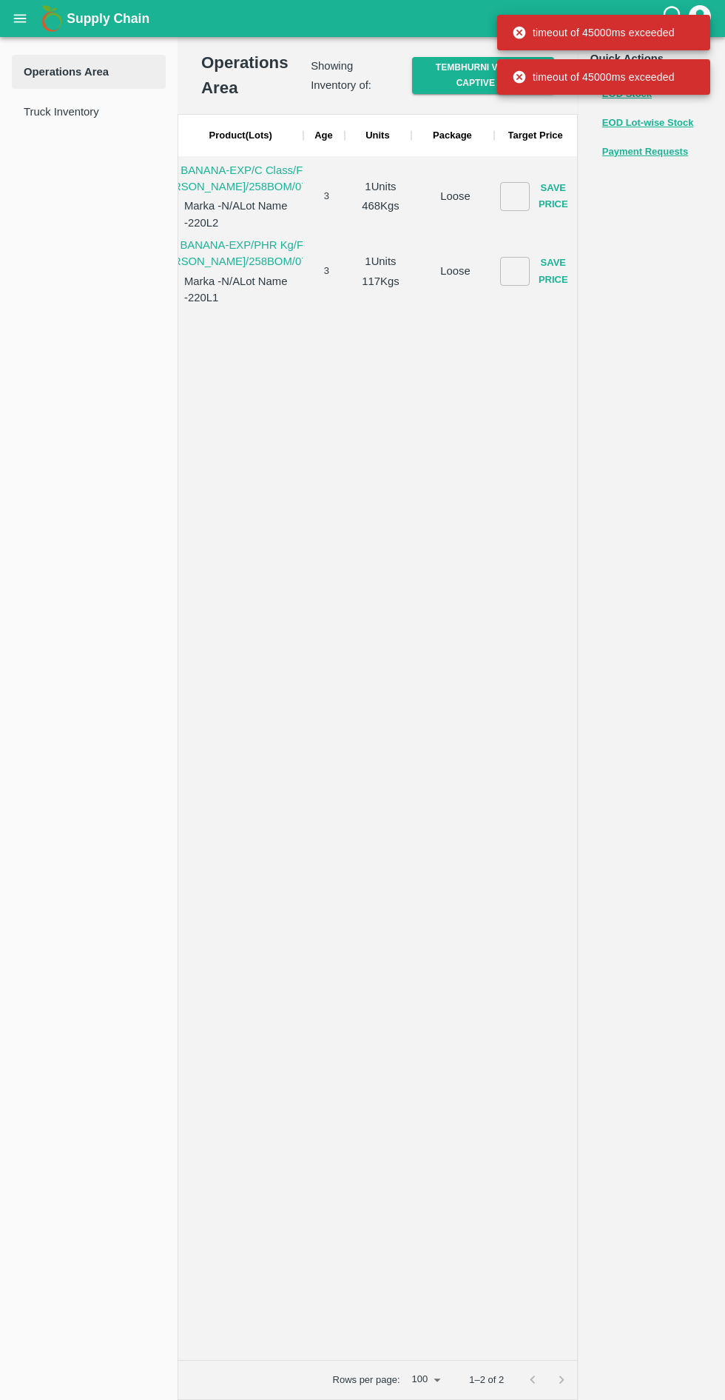
click at [21, 29] on button "open drawer" at bounding box center [20, 18] width 34 height 34
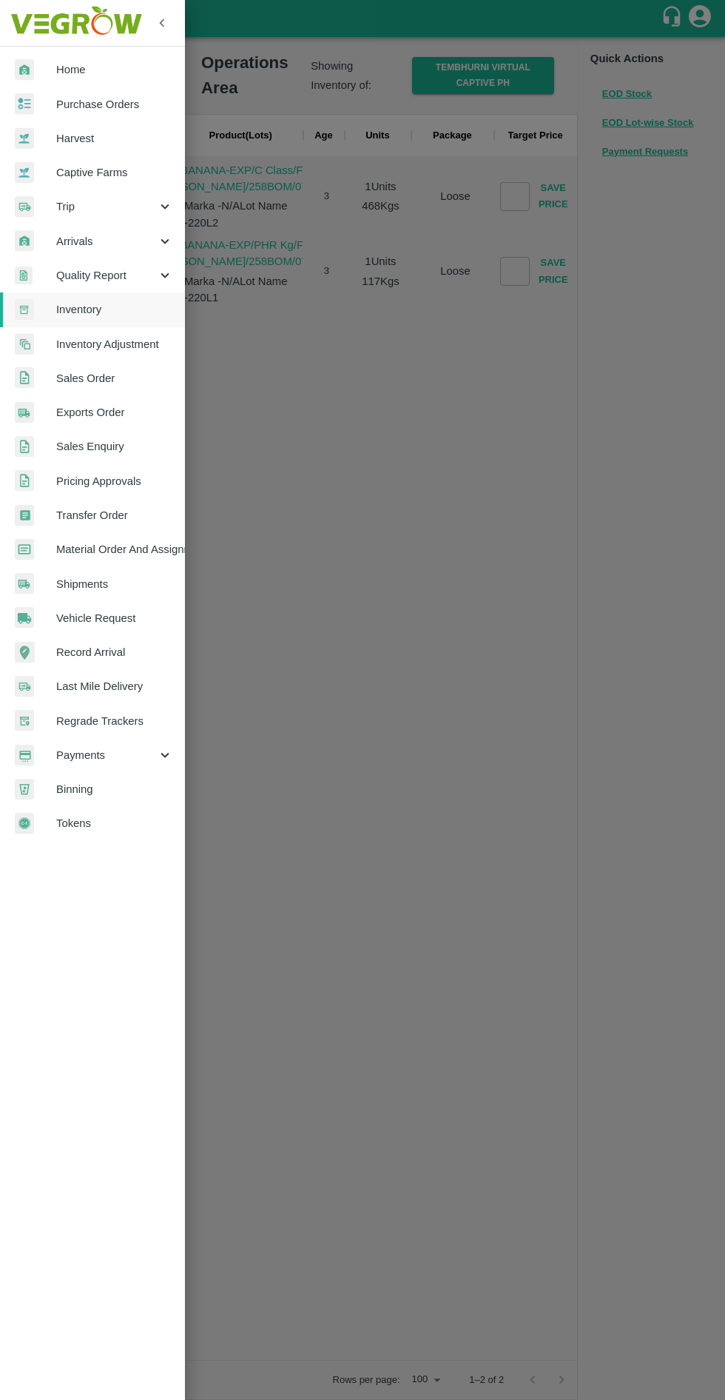
click at [101, 313] on span "Inventory" at bounding box center [114, 309] width 117 height 16
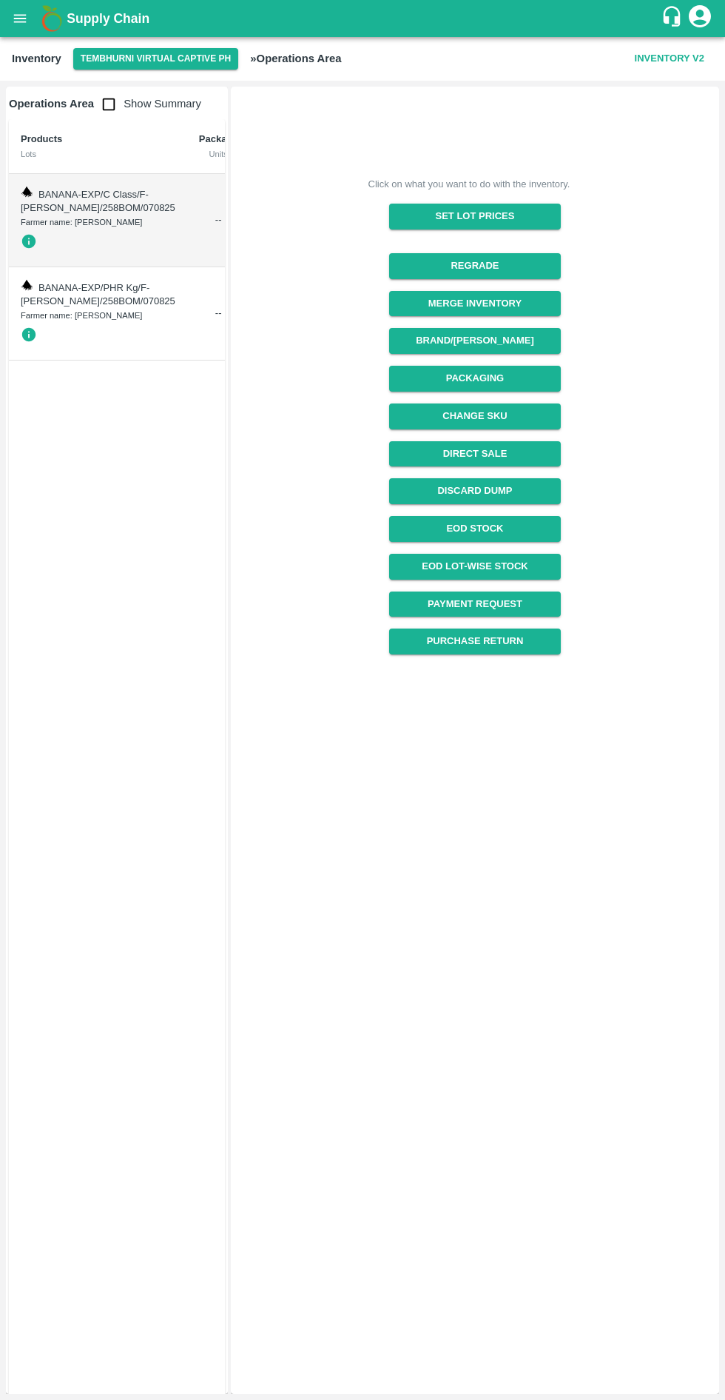
click at [87, 211] on td "BANANA-EXP/C Class/F-MH-Nikhil/258BOM/070825 Farmer name: Nikhil Bhagvat Patil" at bounding box center [98, 220] width 178 height 93
click at [48, 190] on span "BANANA-EXP/C Class/F-MH-Nikhil/258BOM/070825" at bounding box center [98, 201] width 155 height 25
click at [40, 194] on span "BANANA-EXP/C Class/F-MH-Nikhil/258BOM/070825" at bounding box center [98, 201] width 155 height 25
click at [31, 187] on img at bounding box center [27, 192] width 12 height 12
click at [42, 254] on button "button" at bounding box center [32, 241] width 22 height 25
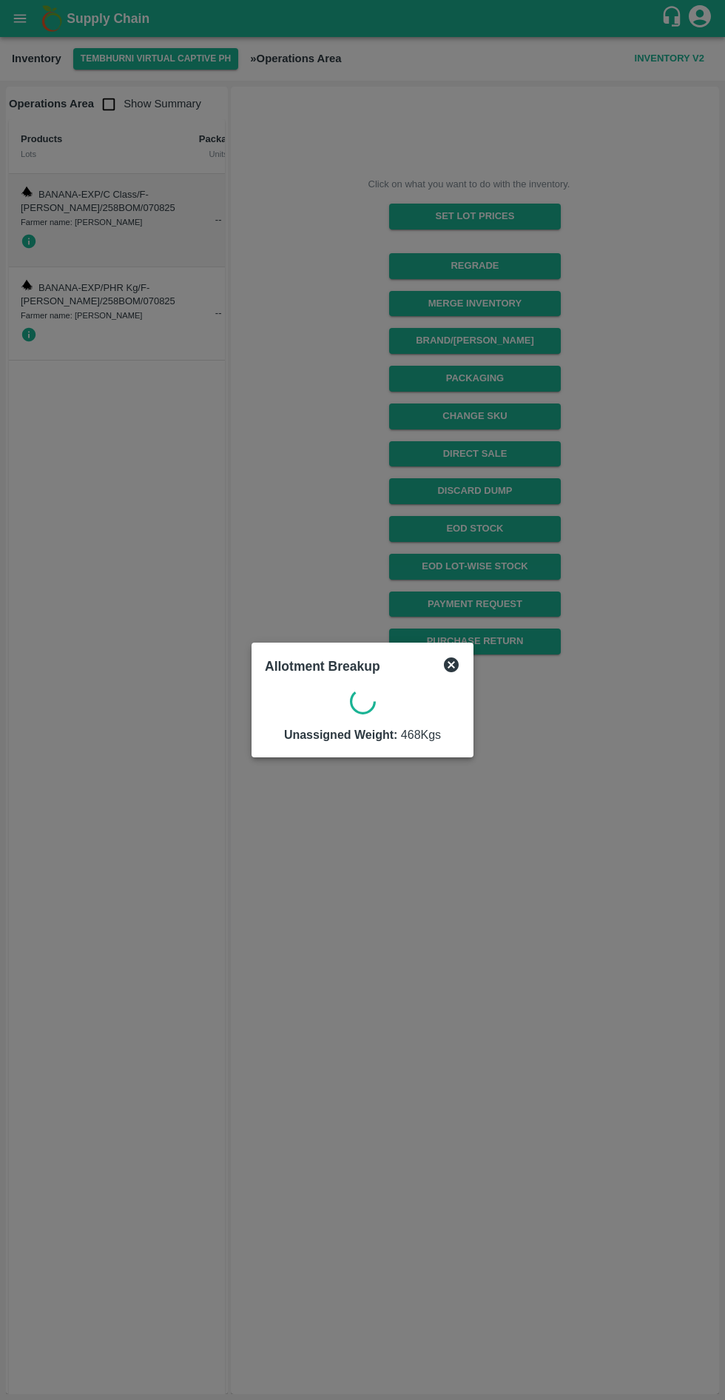
click at [116, 234] on div at bounding box center [362, 700] width 725 height 1400
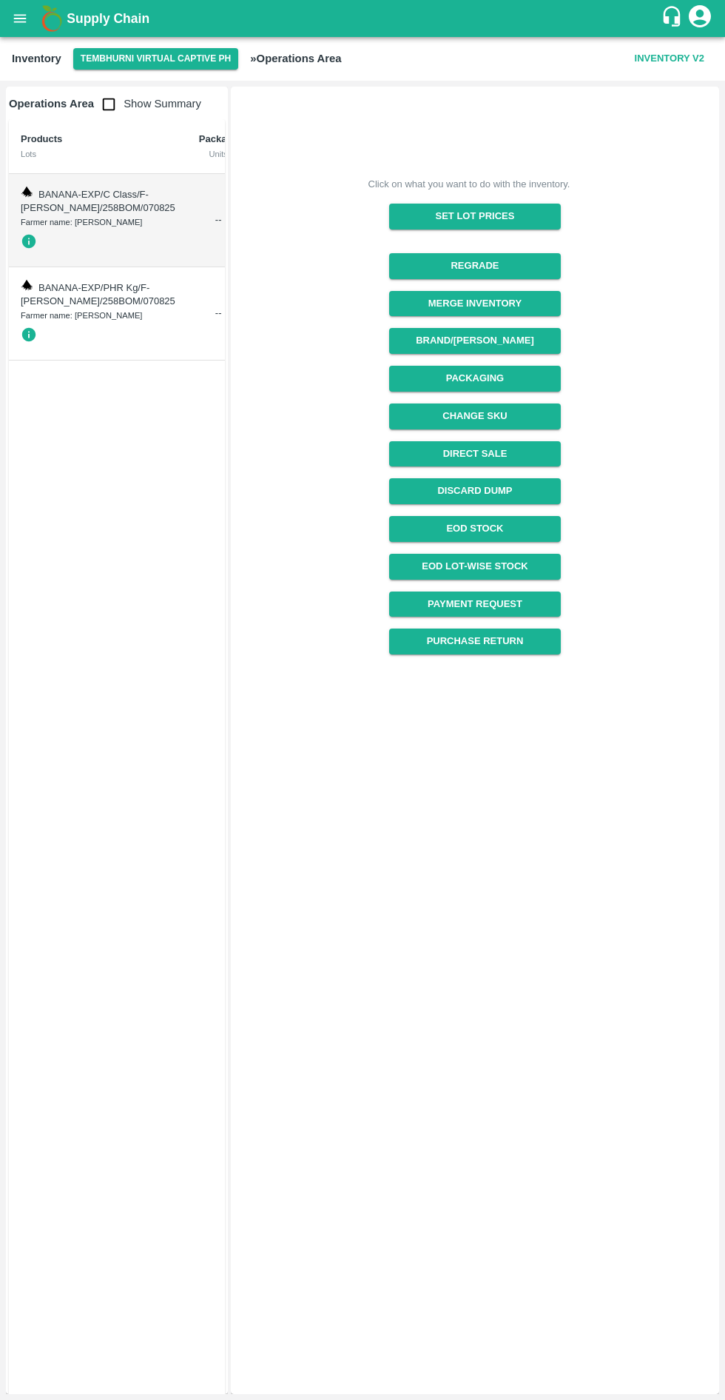
click at [31, 249] on icon "button" at bounding box center [29, 241] width 16 height 16
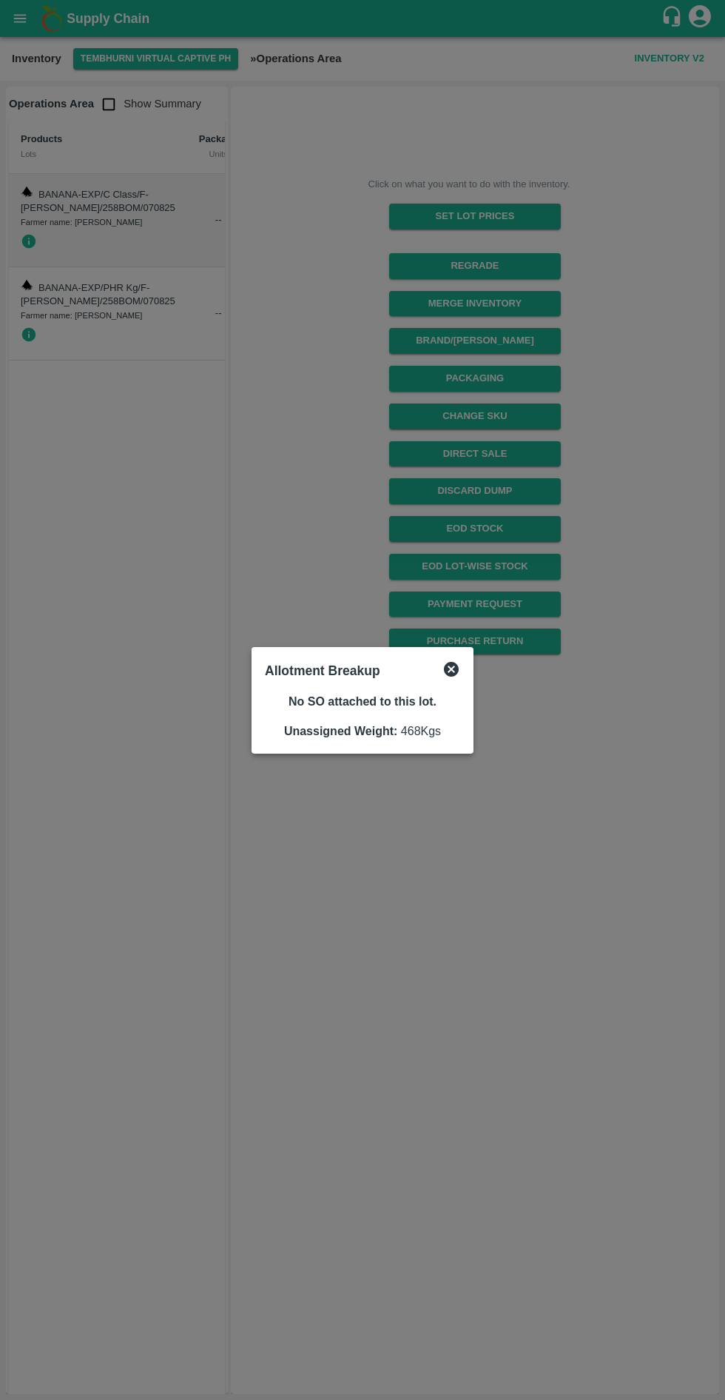
click at [448, 670] on icon at bounding box center [451, 669] width 15 height 15
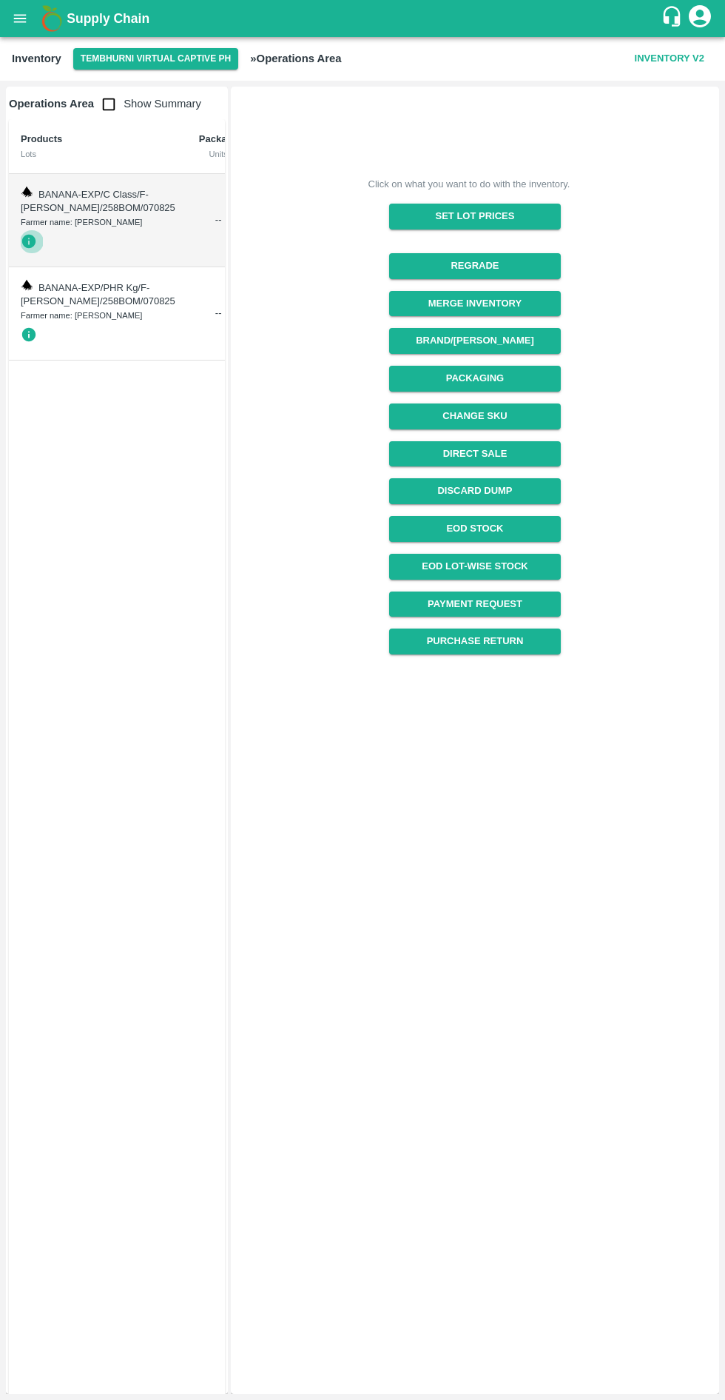
click at [81, 214] on span "BANANA-EXP/C Class/F-MH-Nikhil/258BOM/070825" at bounding box center [98, 201] width 155 height 25
click at [71, 187] on td "BANANA-EXP/C Class/F-MH-Nikhil/258BOM/070825 Farmer name: Nikhil Bhagvat Patil" at bounding box center [98, 220] width 178 height 93
click at [27, 172] on th "Products Lots" at bounding box center [98, 146] width 178 height 55
click at [24, 190] on img at bounding box center [27, 192] width 12 height 12
click at [43, 320] on td "BANANA-EXP/PHR Kg/F-MH-Nikhil/258BOM/070825 Farmer name: Nikhil Bhagvat Patil" at bounding box center [98, 313] width 178 height 93
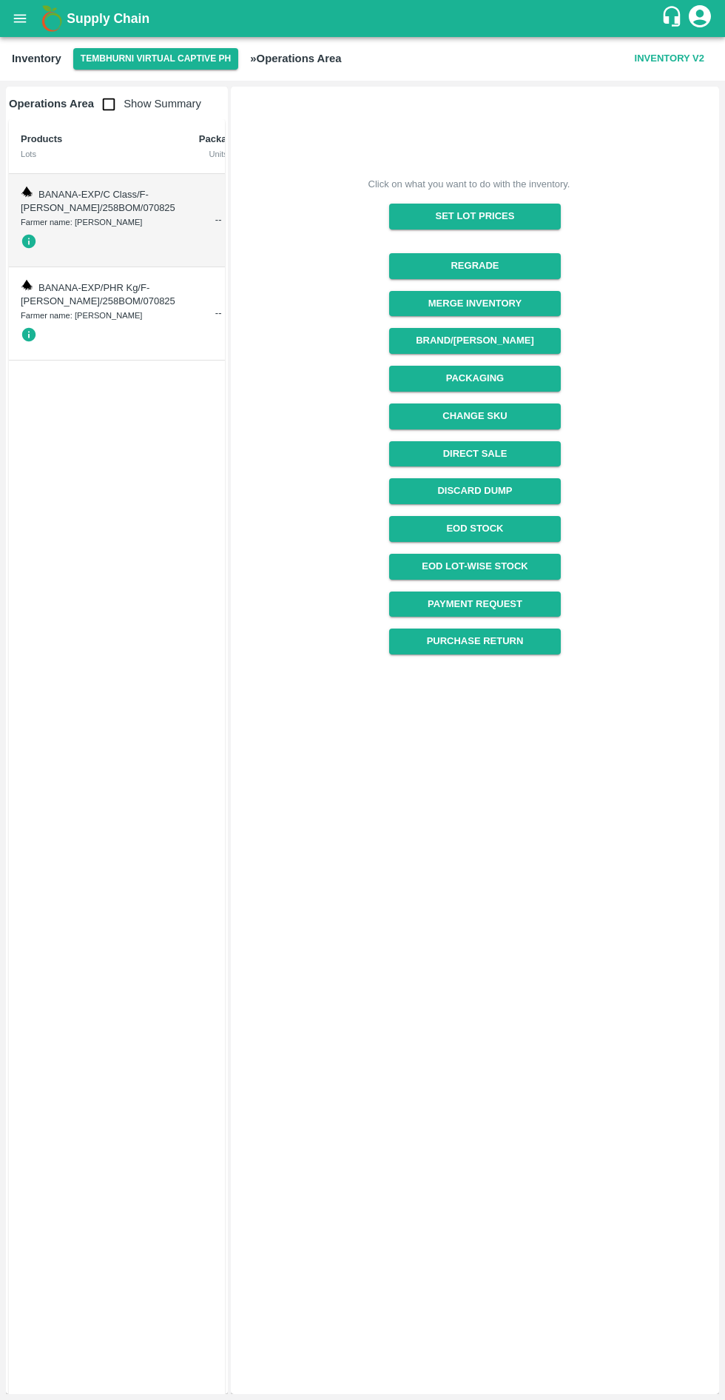
click at [90, 214] on span "BANANA-EXP/C Class/F-MH-Nikhil/258BOM/070825" at bounding box center [98, 201] width 155 height 25
click at [274, 1392] on div "Click on what you want to do with the inventory. Set Lot Prices Regrade Merge I…" at bounding box center [475, 740] width 489 height 1307
click at [118, 105] on input "checkbox" at bounding box center [109, 105] width 30 height 30
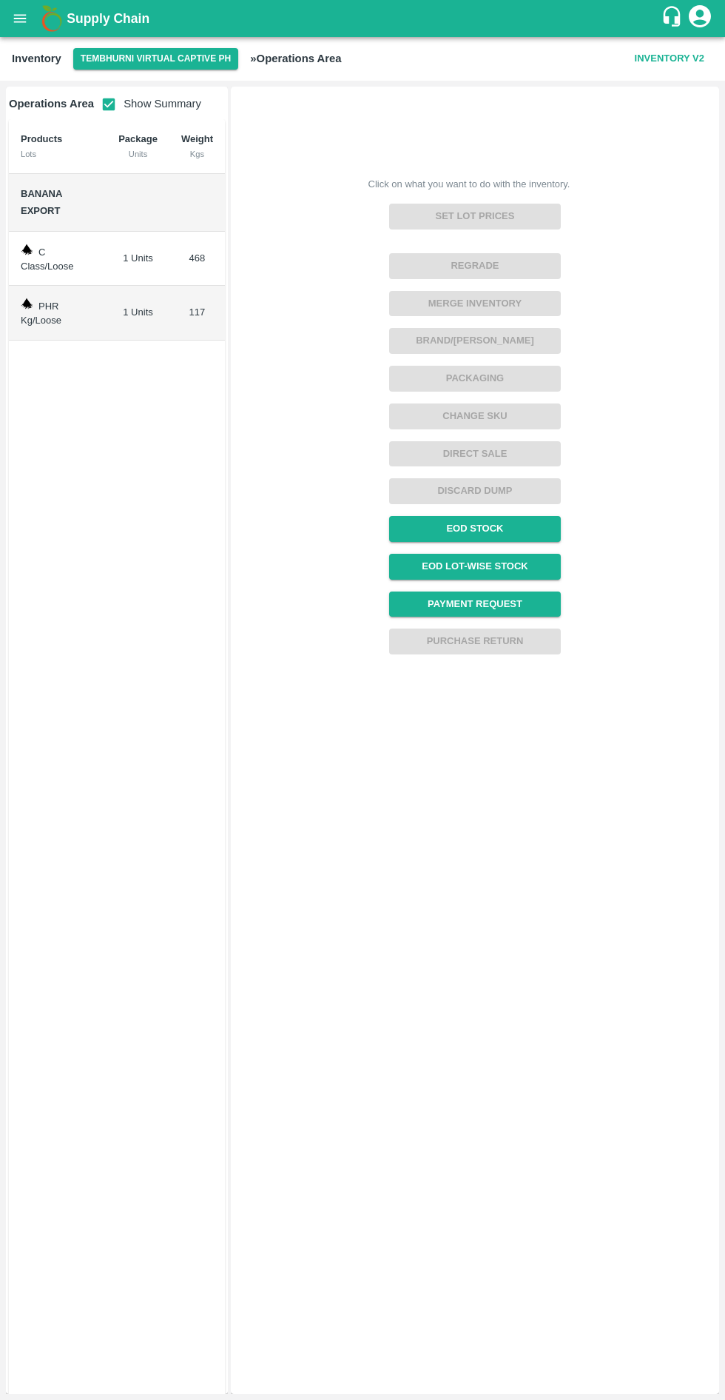
click at [115, 104] on input "checkbox" at bounding box center [109, 105] width 30 height 30
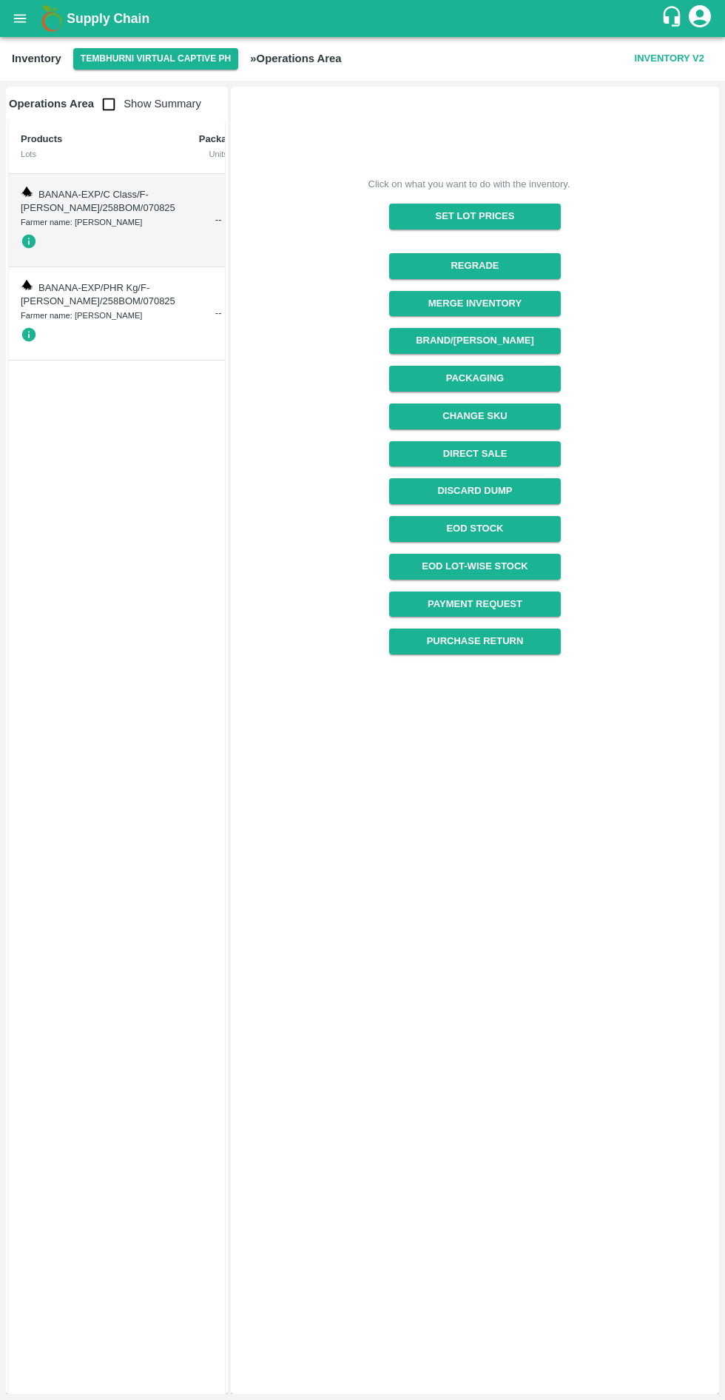
click at [102, 118] on input "checkbox" at bounding box center [109, 105] width 30 height 30
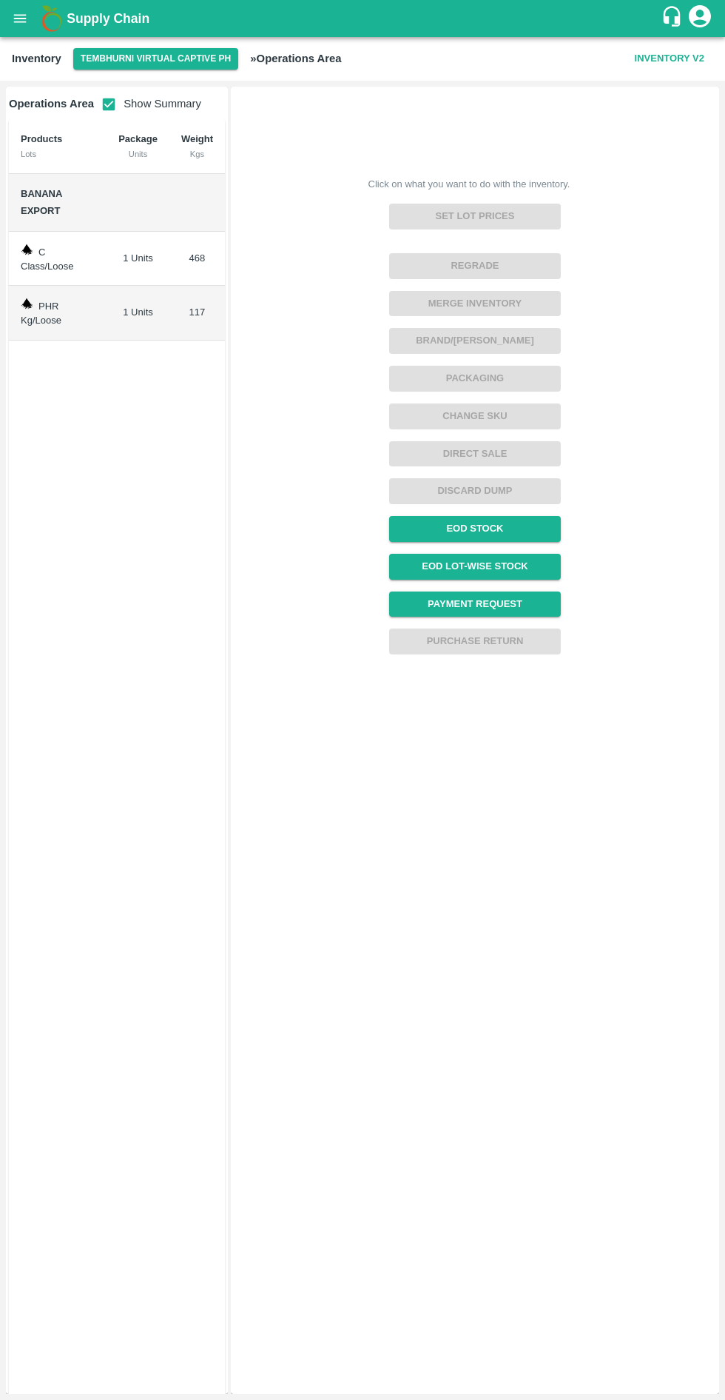
click at [101, 107] on input "checkbox" at bounding box center [109, 105] width 30 height 30
checkbox input "false"
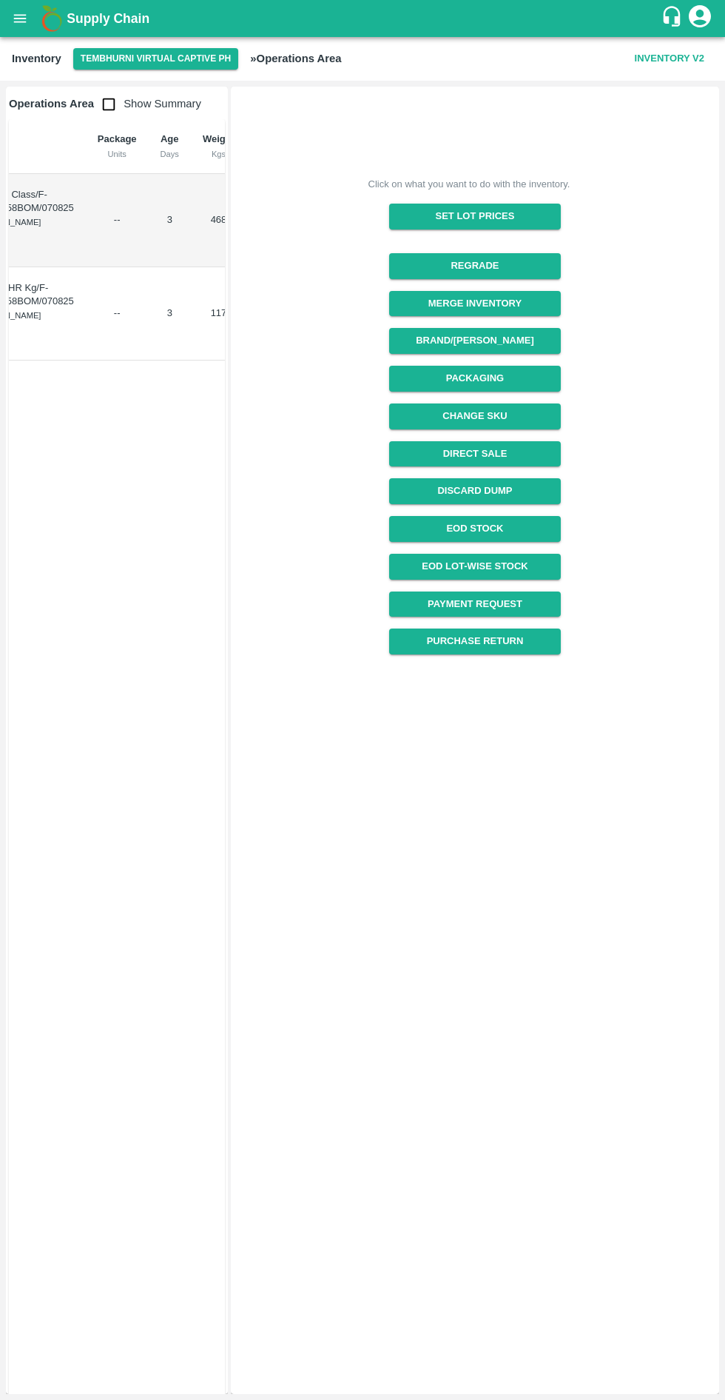
scroll to position [0, 139]
click at [221, 224] on p "Operations Area" at bounding box center [244, 212] width 47 height 27
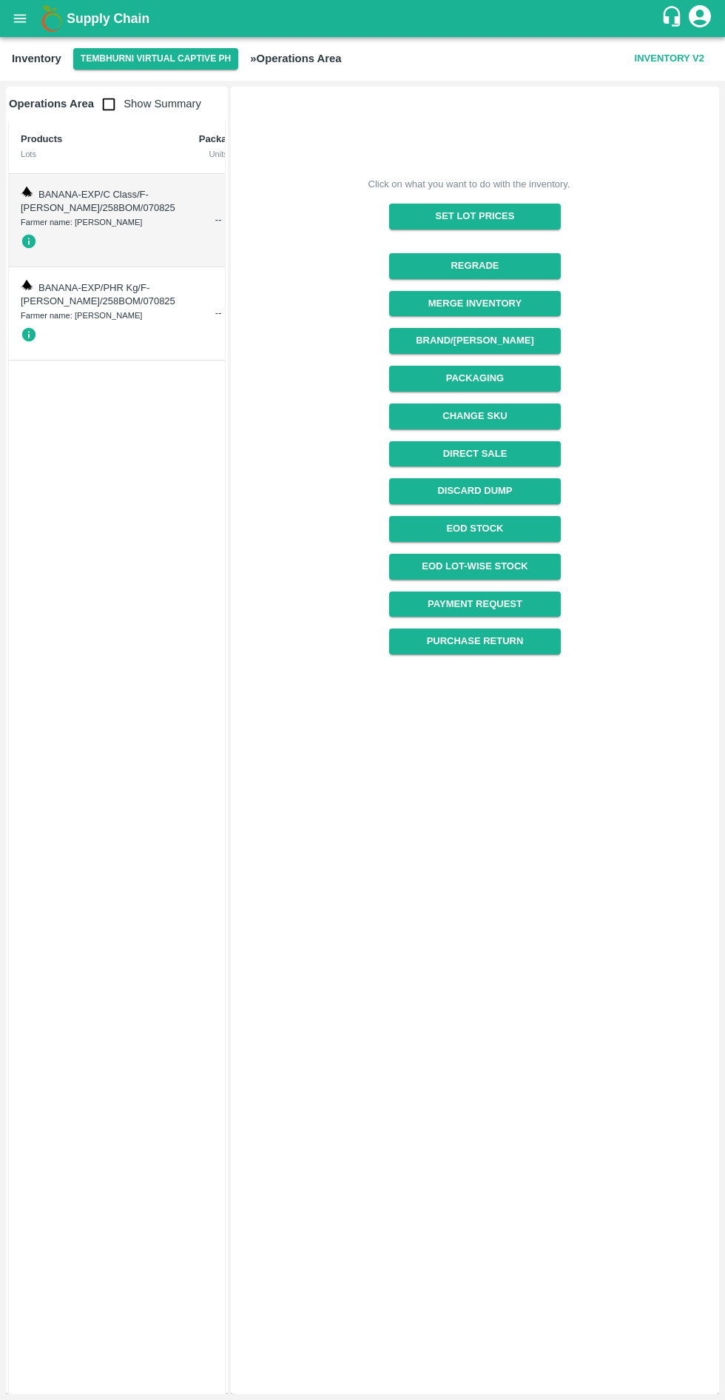
click at [78, 229] on div "Farmer name: Nikhil Bhagvat Patil" at bounding box center [98, 221] width 155 height 13
click at [49, 198] on span "BANANA-EXP/C Class/F-MH-Nikhil/258BOM/070825" at bounding box center [98, 201] width 155 height 25
click at [31, 249] on icon "button" at bounding box center [29, 242] width 14 height 14
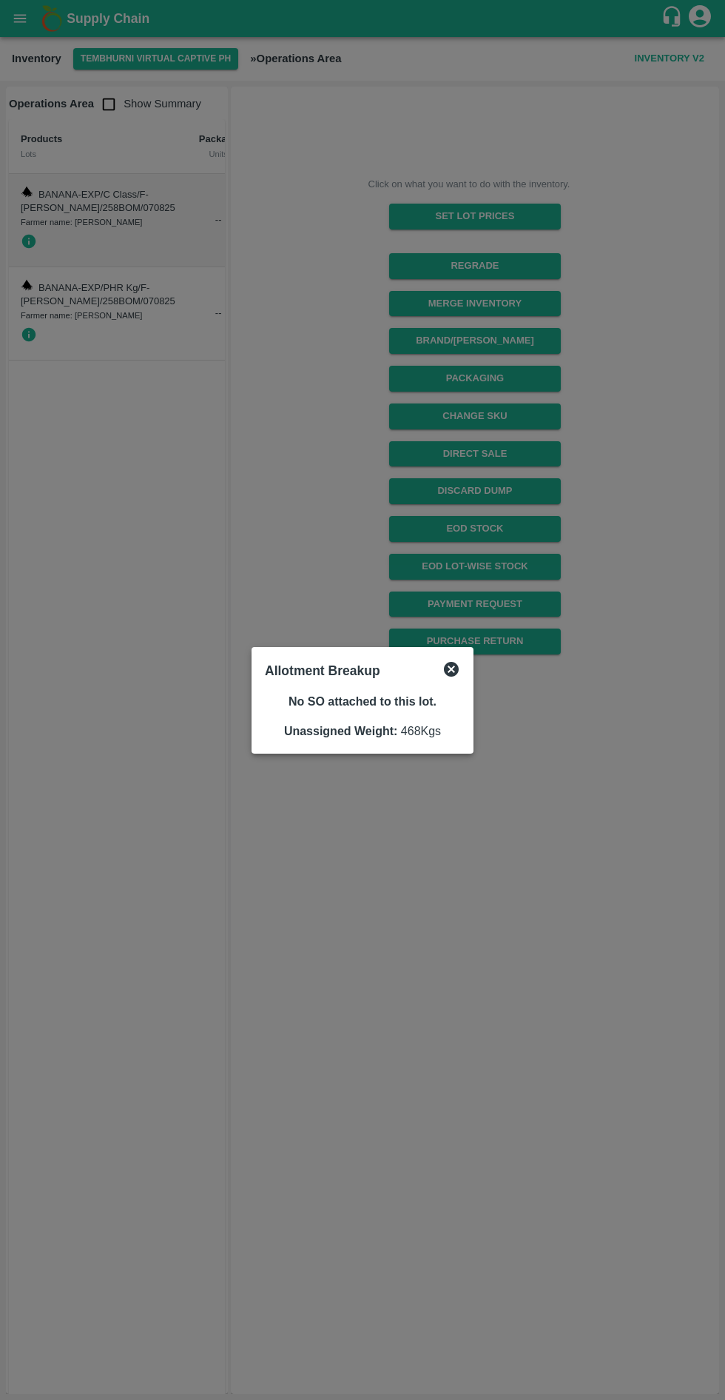
click at [456, 665] on icon at bounding box center [451, 669] width 15 height 15
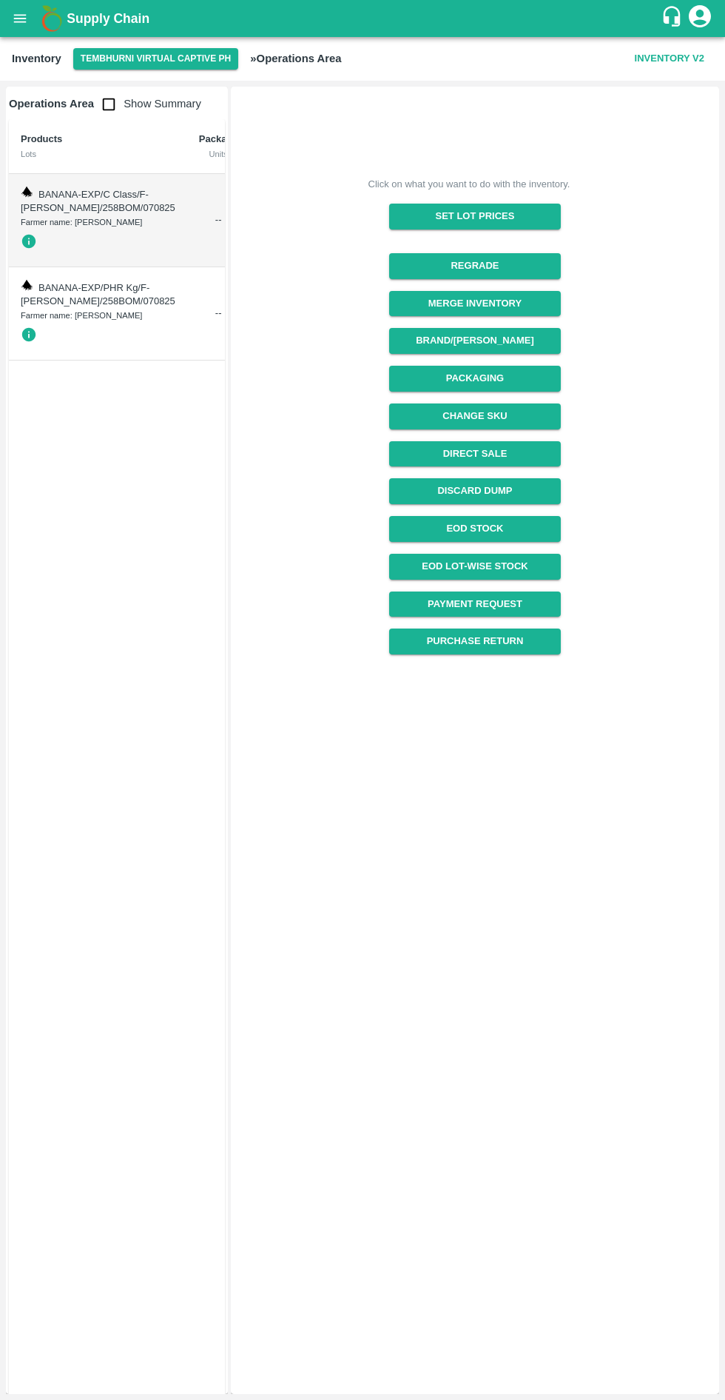
click at [21, 343] on icon "button" at bounding box center [29, 334] width 16 height 16
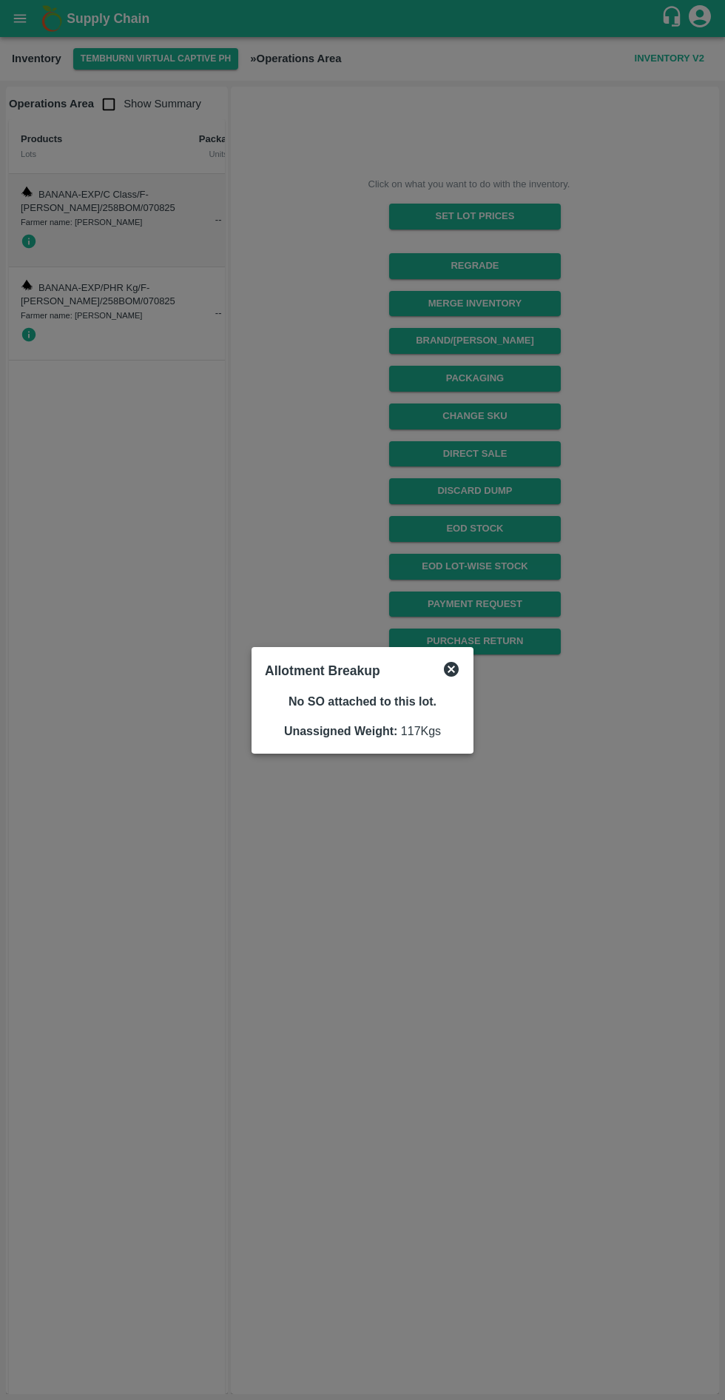
click at [443, 663] on icon at bounding box center [452, 669] width 18 height 18
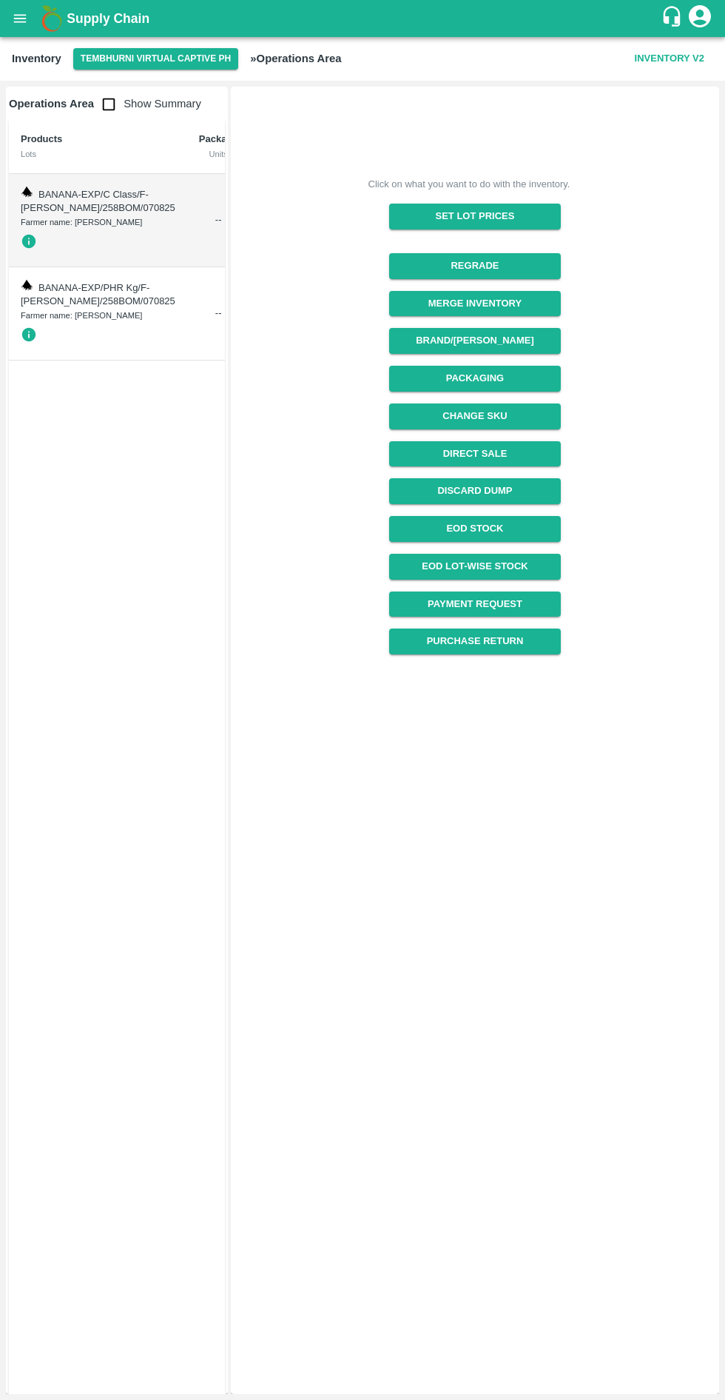
click at [20, 19] on icon "open drawer" at bounding box center [20, 18] width 13 height 8
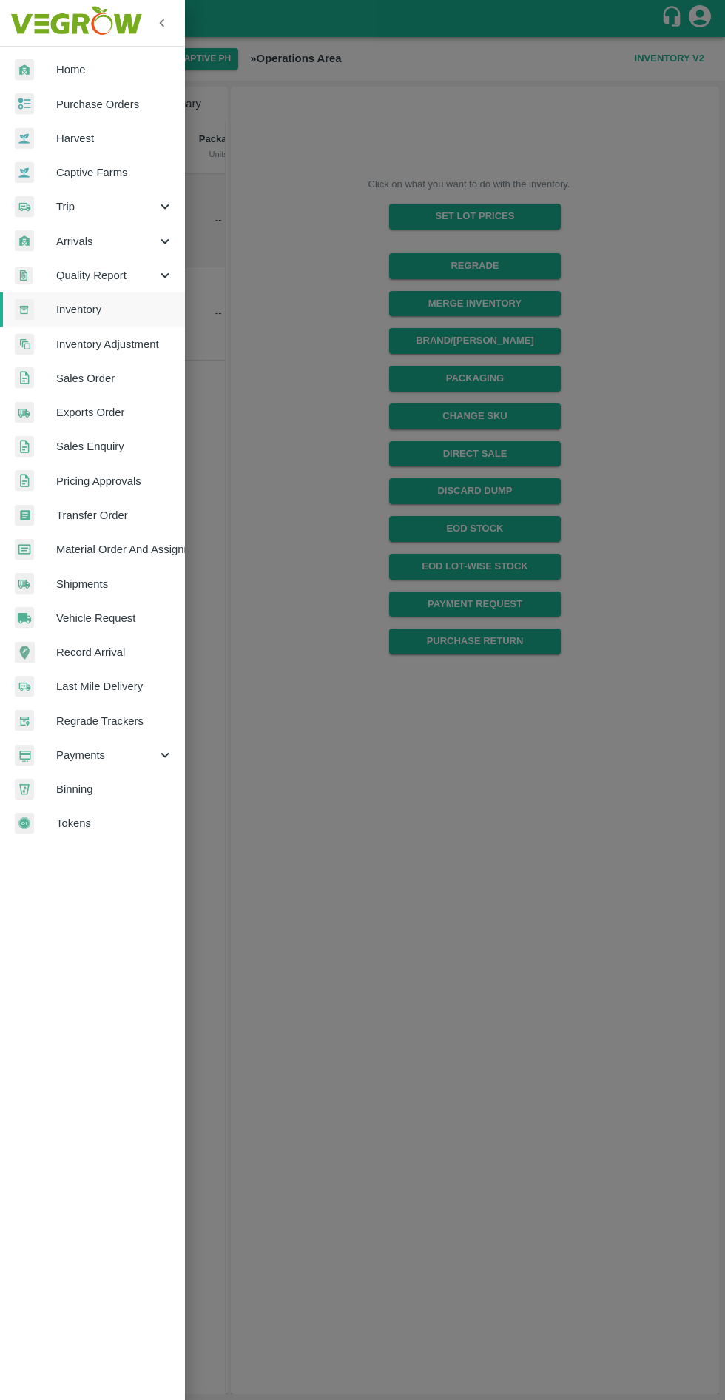
click at [417, 801] on div at bounding box center [362, 700] width 725 height 1400
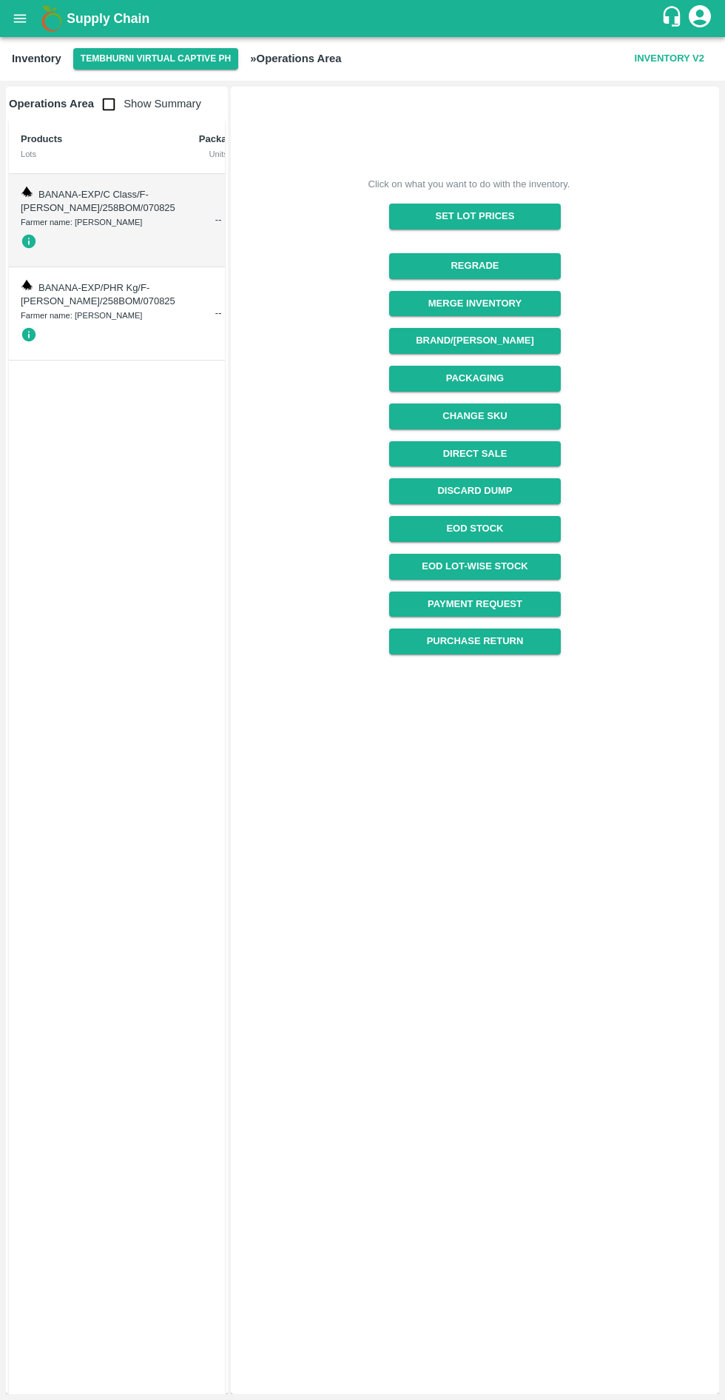
click at [69, 214] on span "BANANA-EXP/C Class/F-MH-Nikhil/258BOM/070825" at bounding box center [98, 201] width 155 height 25
click at [18, 208] on td "BANANA-EXP/C Class/F-MH-Nikhil/258BOM/070825 Farmer name: Nikhil Bhagvat Patil" at bounding box center [98, 220] width 178 height 93
click at [28, 191] on img at bounding box center [27, 192] width 12 height 12
click at [28, 249] on icon "button" at bounding box center [29, 241] width 16 height 16
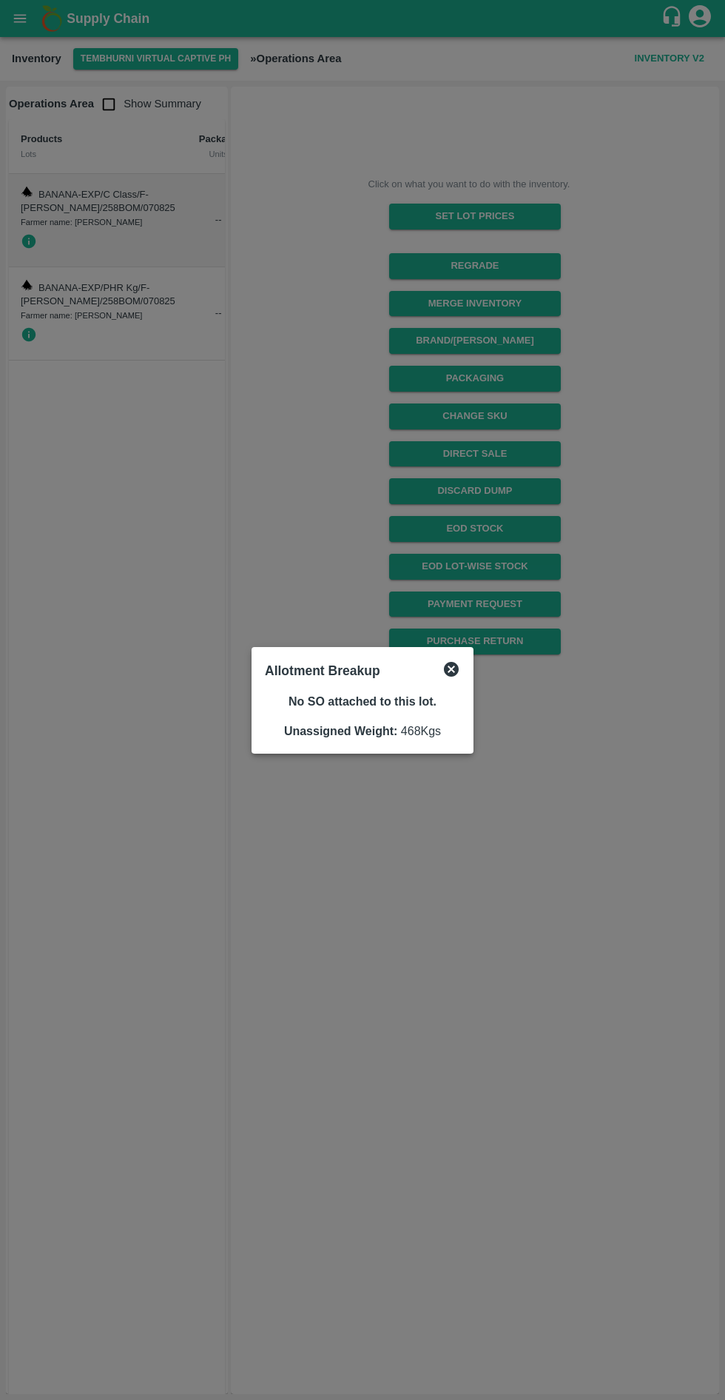
click at [454, 660] on div "Allotment Breakup" at bounding box center [362, 670] width 207 height 33
click at [462, 668] on div "Allotment Breakup" at bounding box center [362, 670] width 207 height 33
click at [448, 664] on icon at bounding box center [451, 669] width 15 height 15
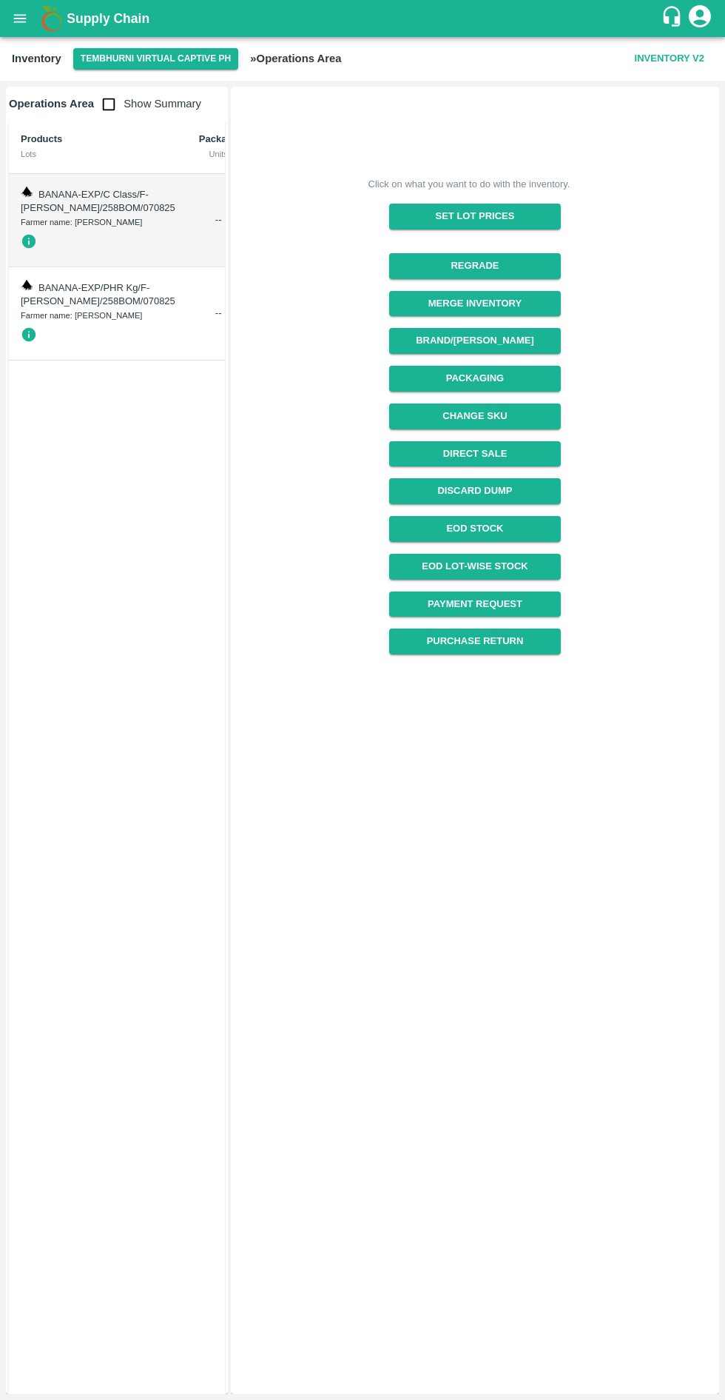
click at [102, 322] on div "Farmer name: Nikhil Bhagvat Patil" at bounding box center [98, 315] width 155 height 13
click at [19, 19] on icon "open drawer" at bounding box center [20, 18] width 13 height 8
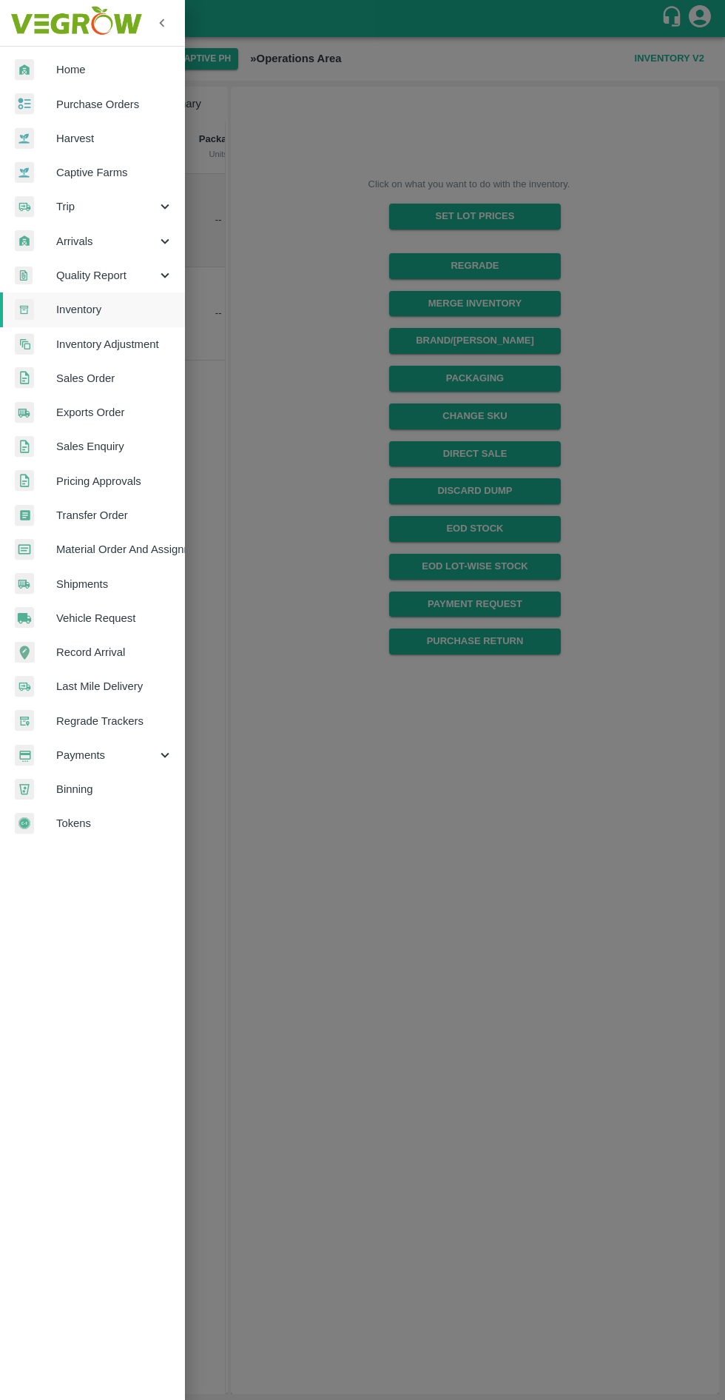
click at [264, 241] on div at bounding box center [362, 700] width 725 height 1400
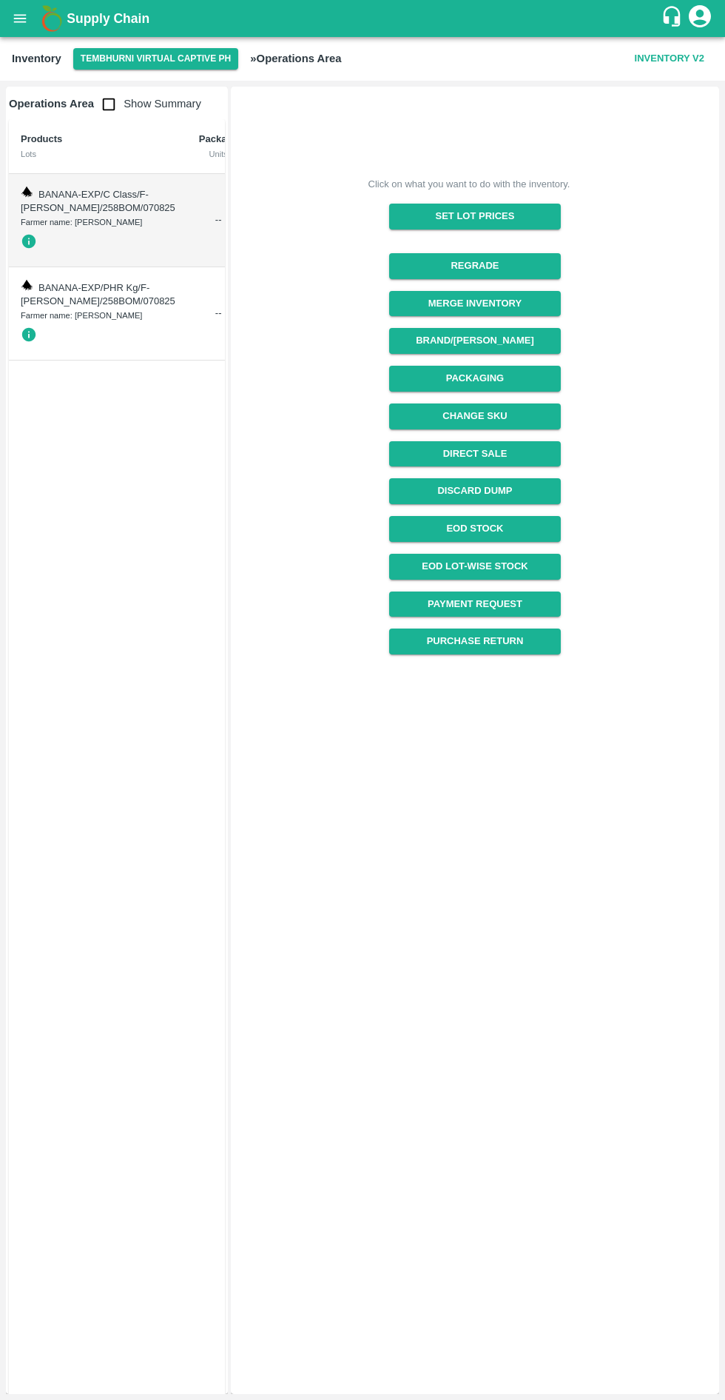
click at [158, 64] on button "Tembhurni Virtual Captive PH" at bounding box center [156, 58] width 166 height 21
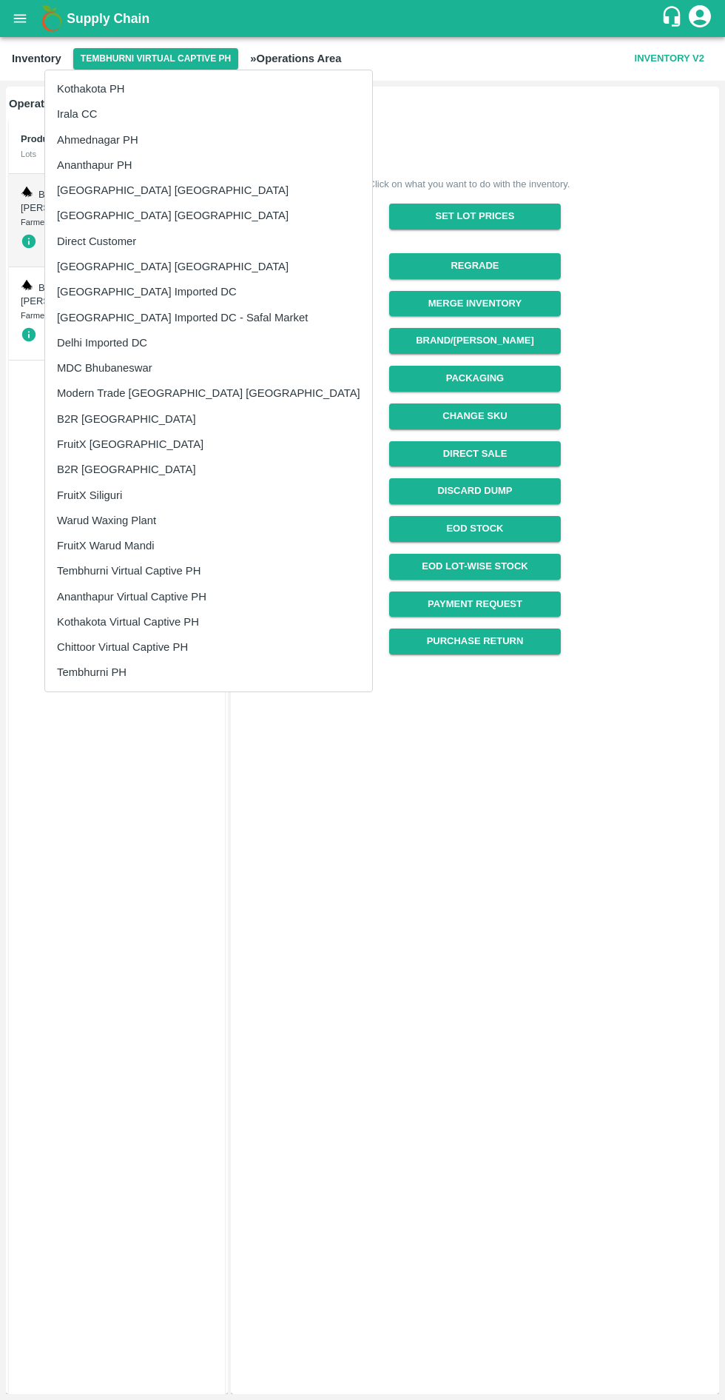
click at [105, 615] on li "Kothakota Virtual Captive PH" at bounding box center [208, 621] width 327 height 25
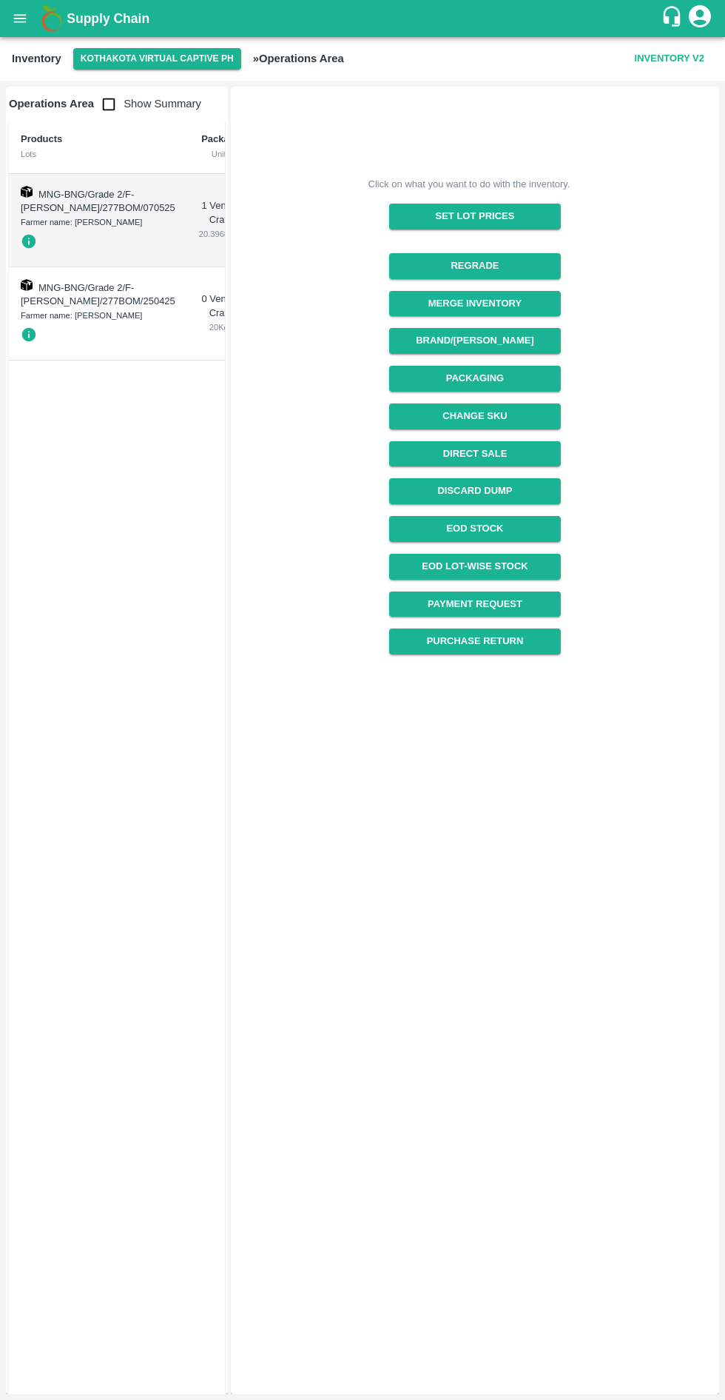
click at [111, 58] on button "Kothakota Virtual Captive PH" at bounding box center [157, 58] width 168 height 21
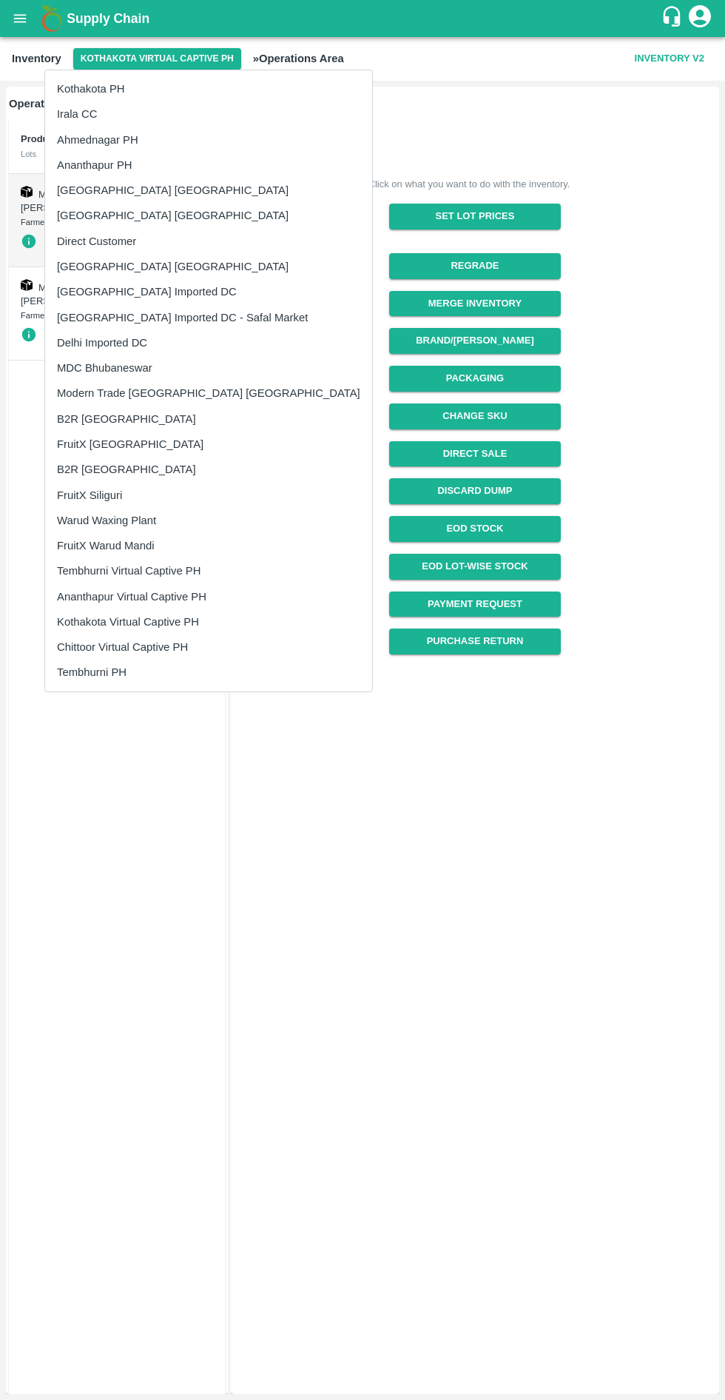
click at [138, 568] on li "Tembhurni Virtual Captive PH" at bounding box center [208, 570] width 327 height 25
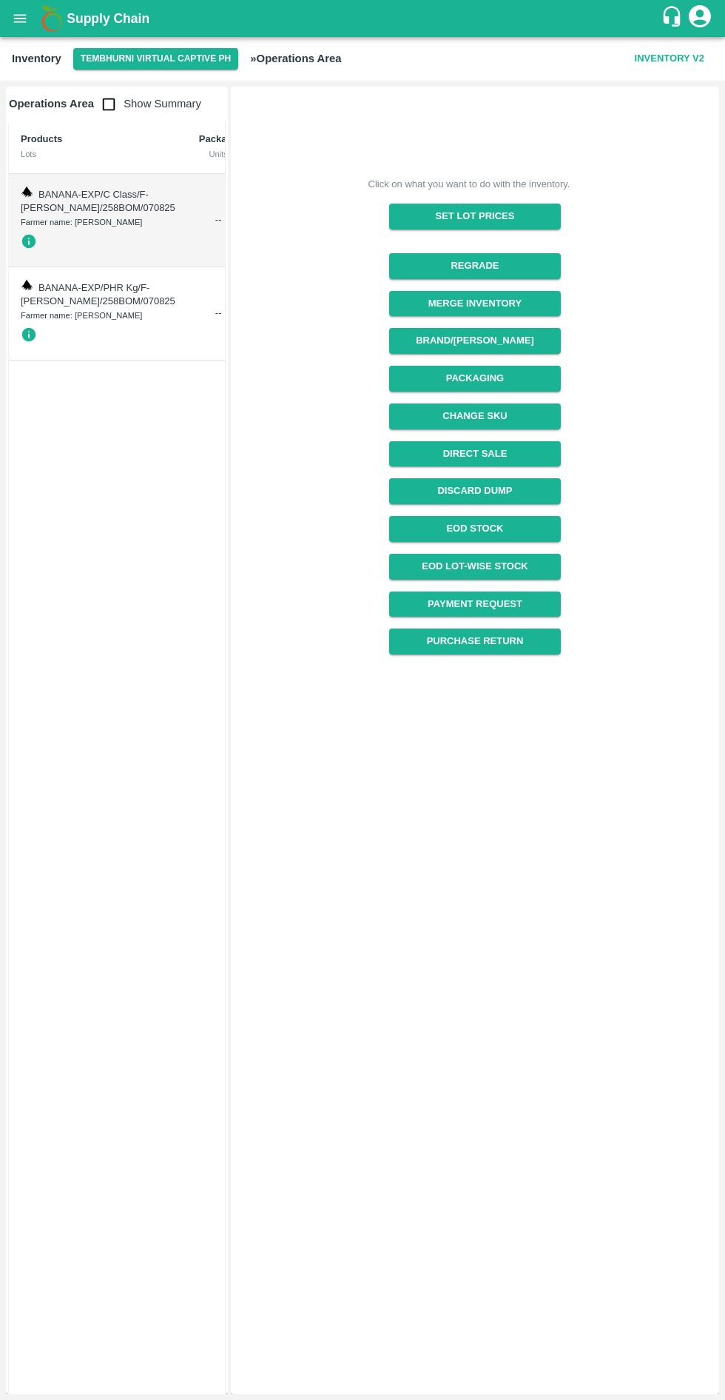
click at [46, 214] on span "BANANA-EXP/C Class/F-MH-Nikhil/258BOM/070825" at bounding box center [98, 201] width 155 height 25
click at [33, 187] on td "BANANA-EXP/C Class/F-MH-Nikhil/258BOM/070825 Farmer name: Nikhil Bhagvat Patil" at bounding box center [98, 220] width 178 height 93
click at [34, 249] on icon "button" at bounding box center [29, 241] width 16 height 16
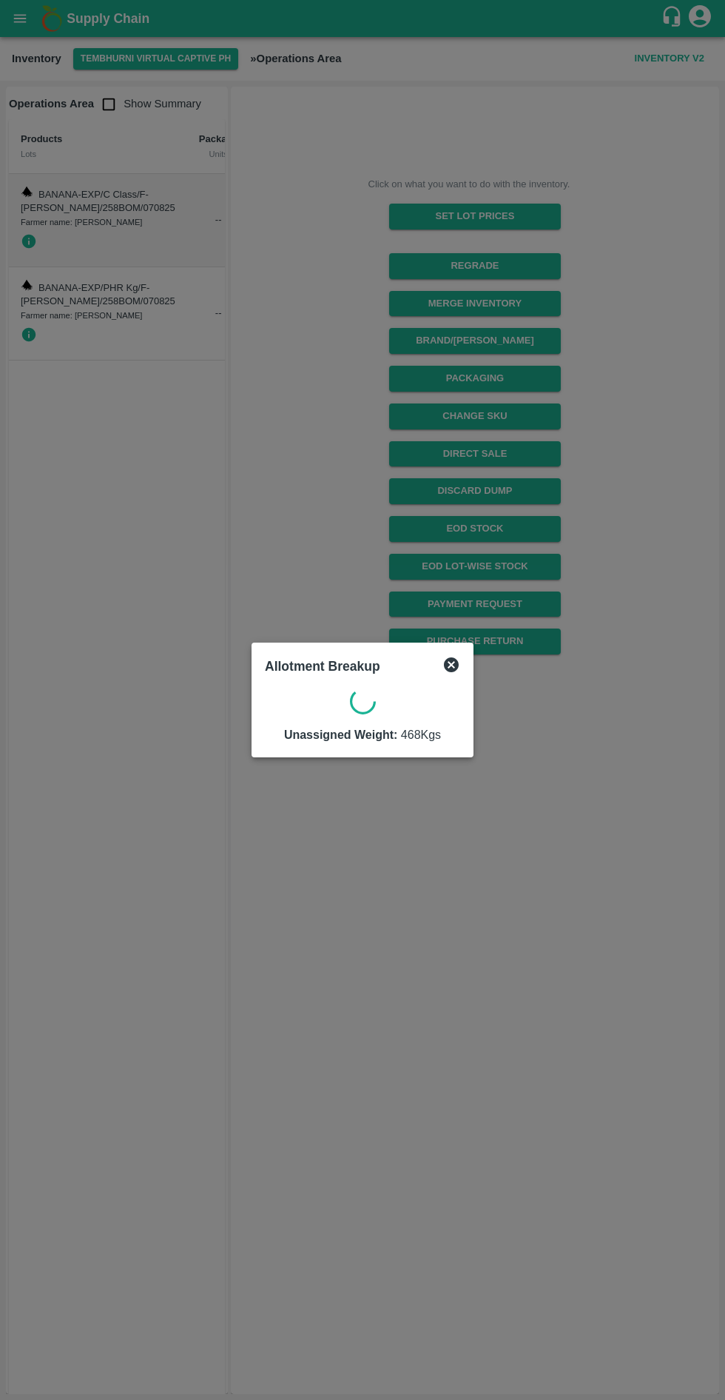
click at [36, 194] on div at bounding box center [362, 700] width 725 height 1400
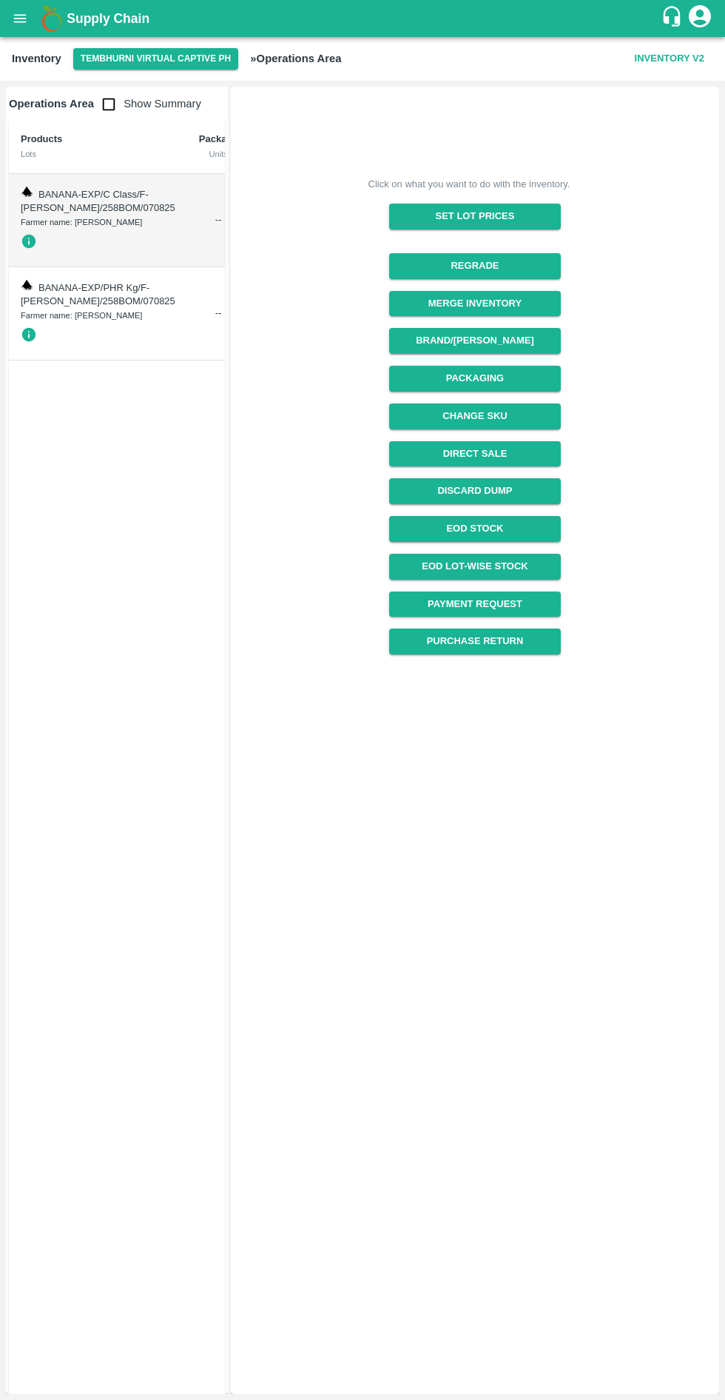
click at [19, 24] on icon "open drawer" at bounding box center [20, 18] width 16 height 16
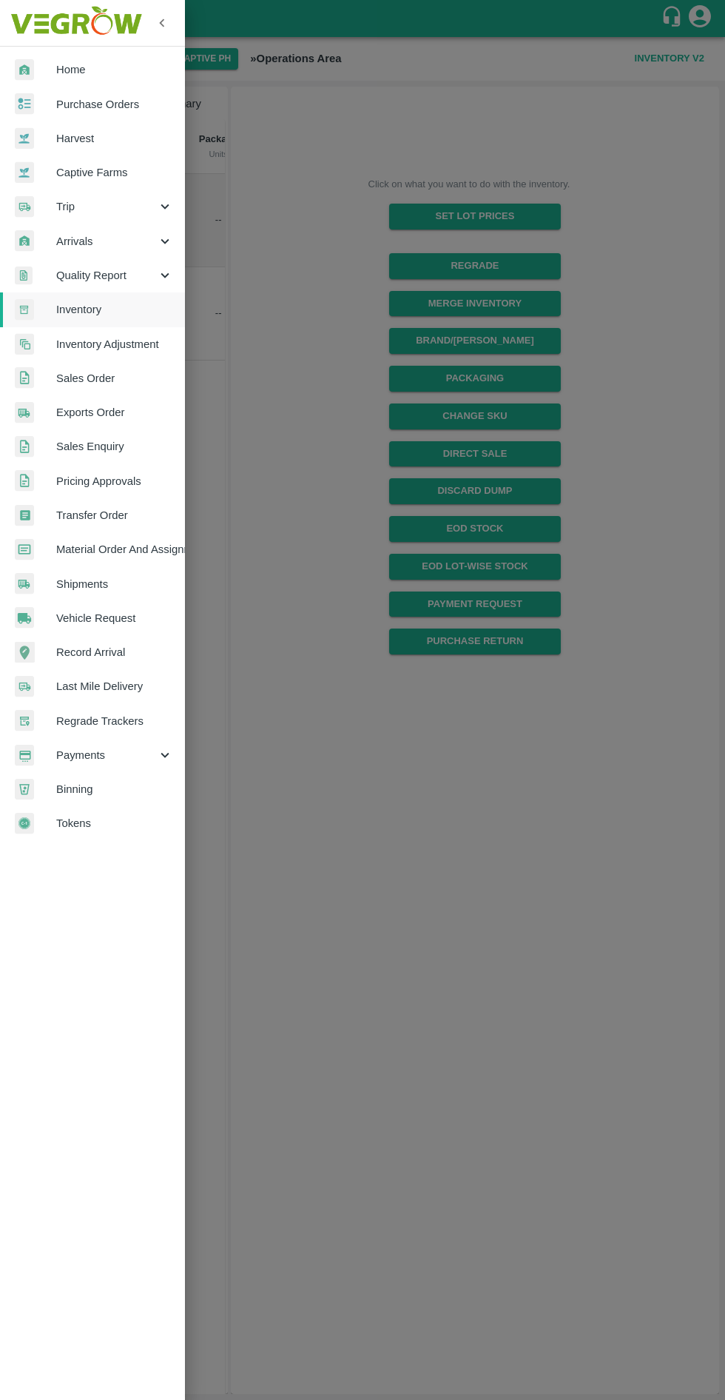
click at [116, 507] on span "Transfer Order" at bounding box center [114, 515] width 117 height 16
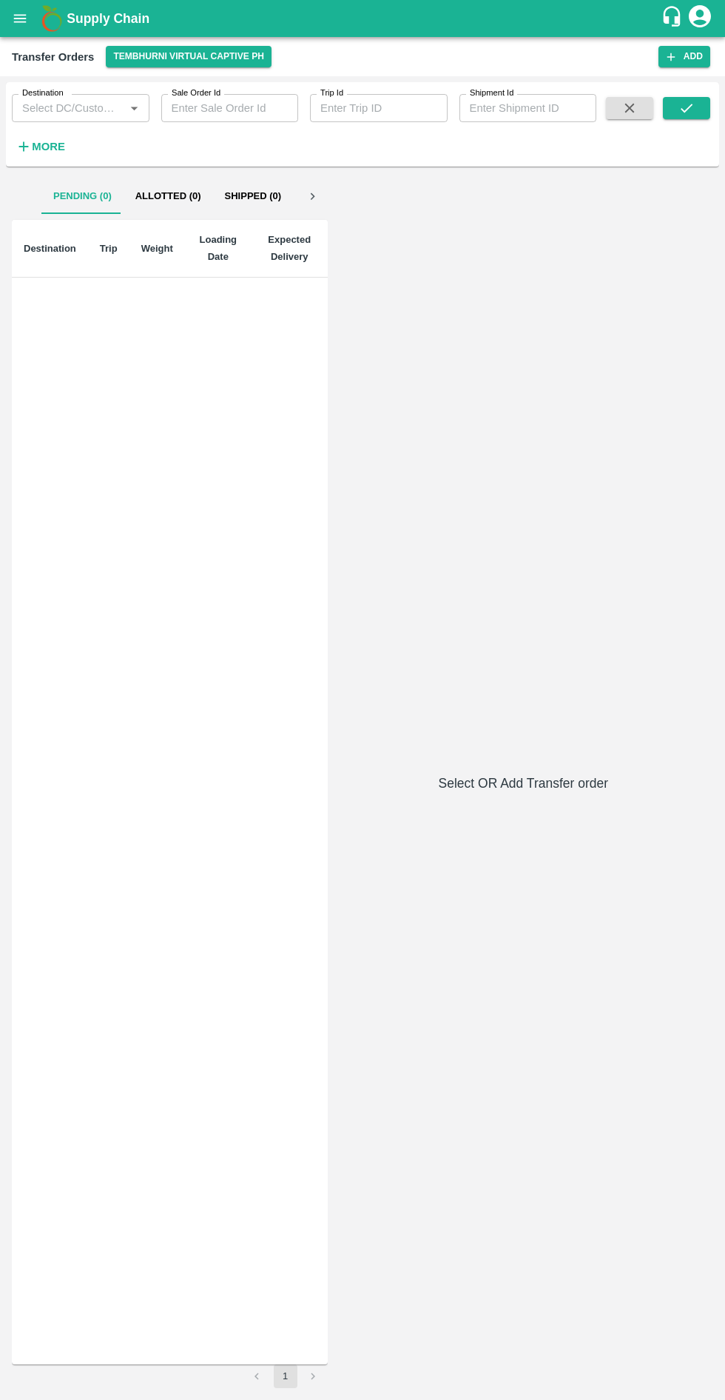
scroll to position [0, 73]
click at [271, 193] on button "Delivered (1)" at bounding box center [267, 196] width 93 height 36
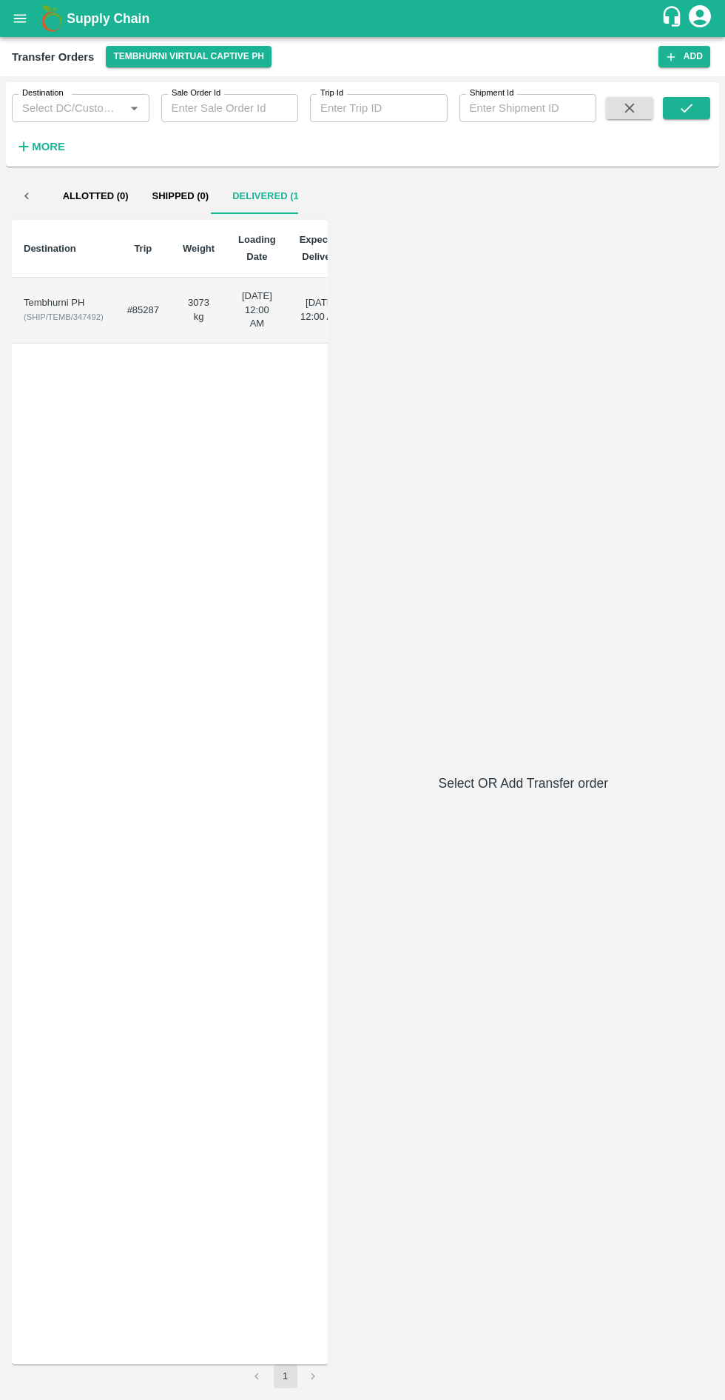
scroll to position [0, 0]
click at [91, 196] on button "Pending (0)" at bounding box center [82, 196] width 82 height 36
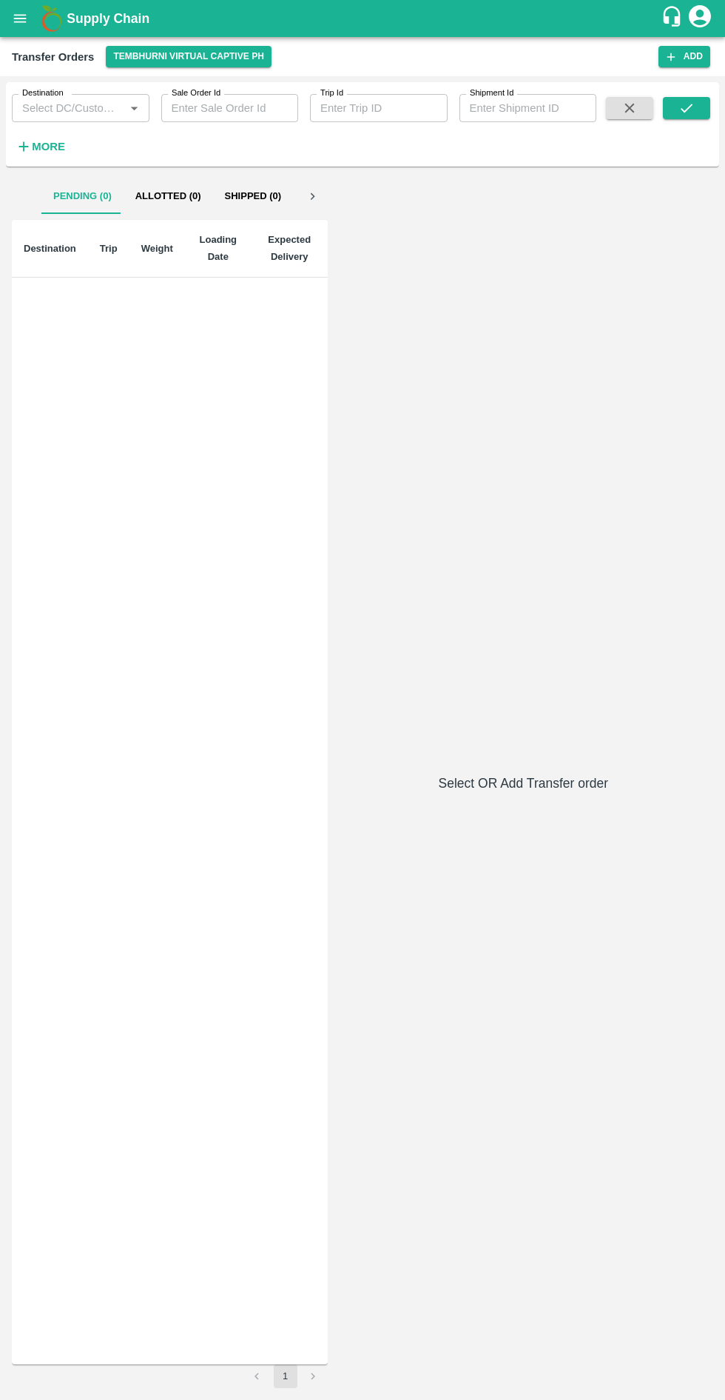
click at [697, 56] on button "Add" at bounding box center [685, 56] width 52 height 21
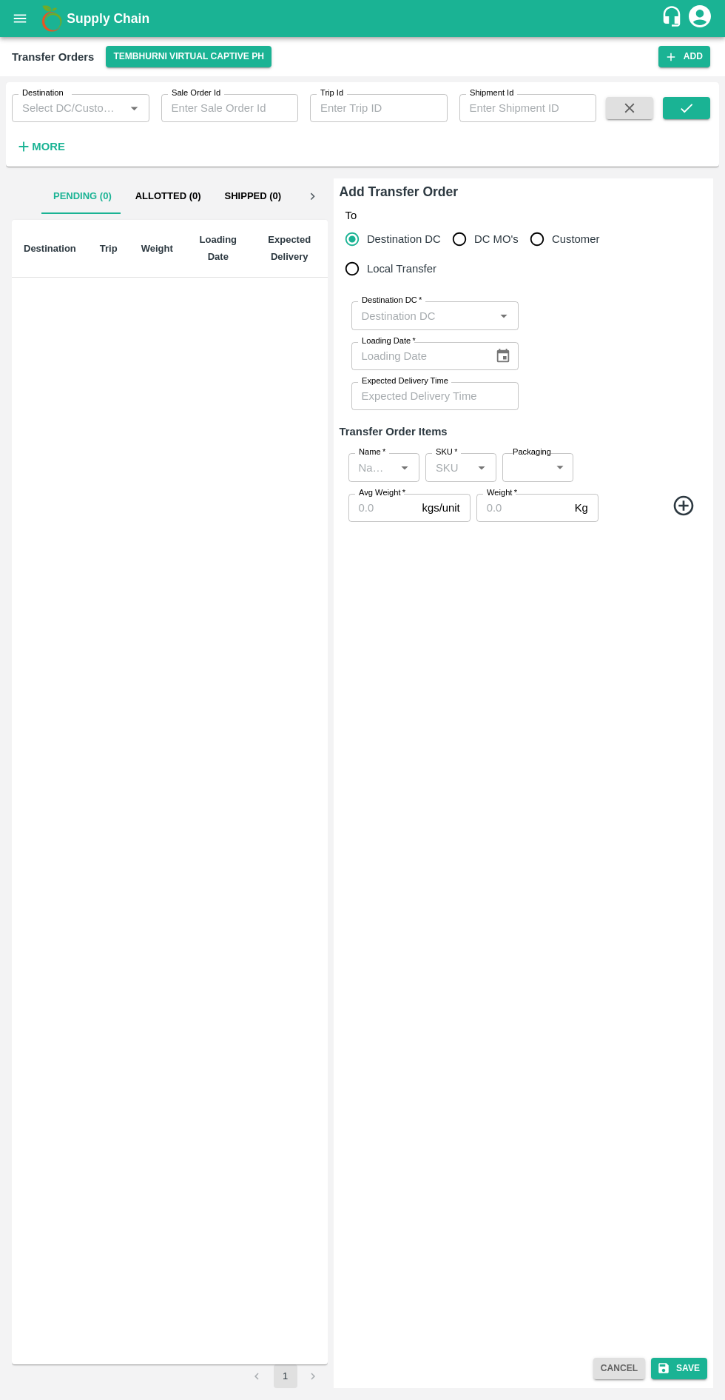
click at [19, 19] on icon "open drawer" at bounding box center [20, 18] width 13 height 8
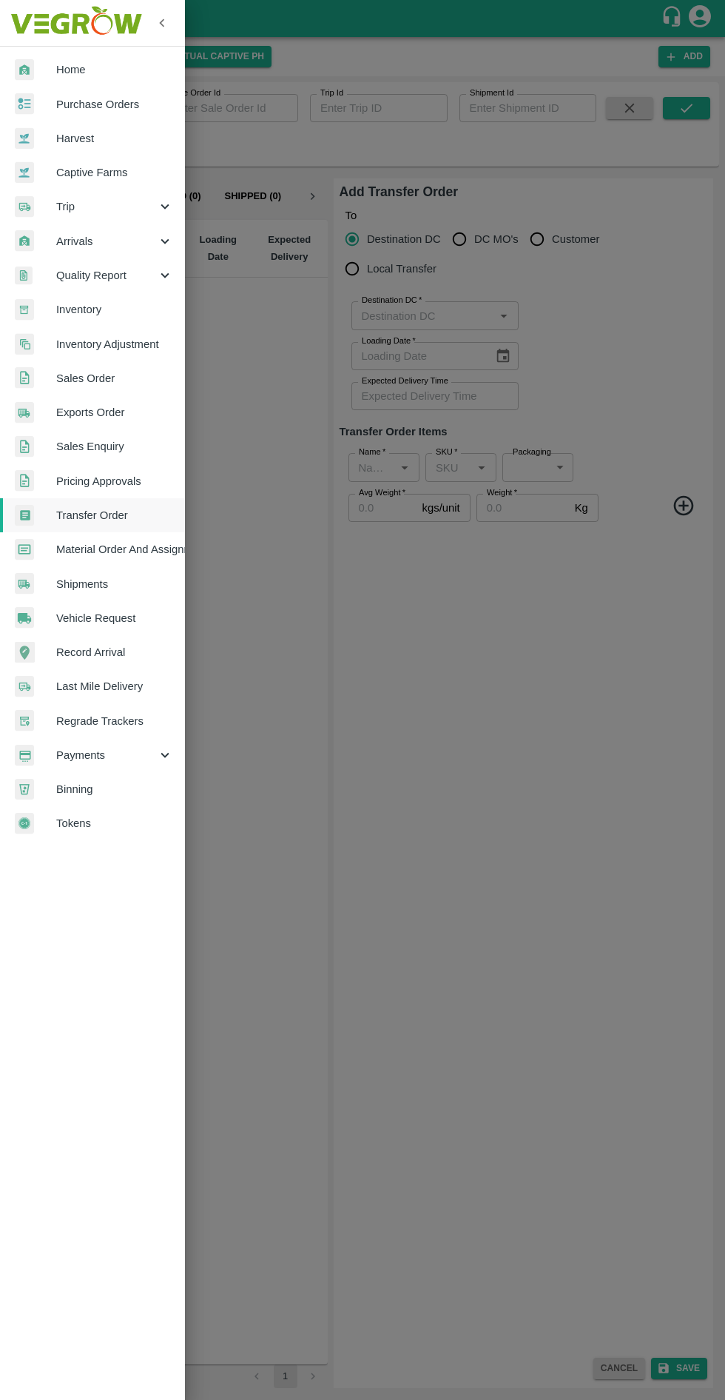
click at [118, 98] on span "Purchase Orders" at bounding box center [114, 104] width 117 height 16
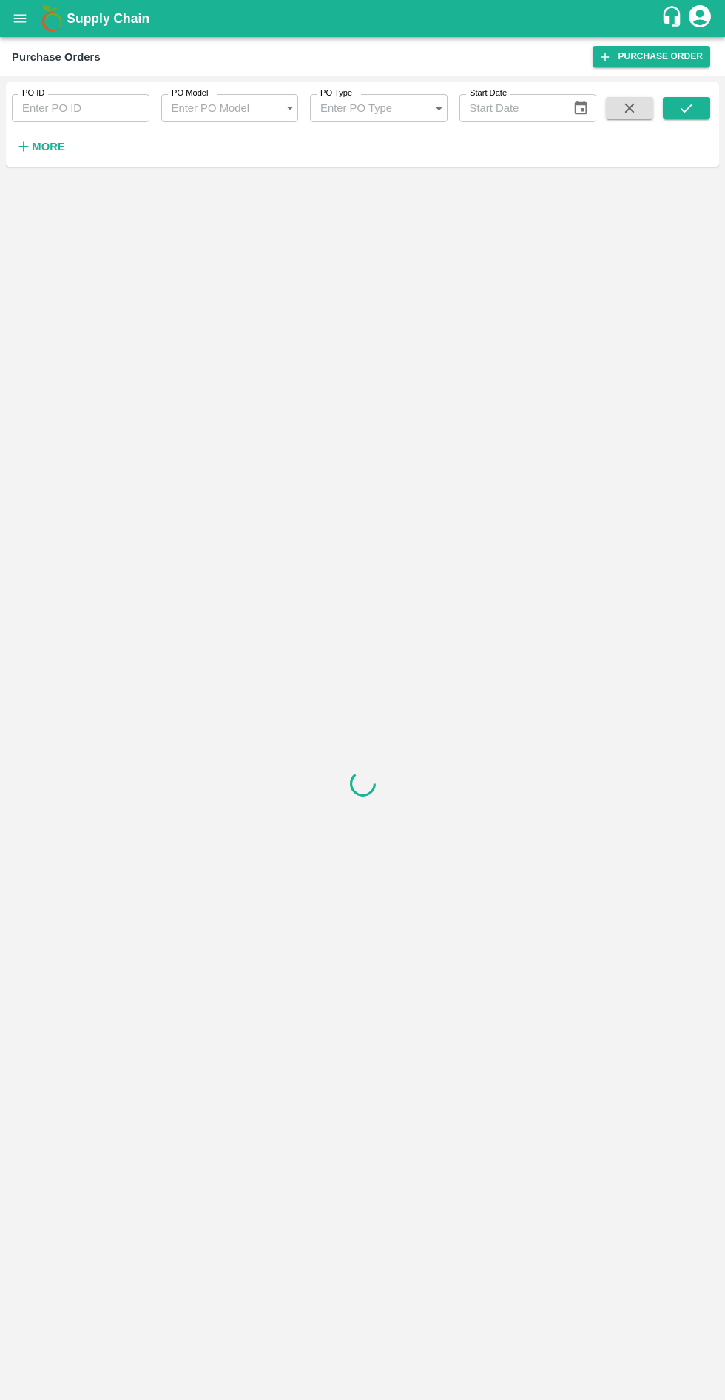
click at [51, 149] on strong "More" at bounding box center [48, 147] width 33 height 12
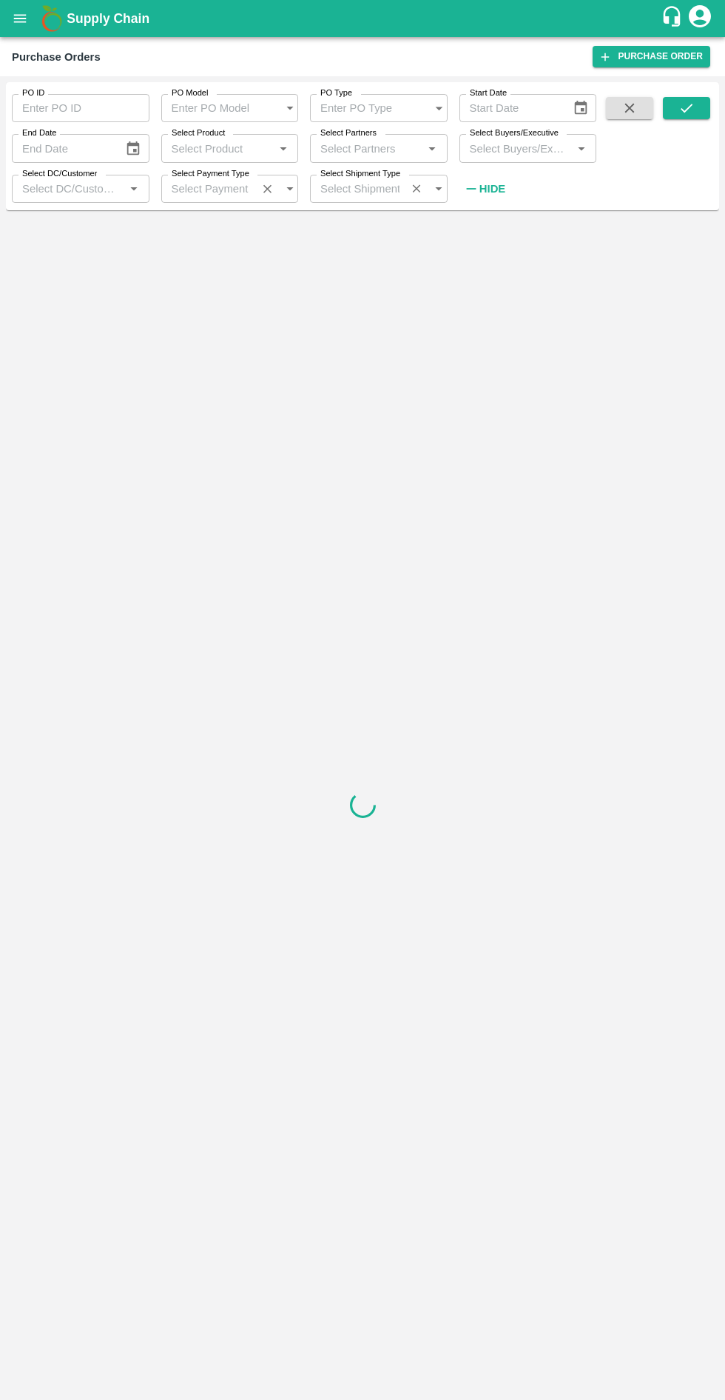
click at [380, 148] on input "Select Partners" at bounding box center [367, 147] width 104 height 19
type input "nikh"
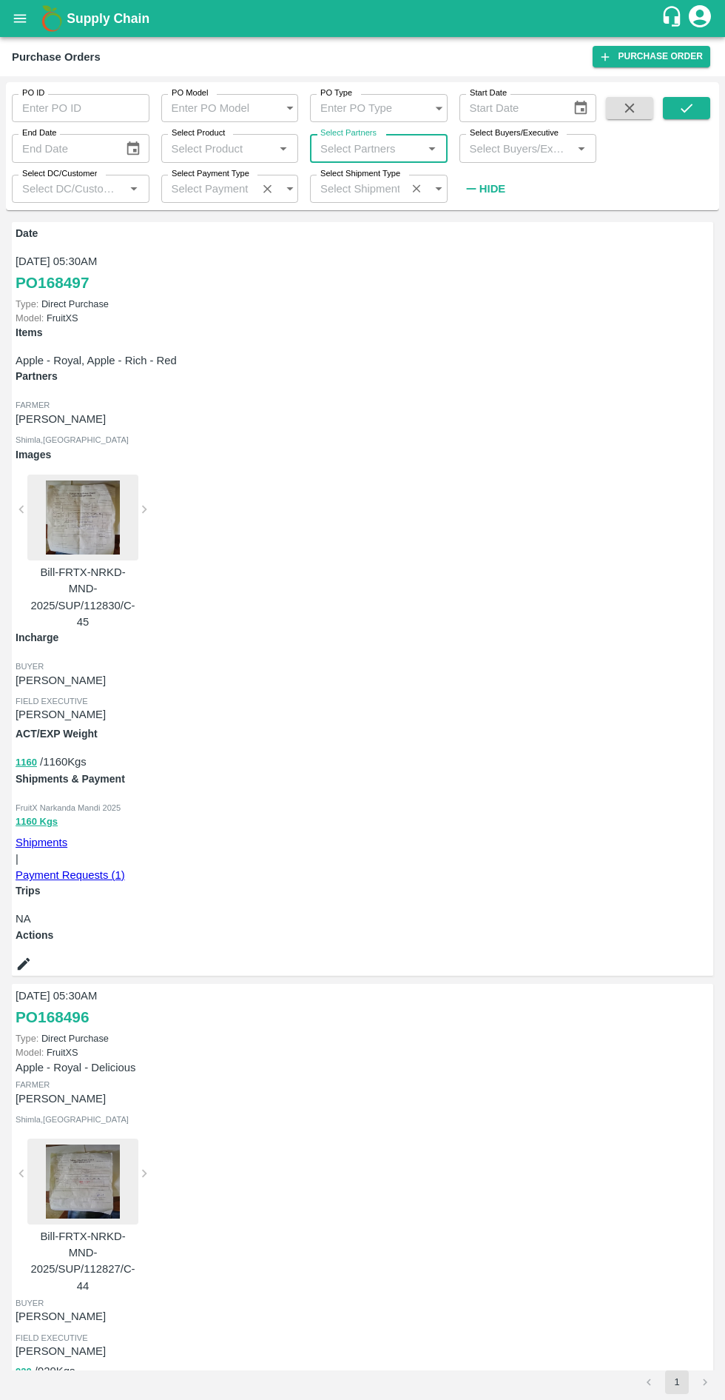
click at [379, 154] on input "Select Partners" at bounding box center [367, 147] width 104 height 19
type input "nikhil"
type input "N"
click at [203, 128] on label "Select Product" at bounding box center [198, 133] width 53 height 12
click at [203, 138] on input "Select Product" at bounding box center [218, 147] width 104 height 19
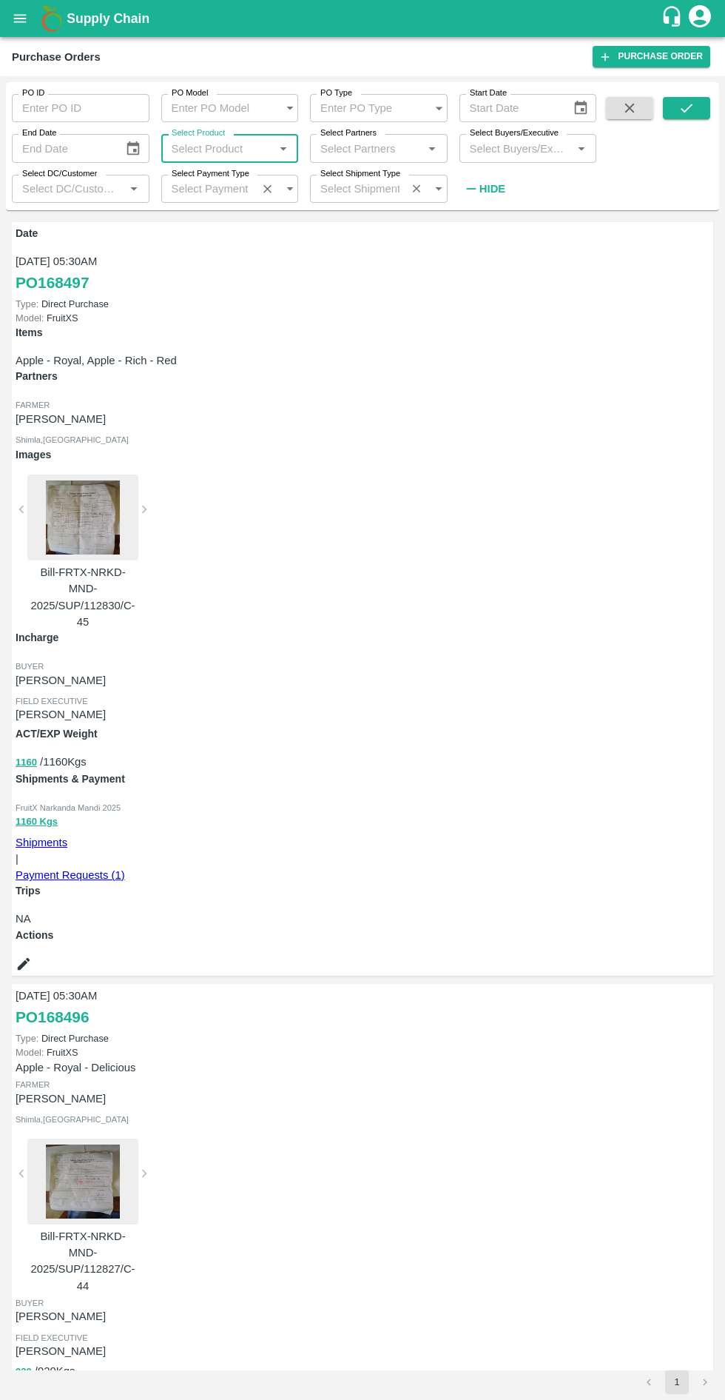
click at [211, 150] on input "Select Product" at bounding box center [218, 147] width 104 height 19
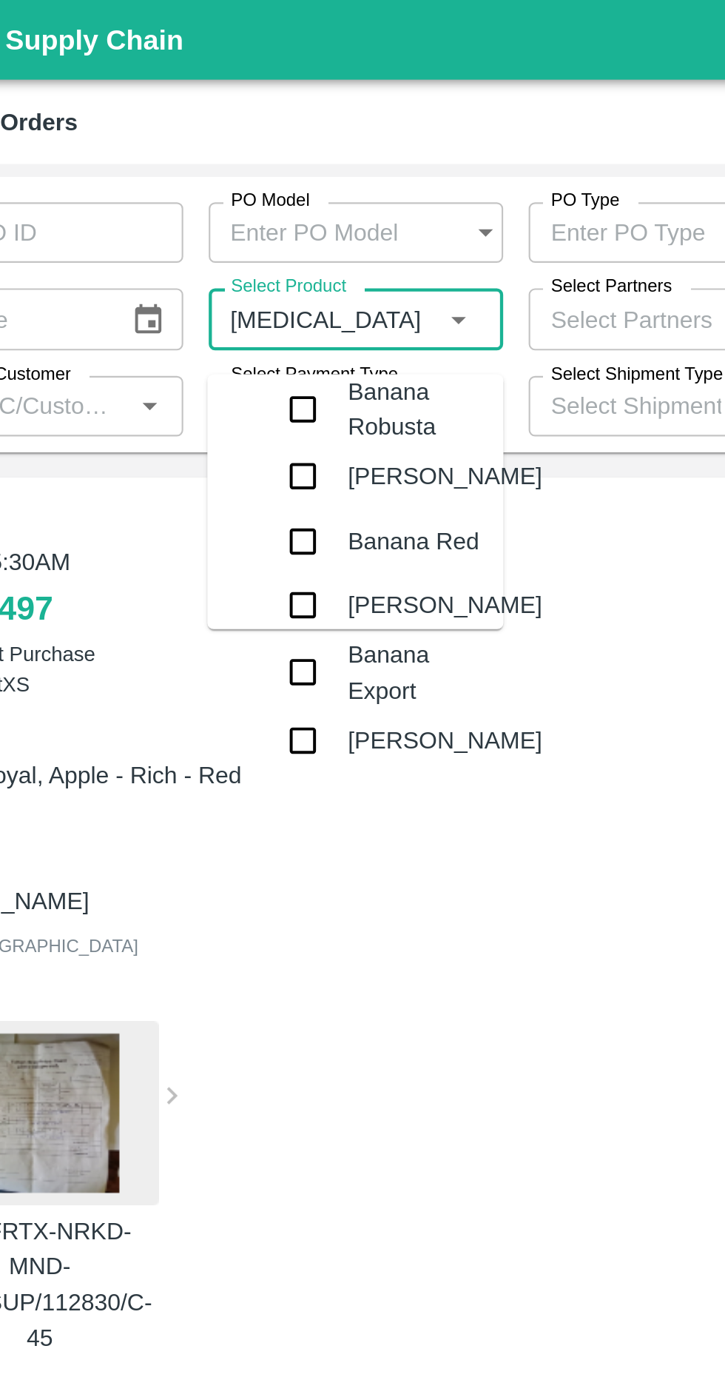
type input "banana"
click at [193, 296] on input "checkbox" at bounding box center [205, 312] width 30 height 33
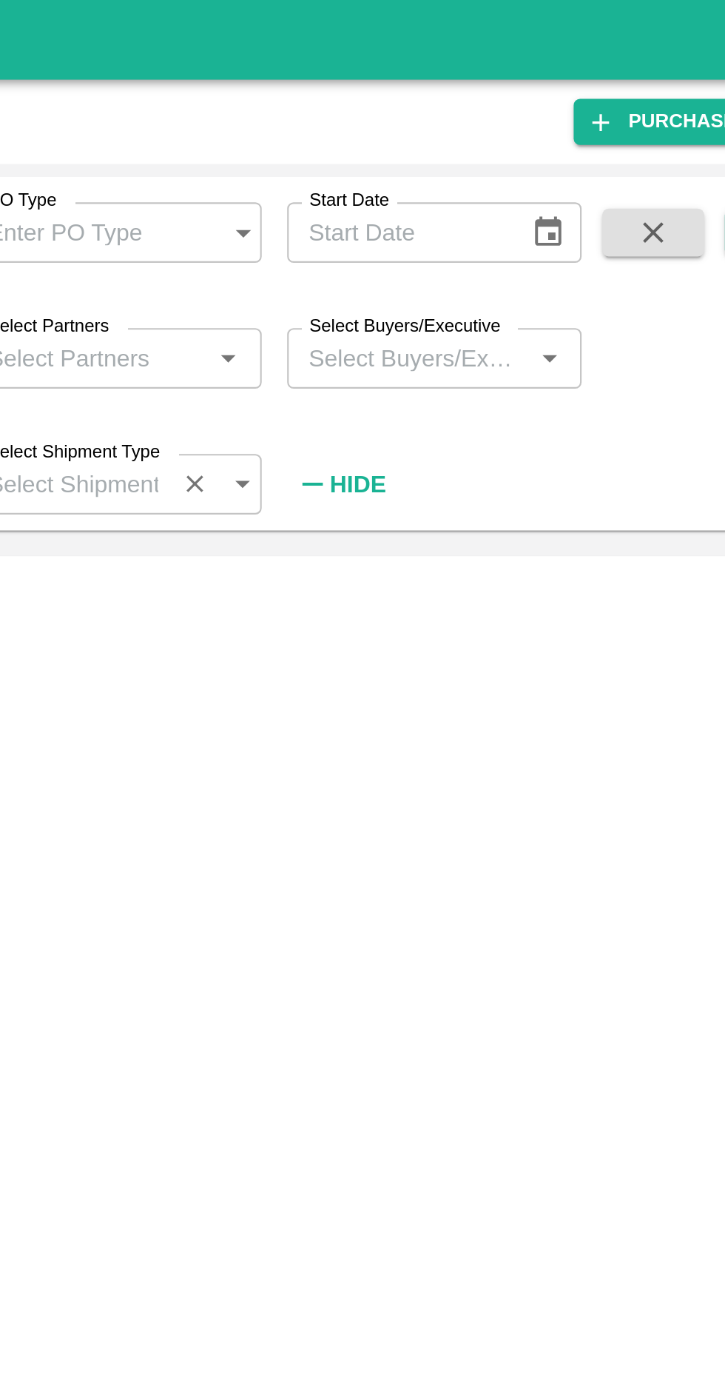
scroll to position [0, 0]
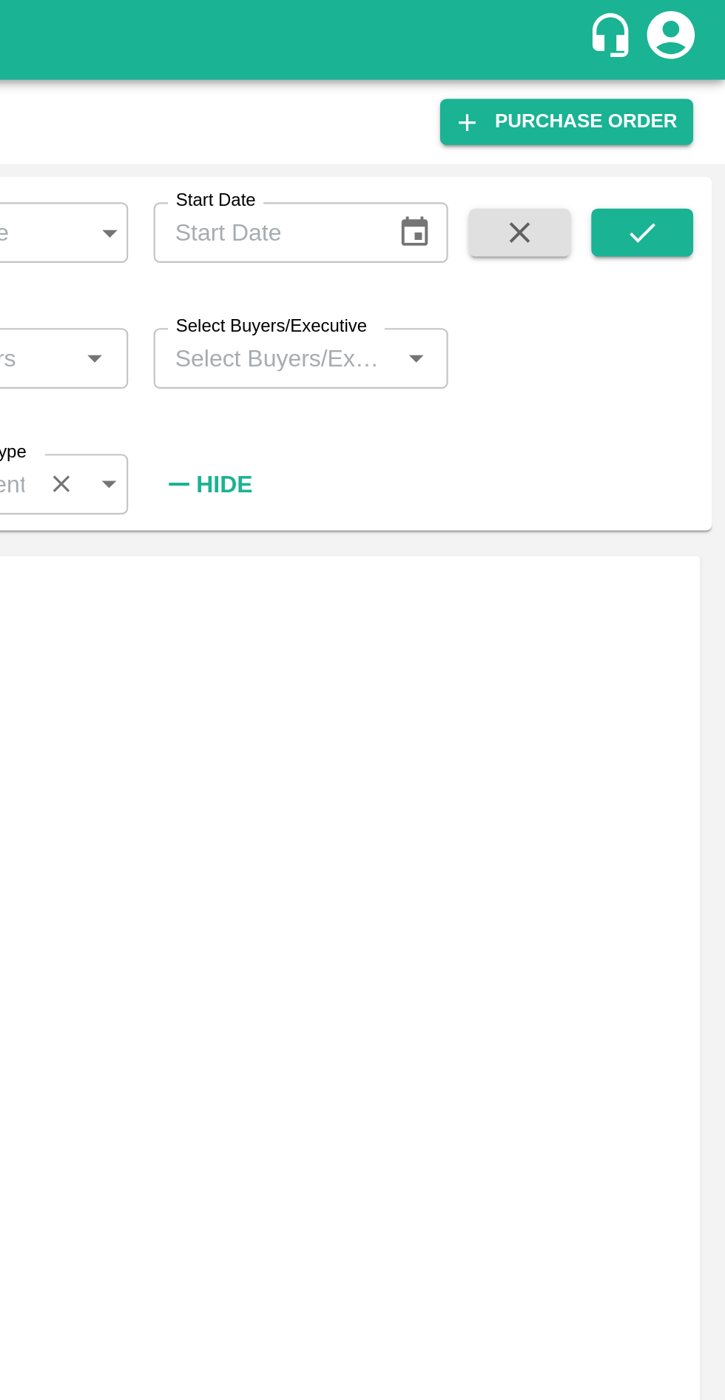
click at [685, 105] on icon "submit" at bounding box center [687, 108] width 16 height 16
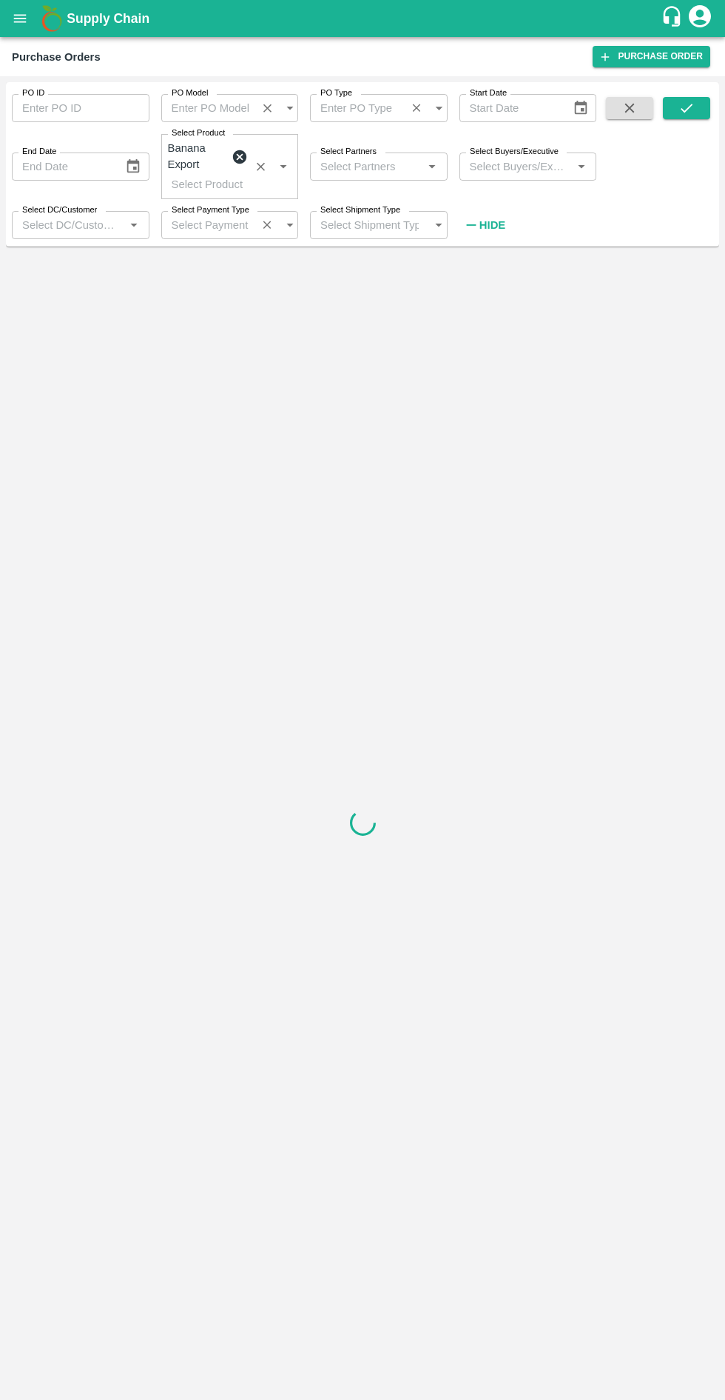
click at [702, 110] on button "submit" at bounding box center [686, 108] width 47 height 22
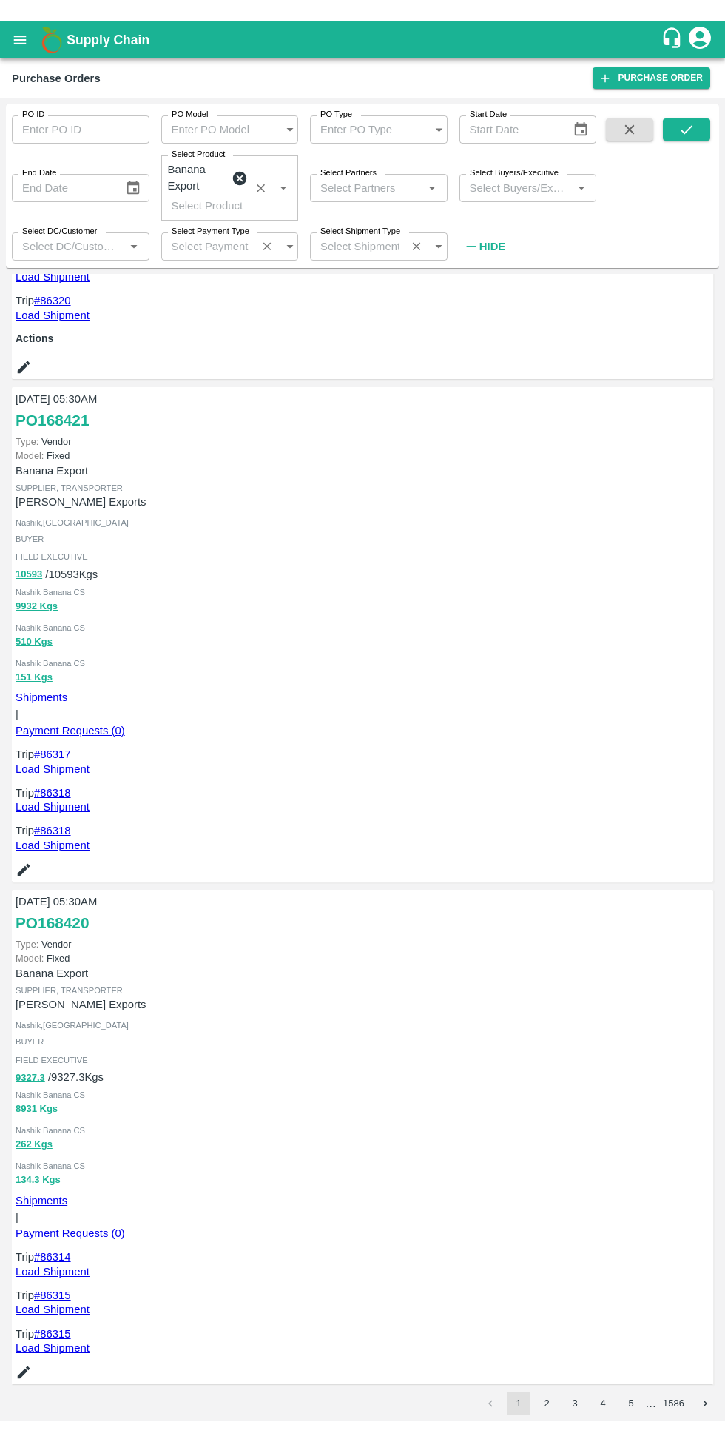
scroll to position [659, 0]
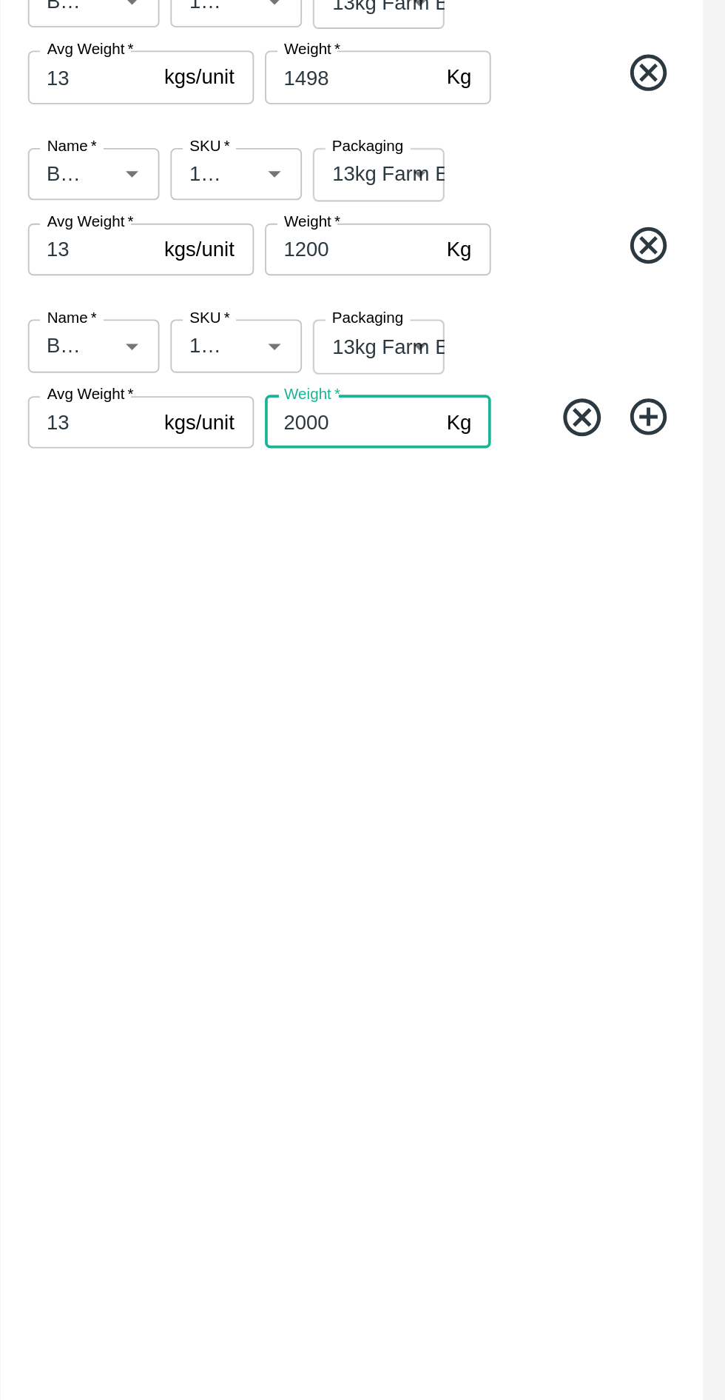
type input "2000"
click at [691, 782] on icon at bounding box center [684, 785] width 24 height 24
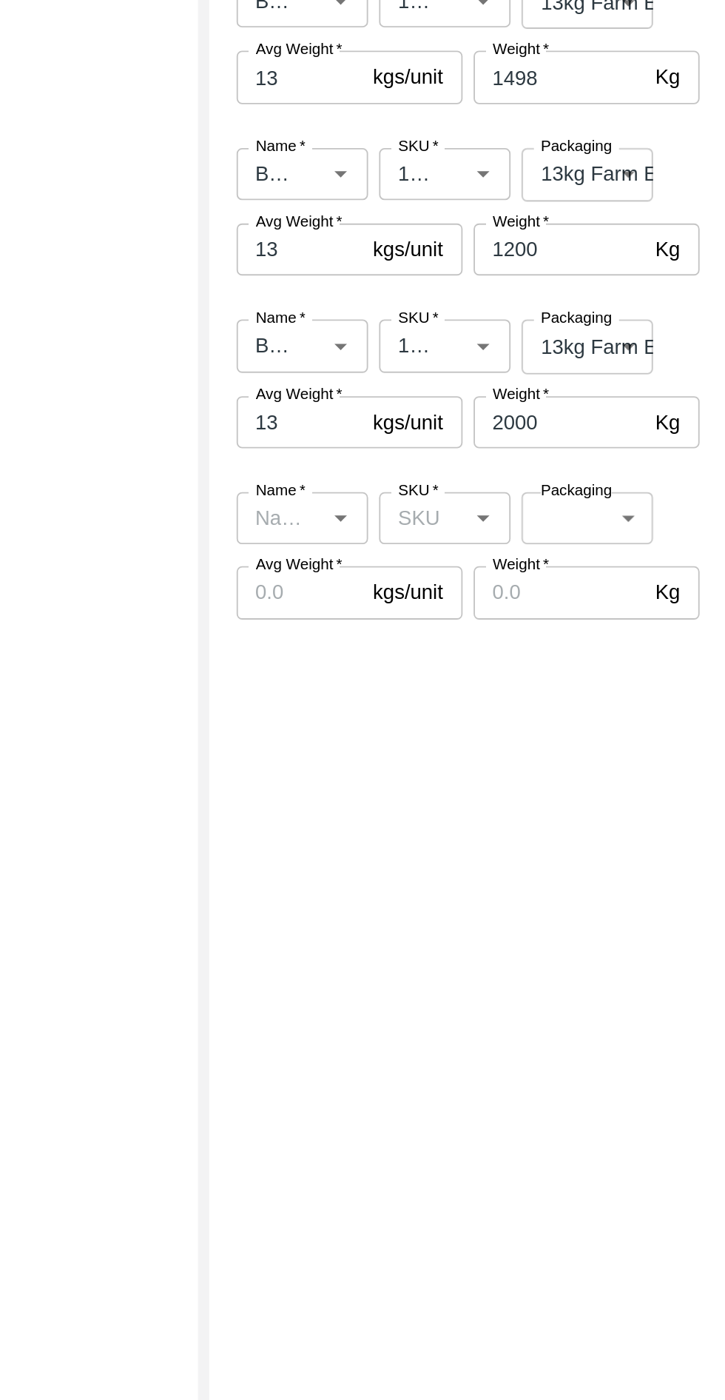
click at [404, 839] on icon "Open" at bounding box center [404, 840] width 7 height 4
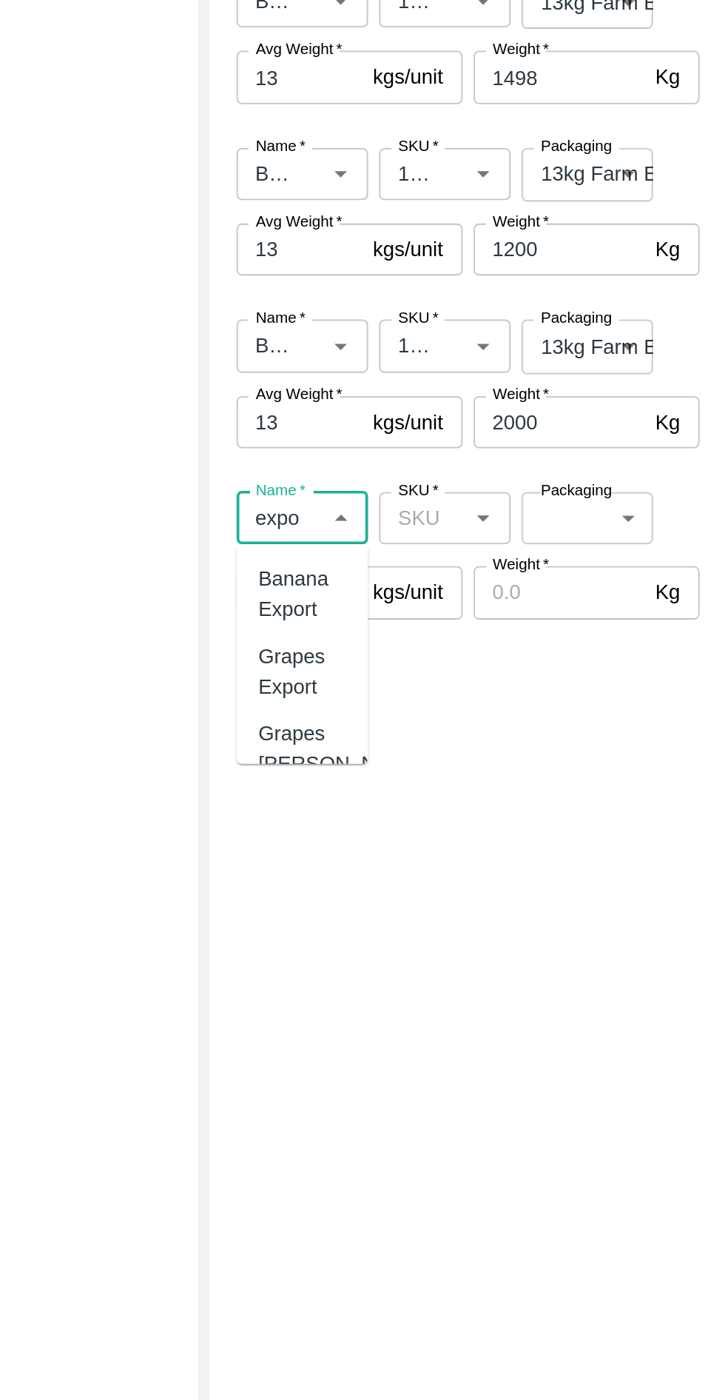
click at [383, 879] on div "Banana Export" at bounding box center [384, 880] width 47 height 33
type input "Banana Export"
click at [461, 839] on input "SKU   *" at bounding box center [449, 839] width 38 height 19
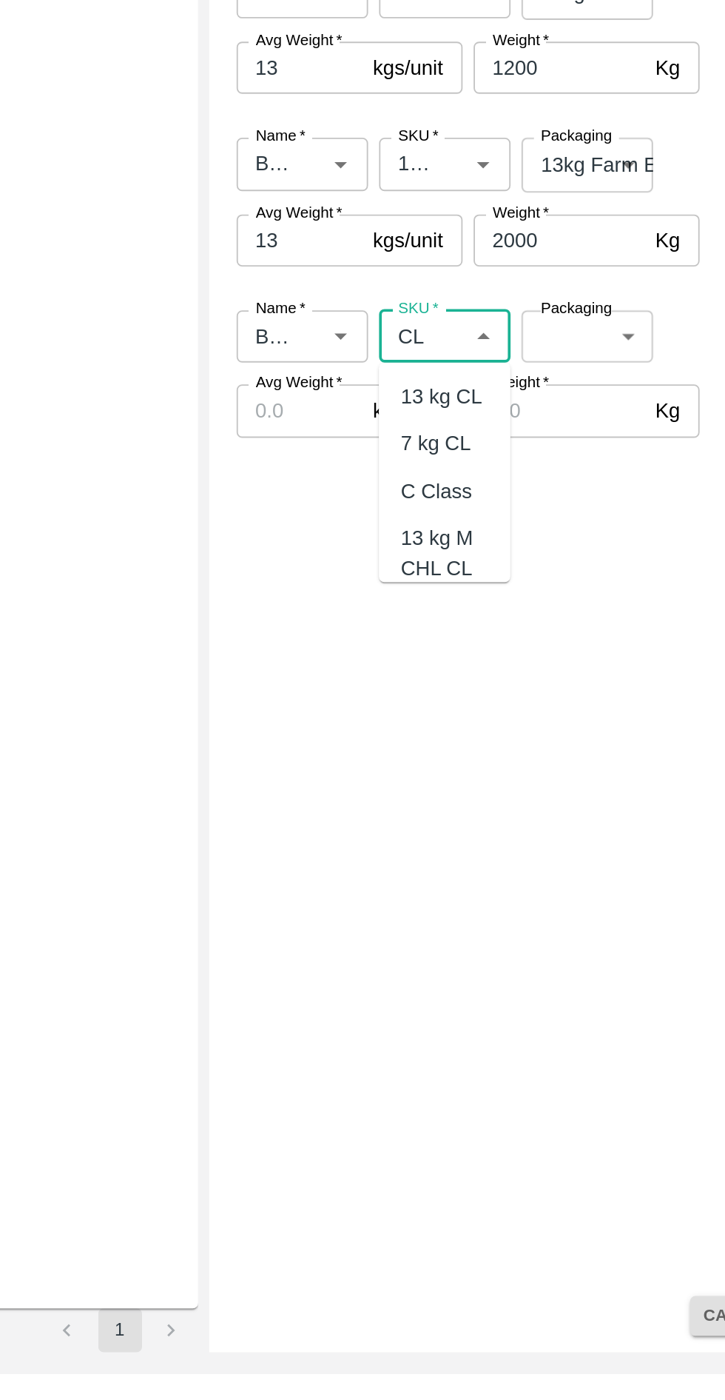
type input "C"
type input "m"
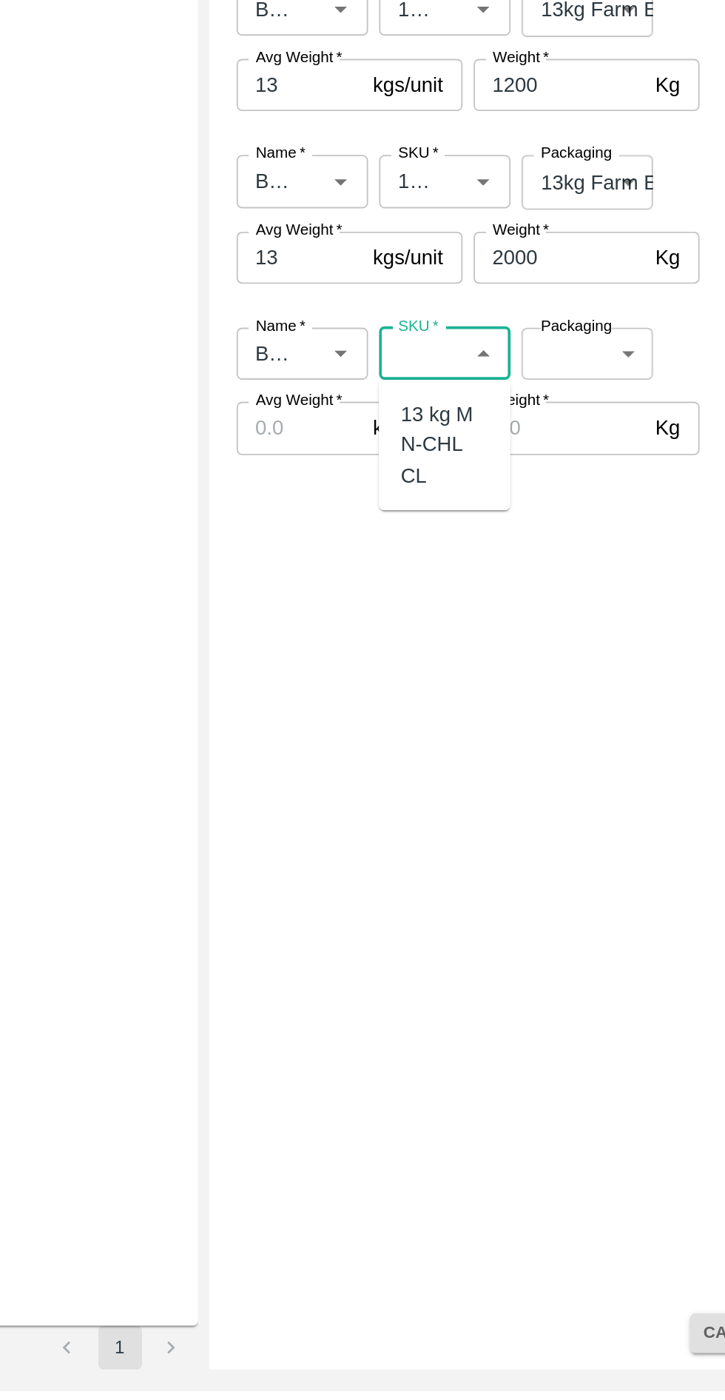
scroll to position [0, 54]
click at [466, 882] on div "13 kg M N-CHL CL" at bounding box center [460, 889] width 47 height 50
type input "13 kg M N-CHL CL"
click at [534, 847] on body "Supply Chain Transfer Orders Tembhurni Virtual Captive PH Add Destination Desti…" at bounding box center [362, 700] width 725 height 1400
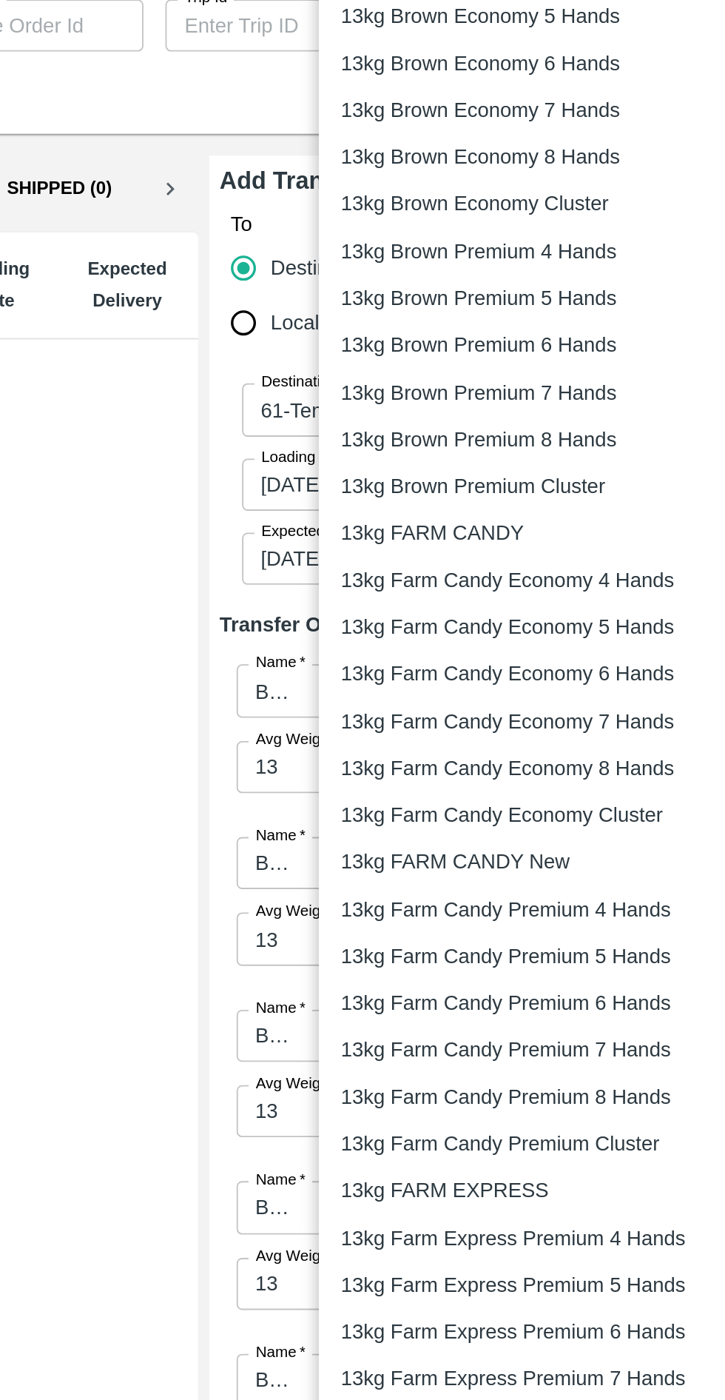
scroll to position [0, 0]
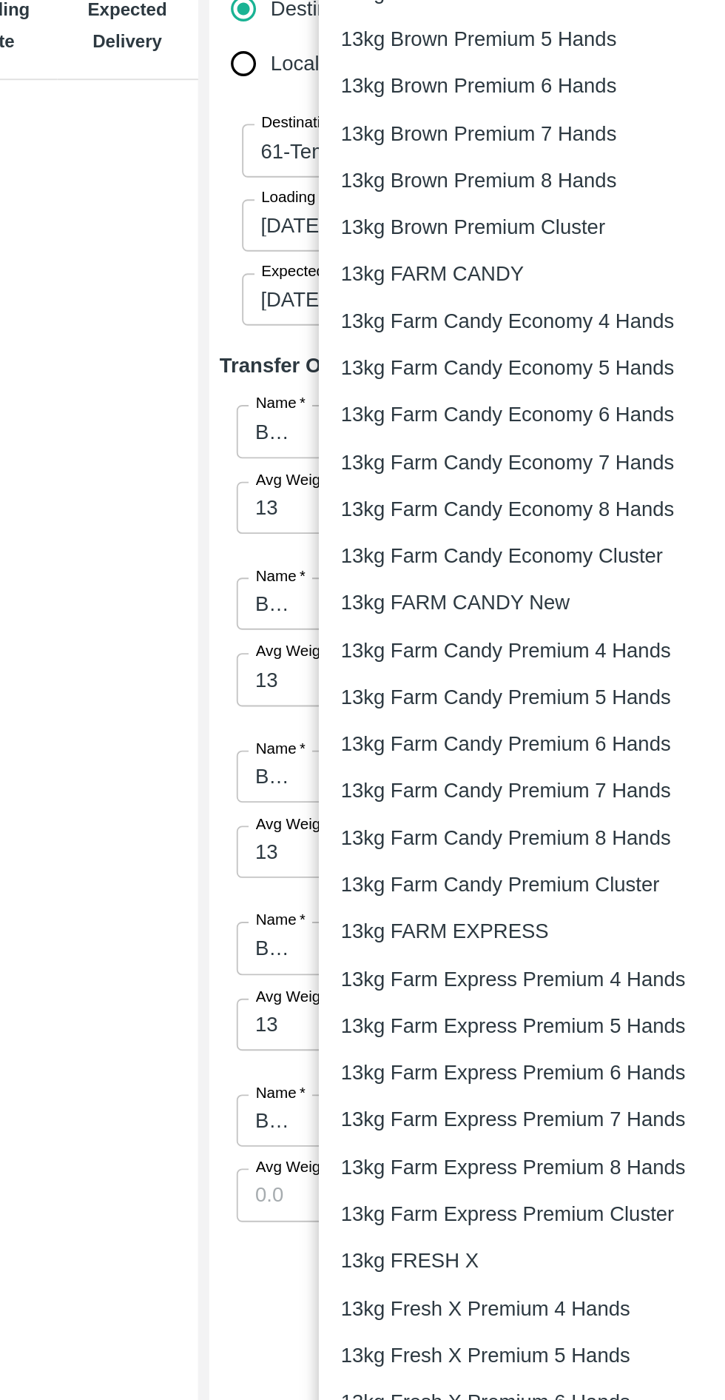
click at [531, 892] on p "13kg Farm Express Premium Cluster" at bounding box center [495, 890] width 180 height 16
type input "390"
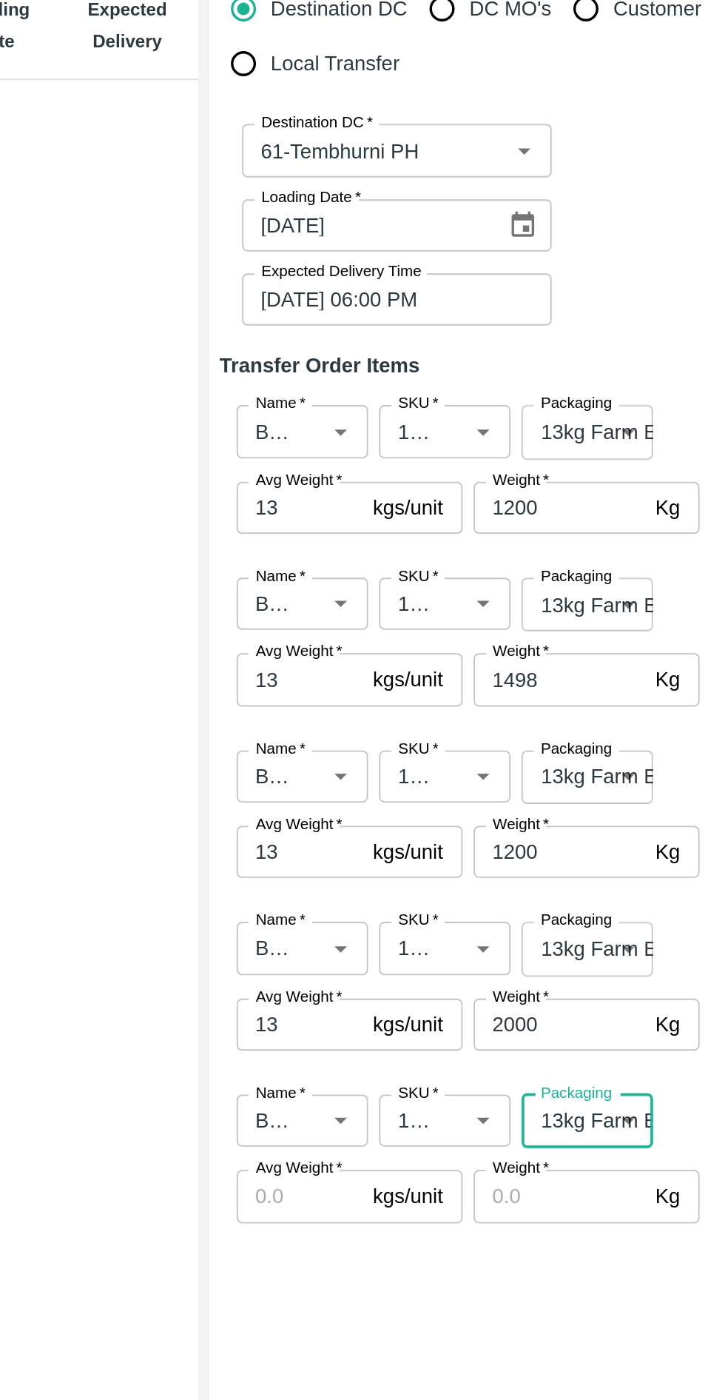
click at [386, 868] on label "Avg Weight   *" at bounding box center [382, 865] width 47 height 12
click at [386, 868] on input "Avg Weight   *" at bounding box center [383, 880] width 68 height 28
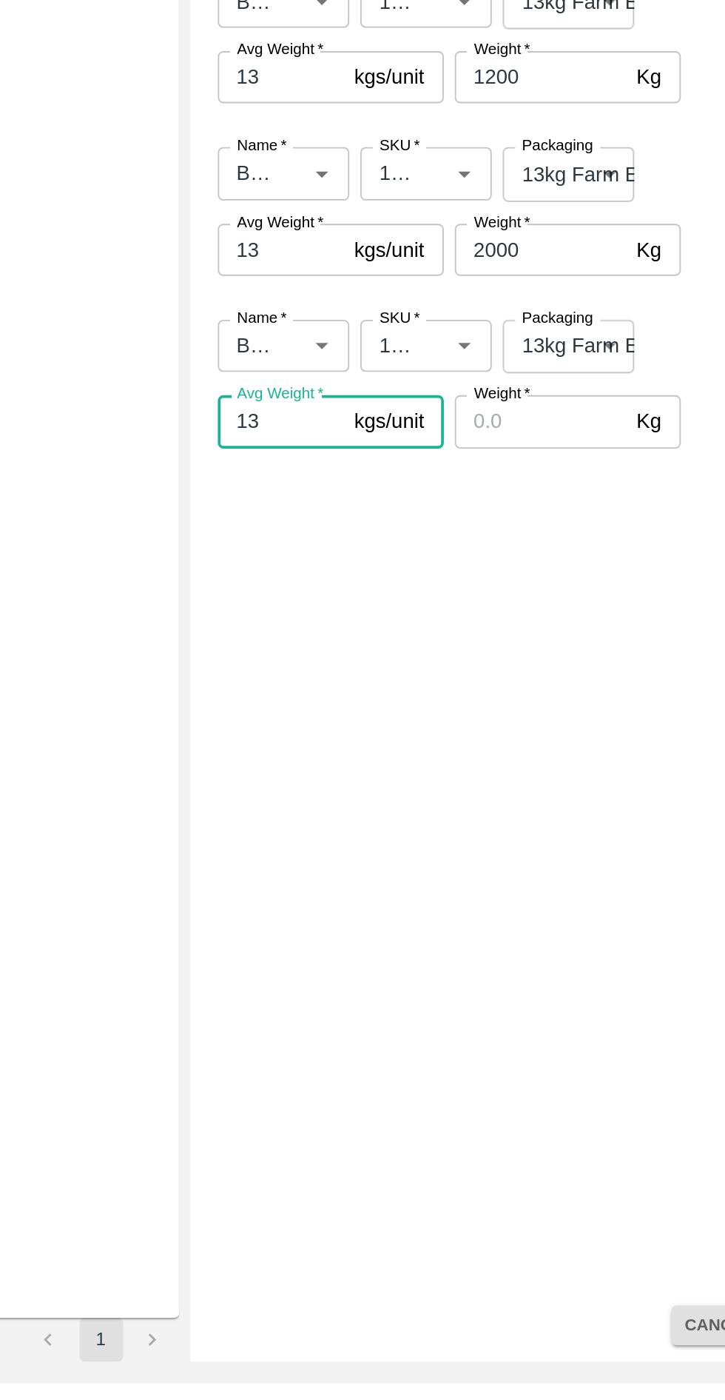
type input "13"
click at [546, 880] on input "Weight   *" at bounding box center [523, 880] width 93 height 28
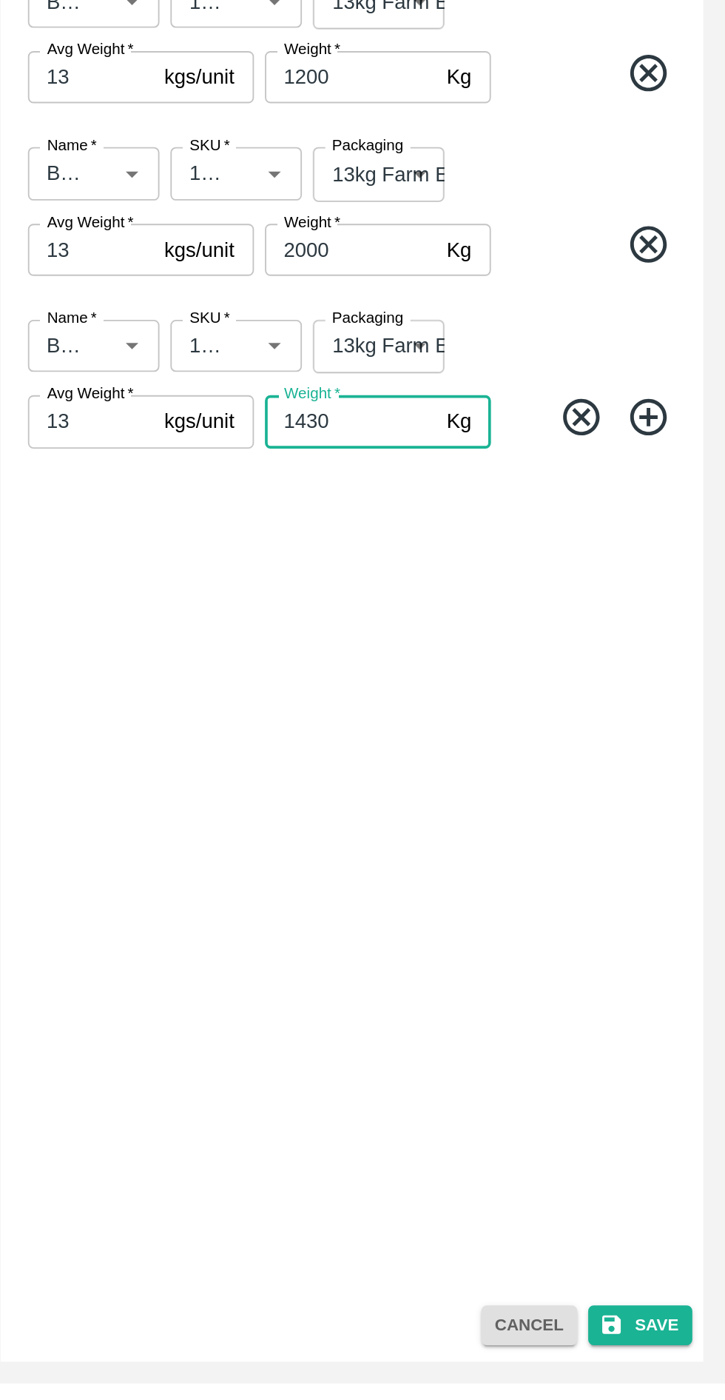
type input "1430"
click at [688, 879] on icon at bounding box center [684, 878] width 24 height 24
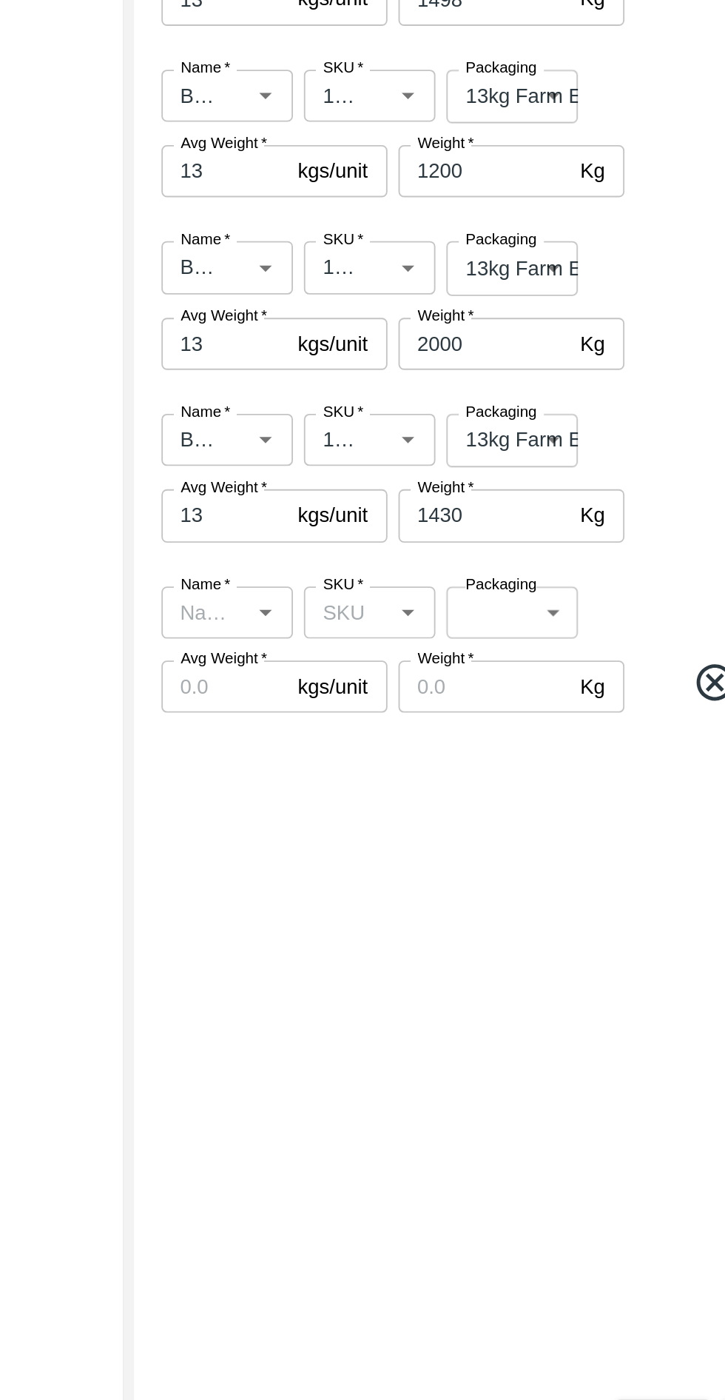
click at [404, 933] on icon "Open" at bounding box center [404, 933] width 7 height 4
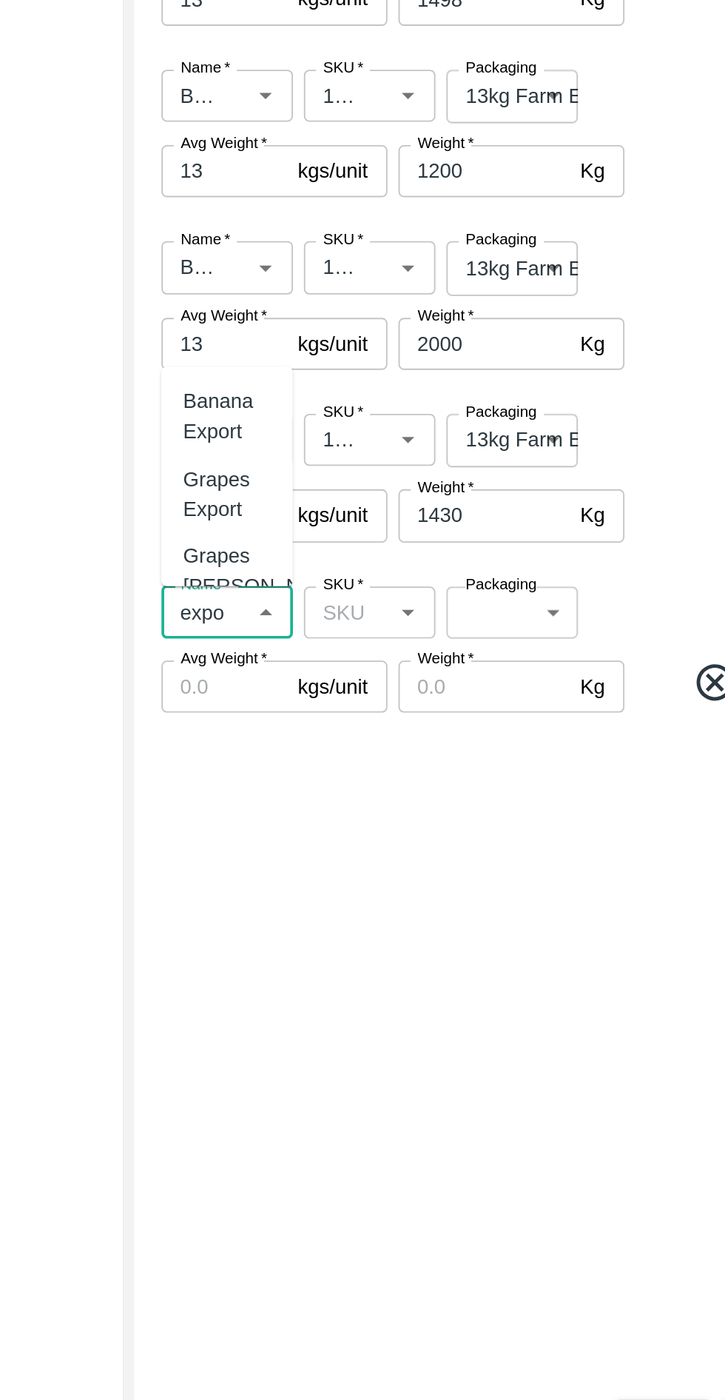
click at [392, 834] on div "Banana Export" at bounding box center [384, 827] width 47 height 33
type input "Banana Export"
click at [457, 929] on input "SKU   *" at bounding box center [449, 932] width 38 height 19
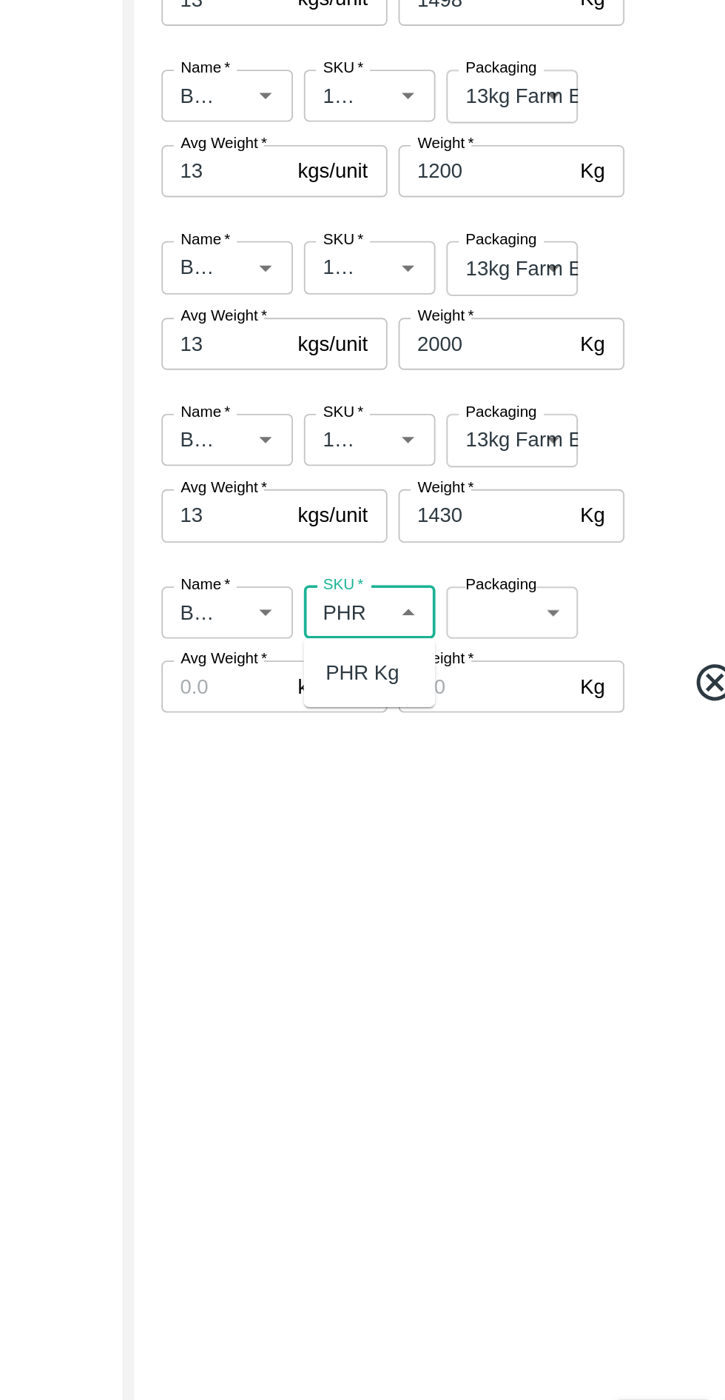
click at [464, 958] on div "PHR Kg" at bounding box center [457, 965] width 40 height 16
type input "PHR Kg"
click at [538, 938] on body "Supply Chain Transfer Orders Tembhurni Virtual Captive PH Add Destination Desti…" at bounding box center [362, 700] width 725 height 1400
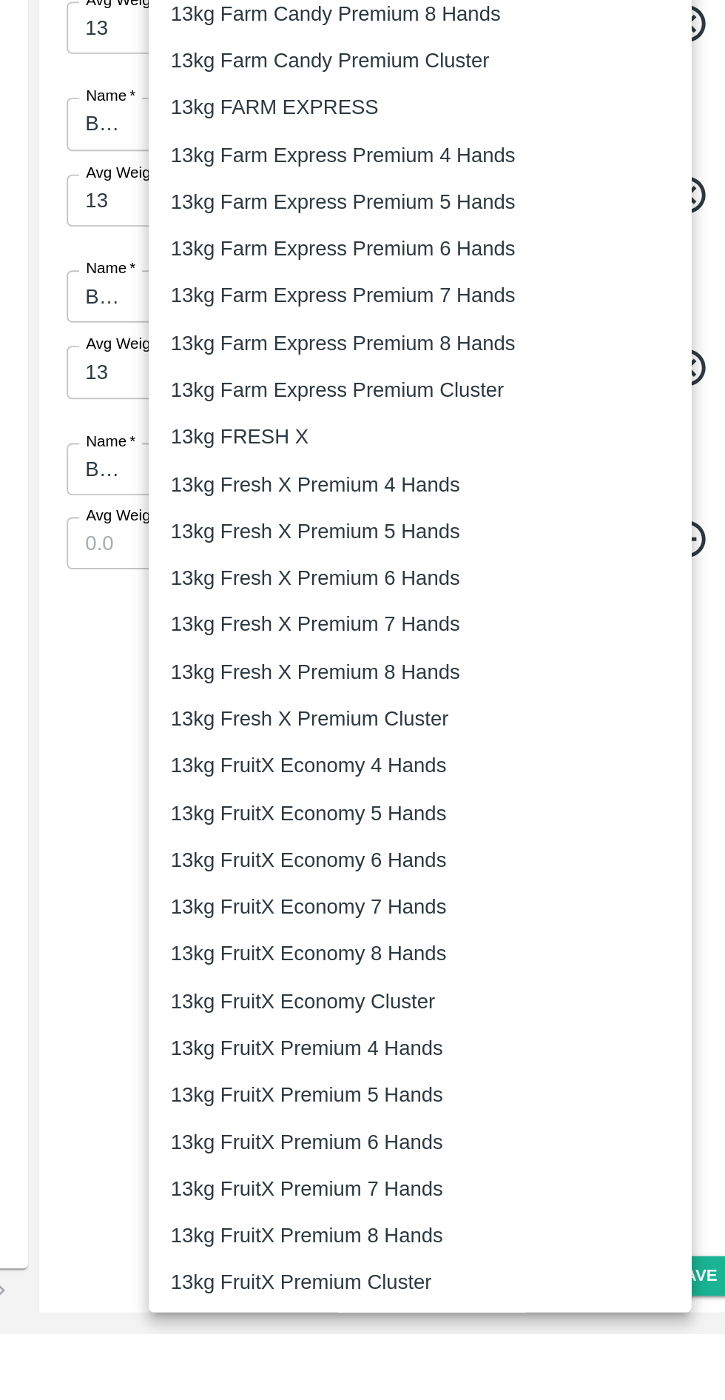
click at [351, 1209] on div at bounding box center [362, 700] width 725 height 1400
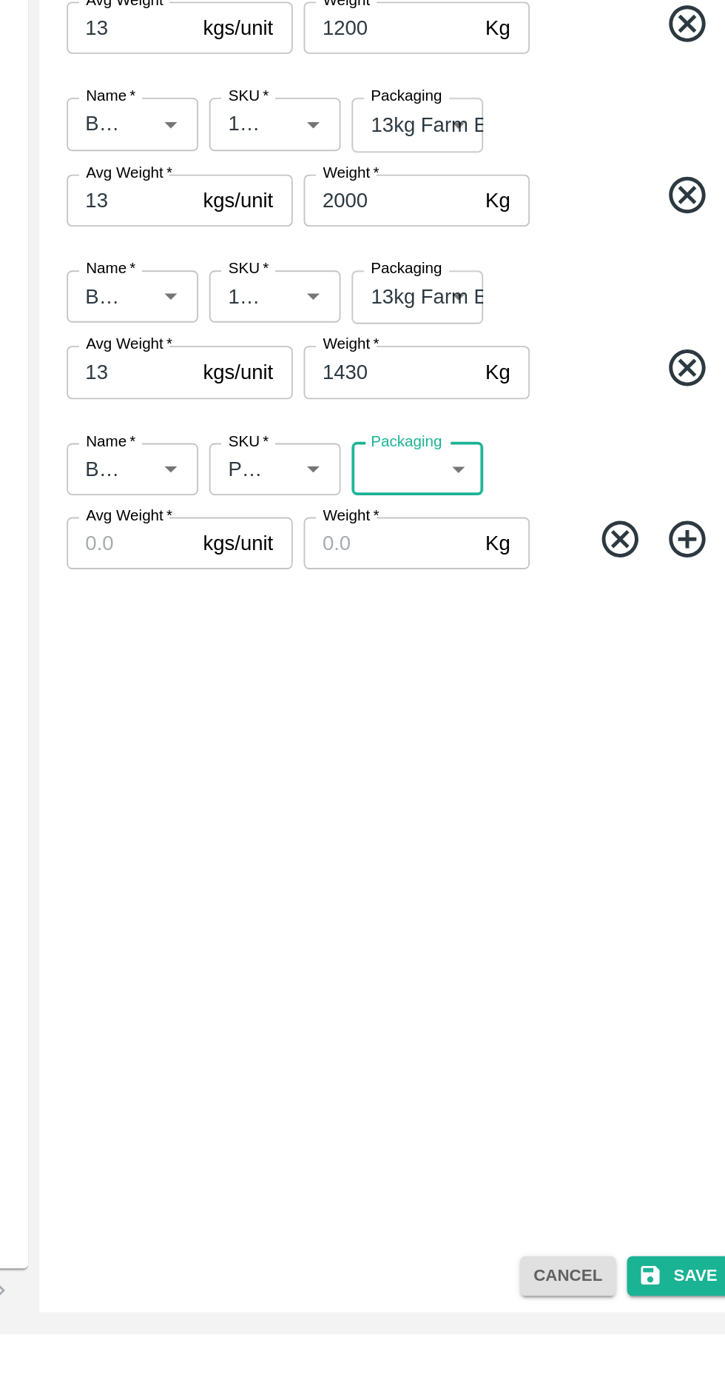
click at [395, 972] on div "Avg Weight   * kgs/unit Avg Weight" at bounding box center [410, 973] width 122 height 28
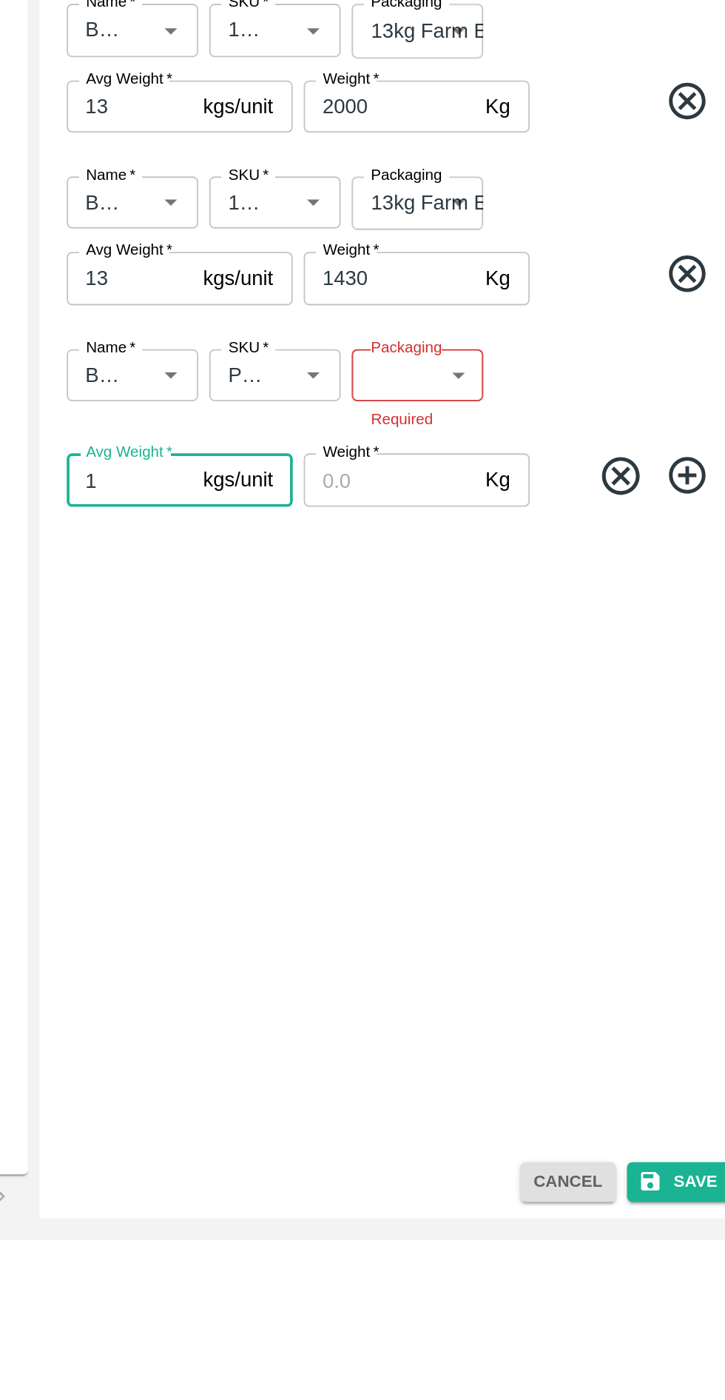
type input "1"
click at [532, 913] on label "Packaging" at bounding box center [532, 918] width 38 height 12
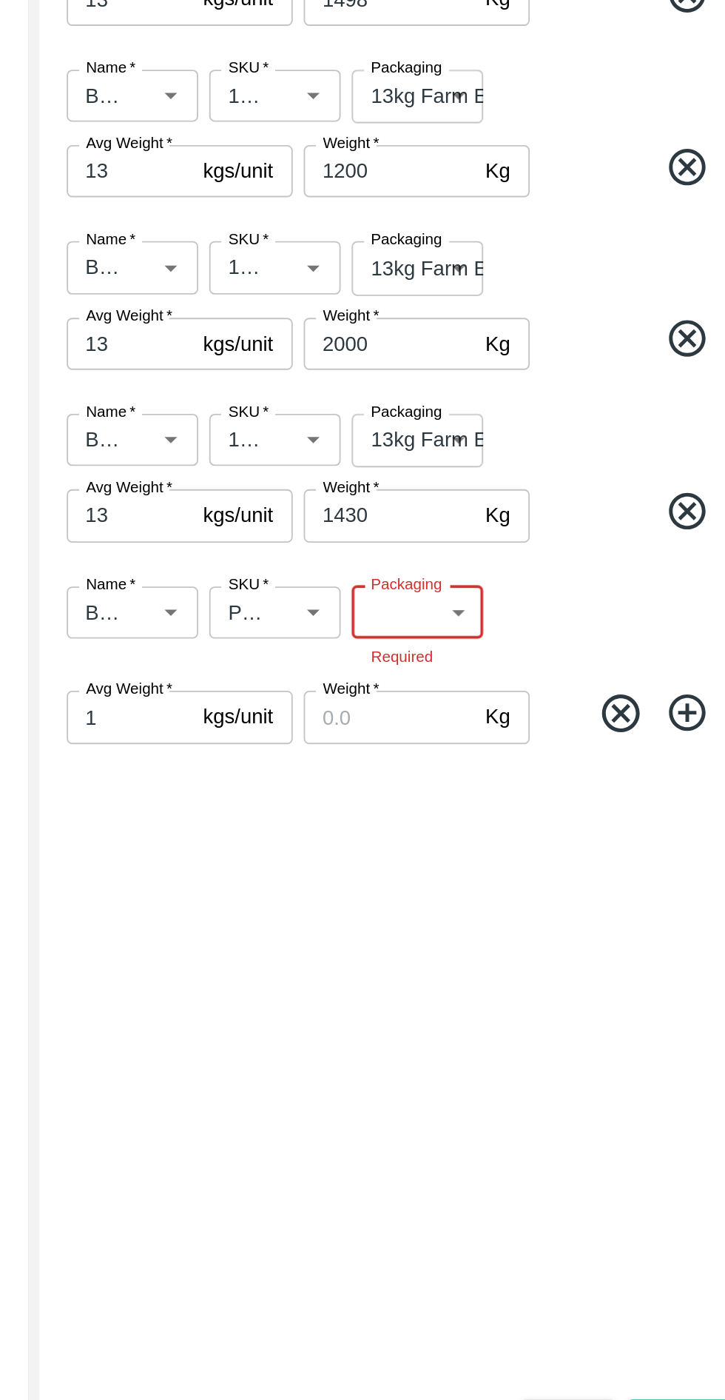
click at [517, 865] on span "*" at bounding box center [514, 865] width 5 height 9
click at [517, 866] on input "1430" at bounding box center [523, 880] width 93 height 28
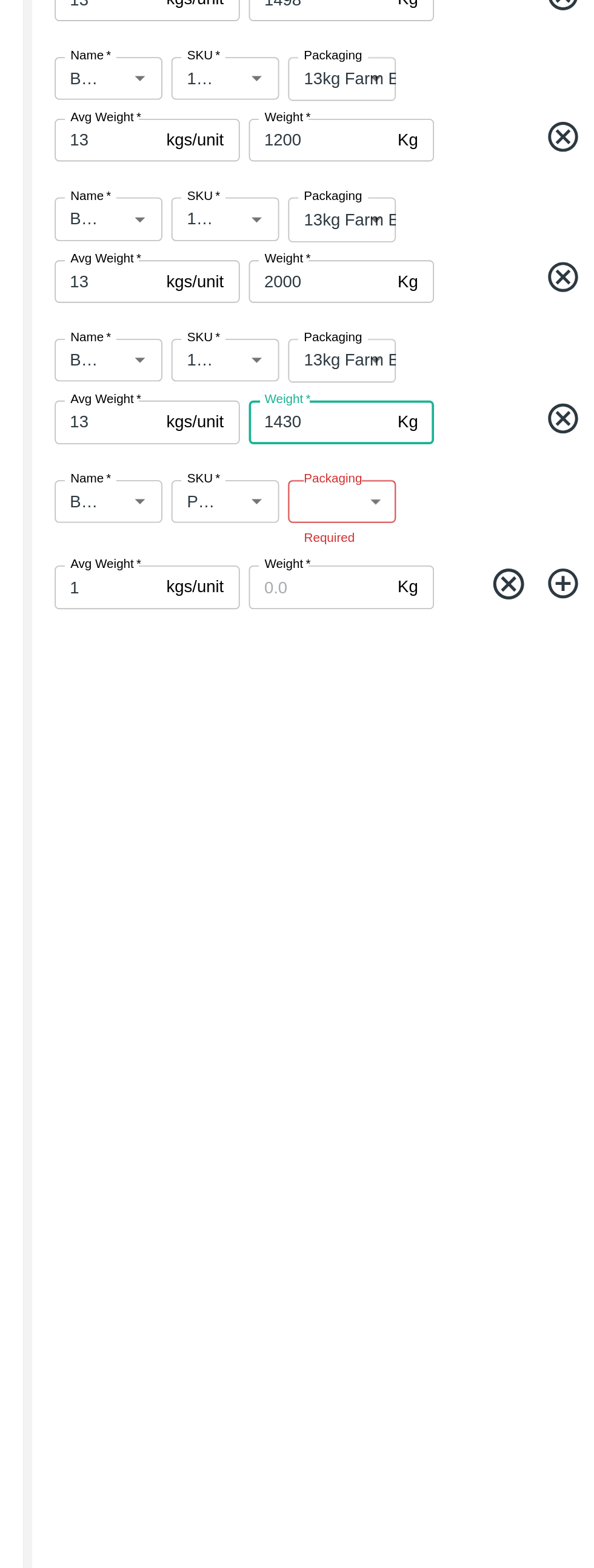
click at [433, 807] on input "Weight   *" at bounding box center [428, 810] width 76 height 23
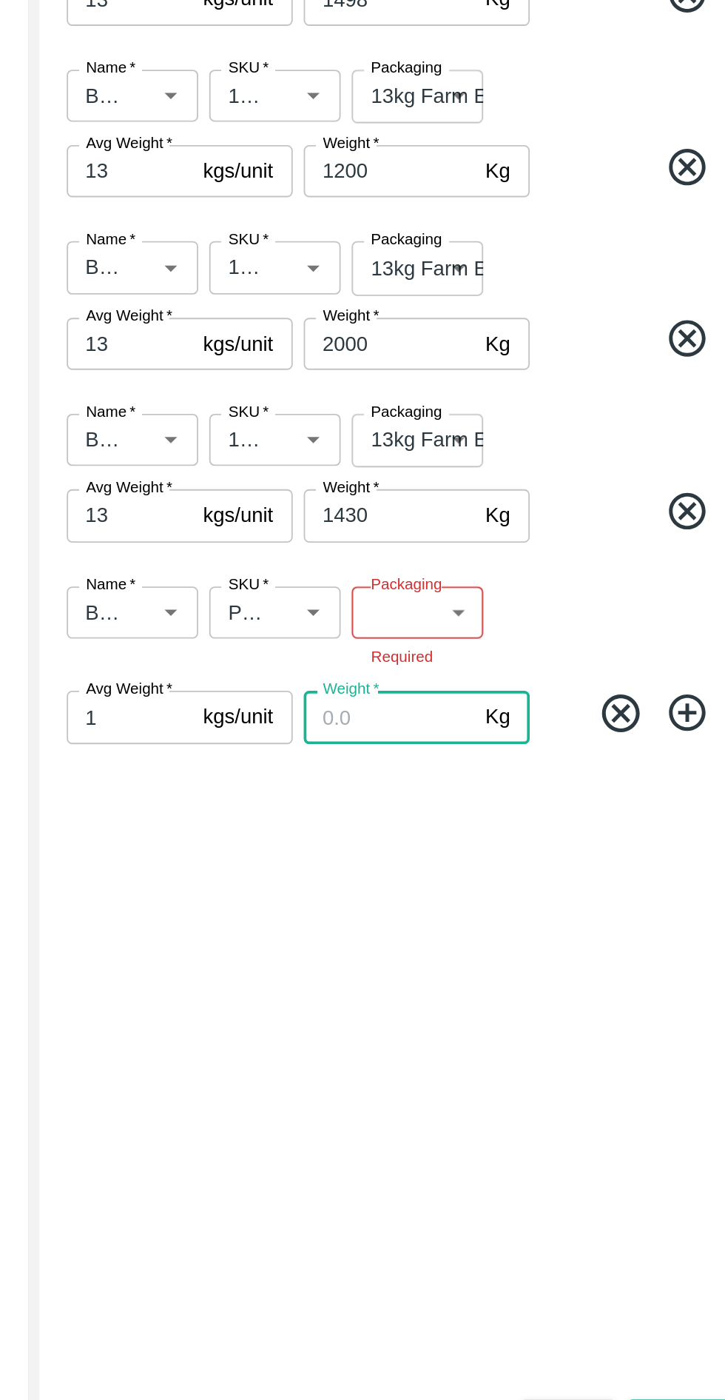
click at [530, 993] on input "Weight   *" at bounding box center [523, 989] width 93 height 28
type input "100"
click at [692, 986] on icon at bounding box center [684, 987] width 20 height 20
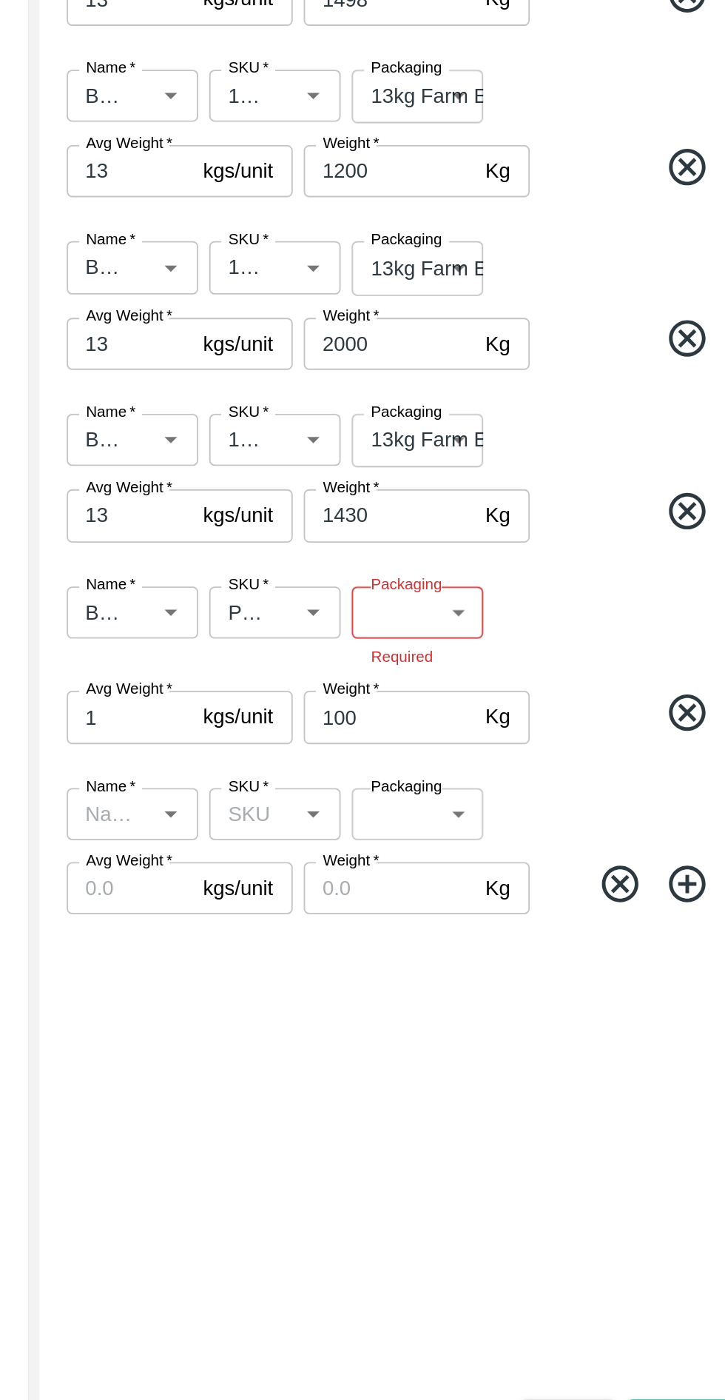
click at [376, 1041] on input "Name   *" at bounding box center [372, 1041] width 38 height 19
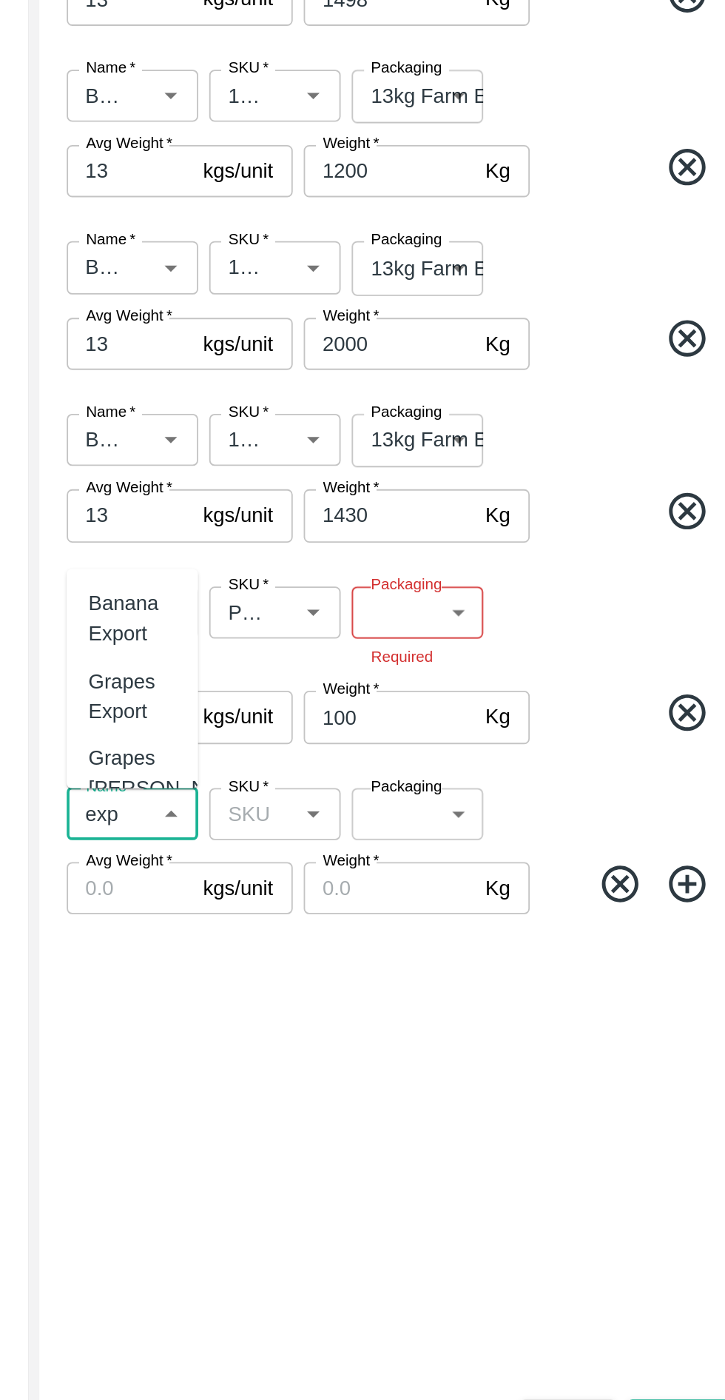
click at [388, 934] on div "Banana Export" at bounding box center [384, 935] width 47 height 33
type input "Banana Export"
click at [540, 1042] on body "Supply Chain Transfer Orders Tembhurni Virtual Captive PH Add Destination Desti…" at bounding box center [362, 700] width 725 height 1400
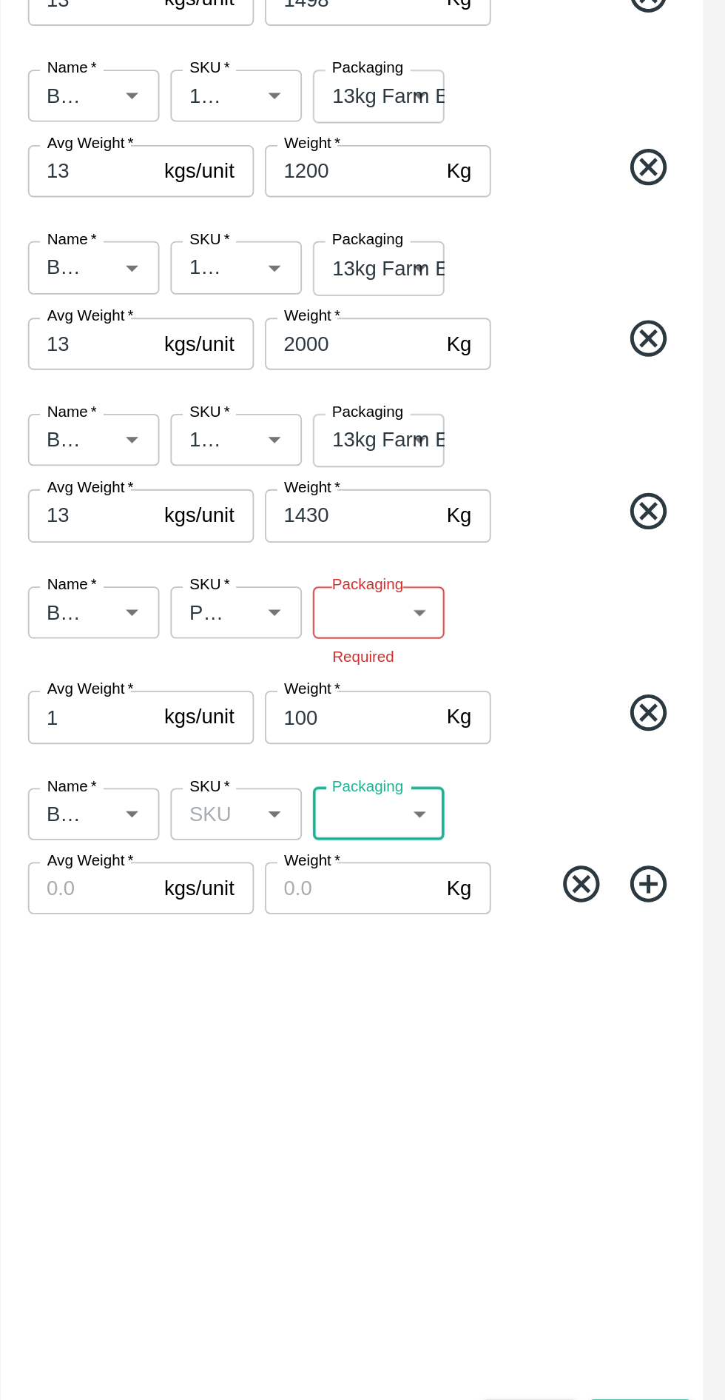
click at [455, 1026] on span "*" at bounding box center [455, 1026] width 5 height 9
click at [455, 1032] on input "SKU   *" at bounding box center [449, 1041] width 38 height 19
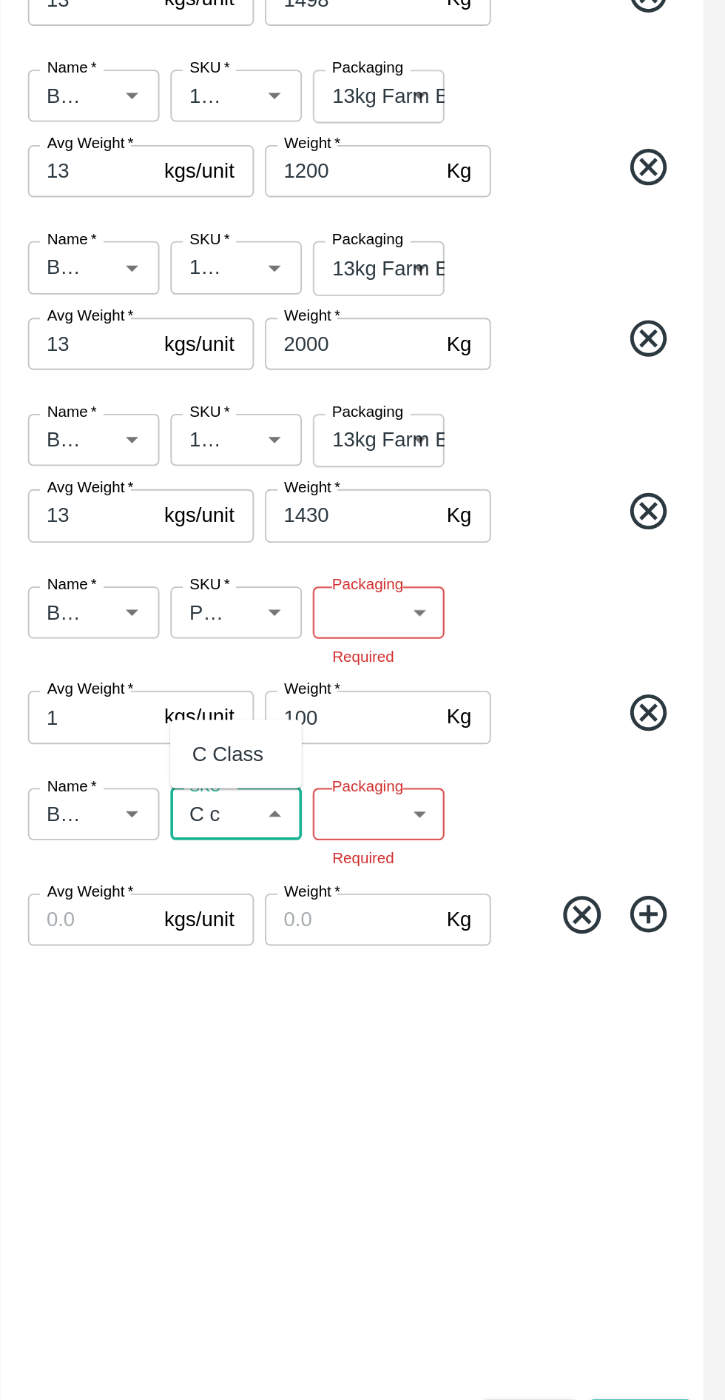
click at [472, 1010] on div "C Class" at bounding box center [456, 1009] width 38 height 16
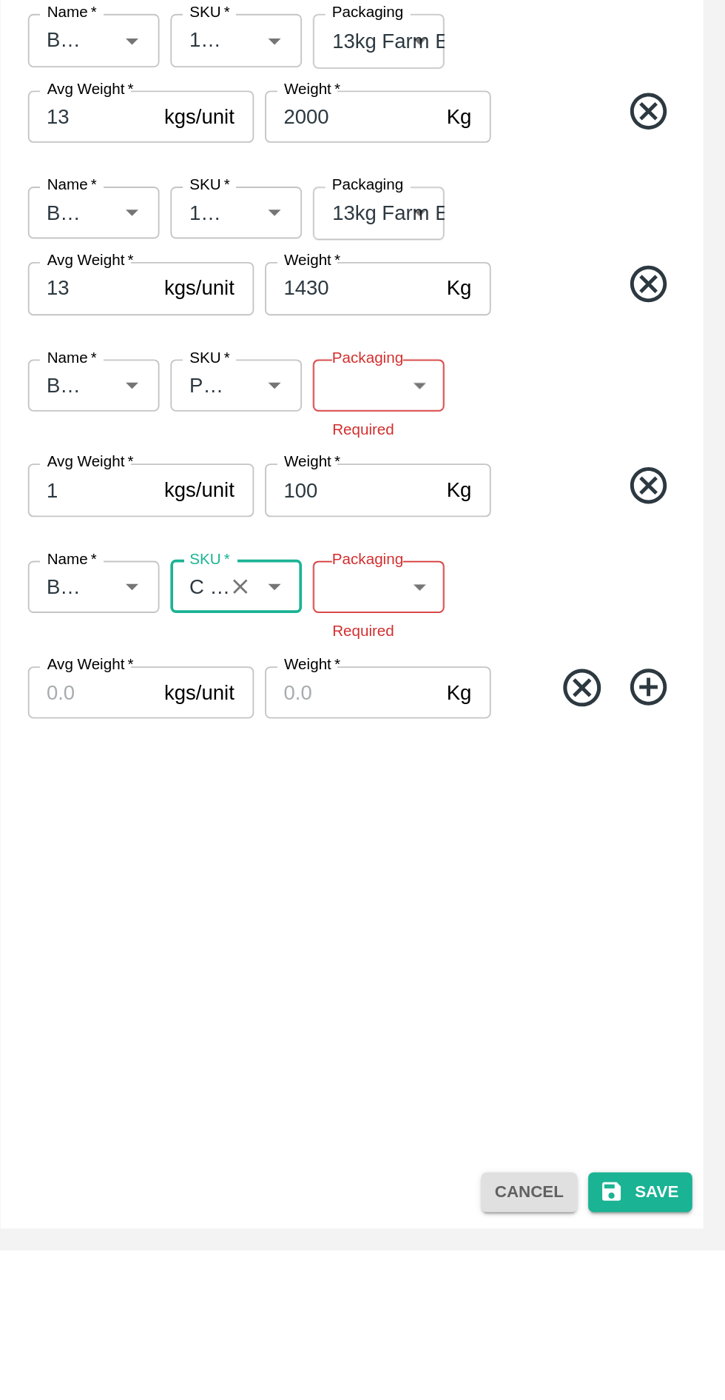
type input "C Class"
click at [378, 1098] on input "Avg Weight   *" at bounding box center [383, 1098] width 68 height 28
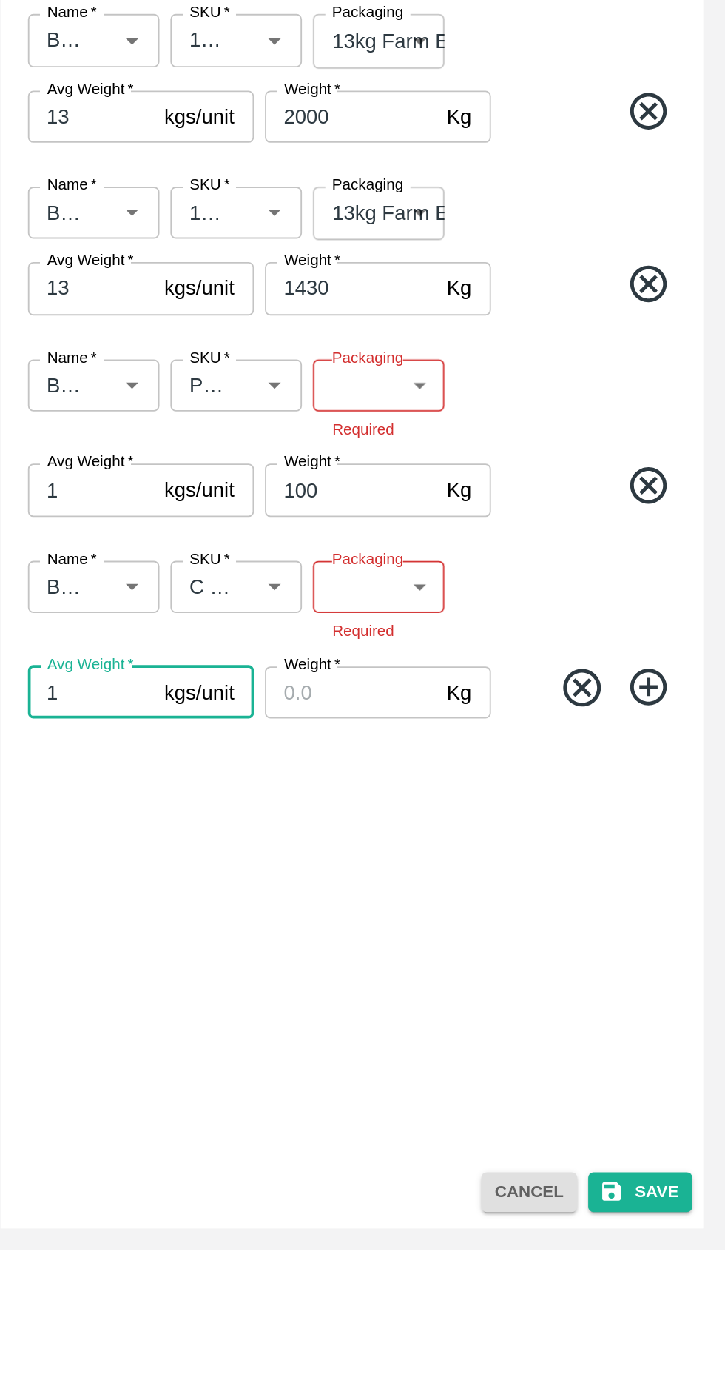
type input "1"
click at [532, 1096] on input "Weight   *" at bounding box center [523, 1098] width 93 height 28
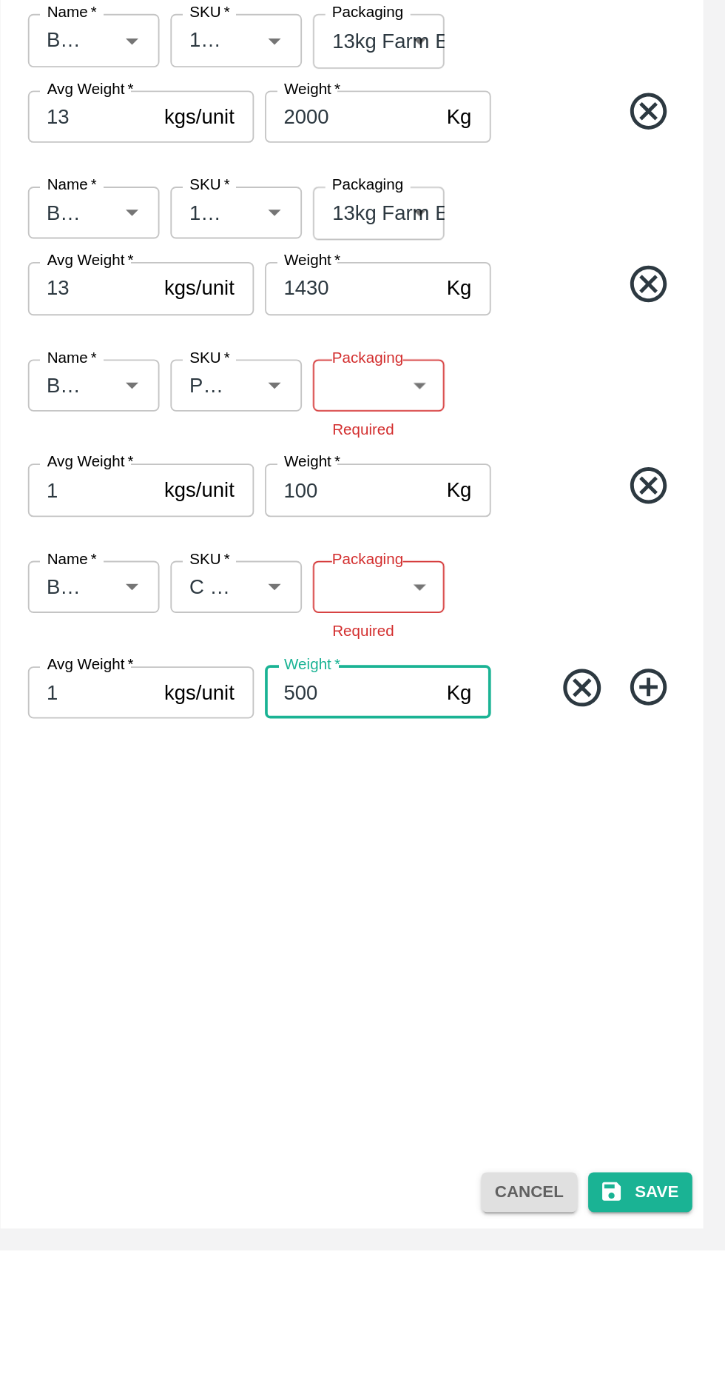
type input "500"
click at [534, 1038] on body "Supply Chain Transfer Orders Tembhurni Virtual Captive PH Add Destination Desti…" at bounding box center [362, 700] width 725 height 1400
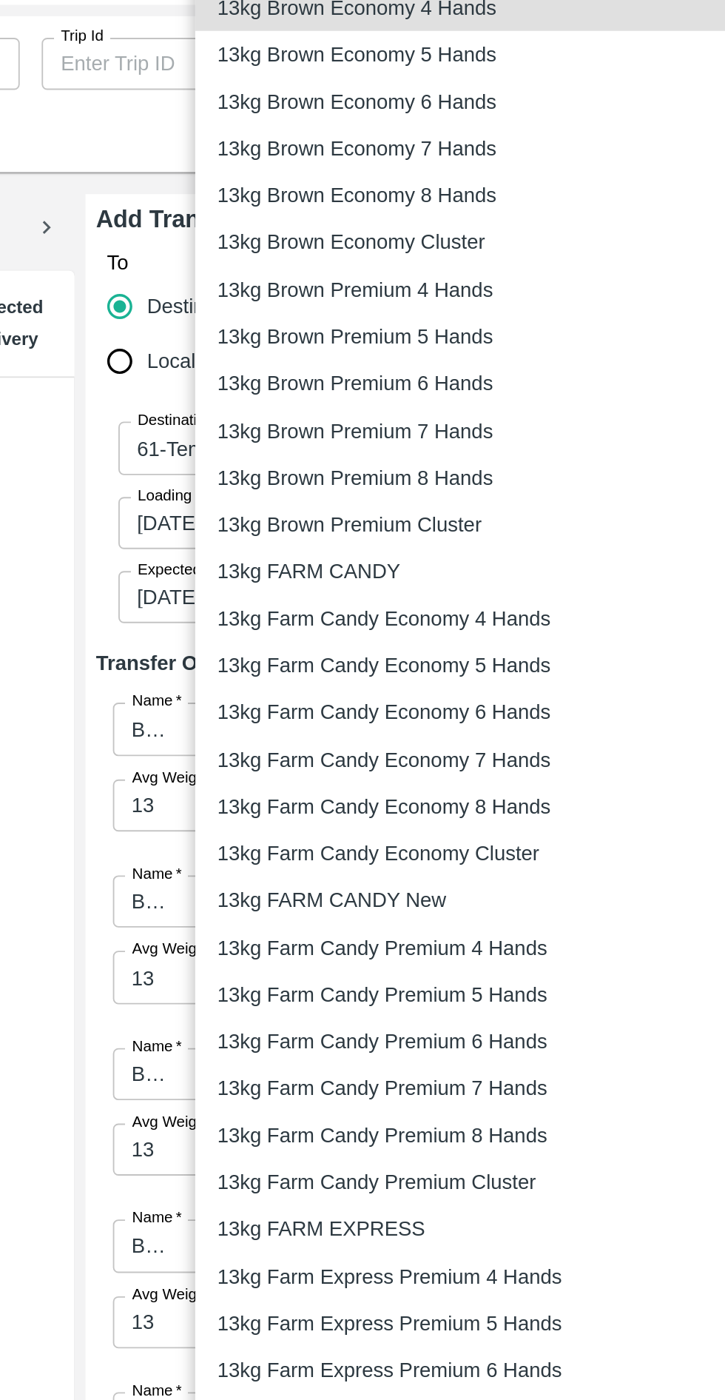
click at [329, 539] on div at bounding box center [362, 700] width 725 height 1400
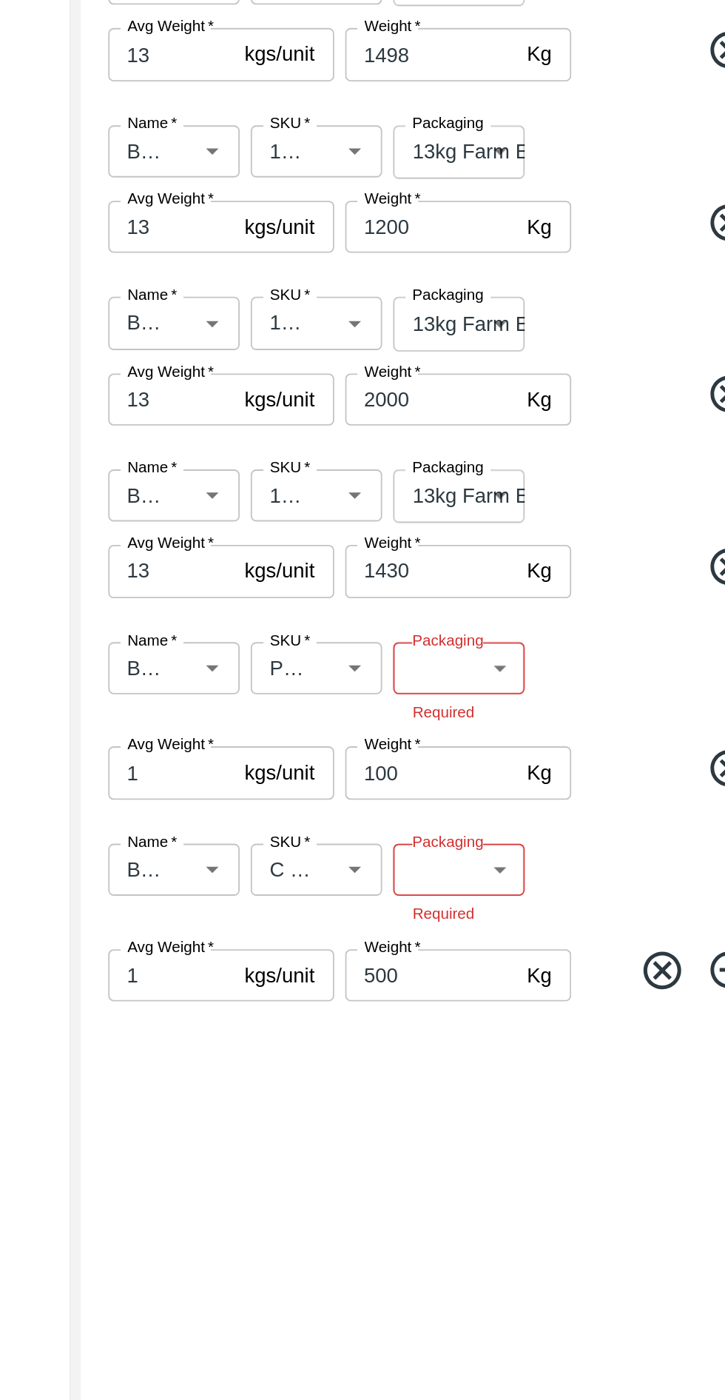
click at [533, 933] on body "Supply Chain Transfer Orders Tembhurni Virtual Captive PH Add Destination Desti…" at bounding box center [362, 700] width 725 height 1400
